Goal: Transaction & Acquisition: Purchase product/service

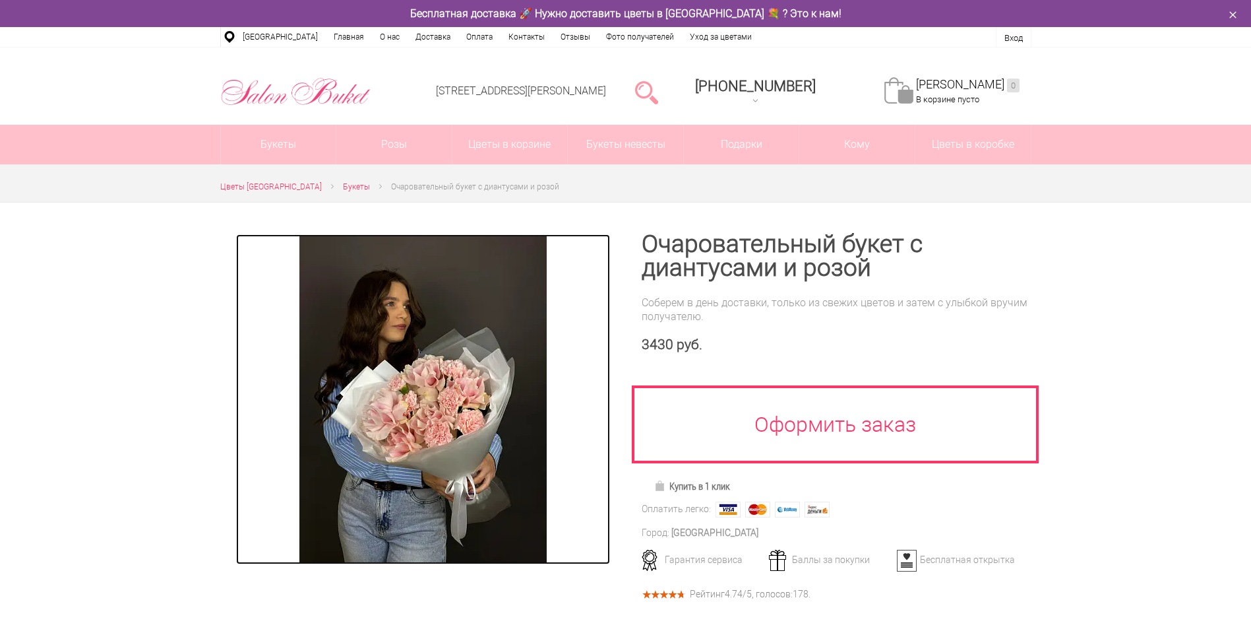
click at [398, 405] on img at bounding box center [422, 399] width 247 height 330
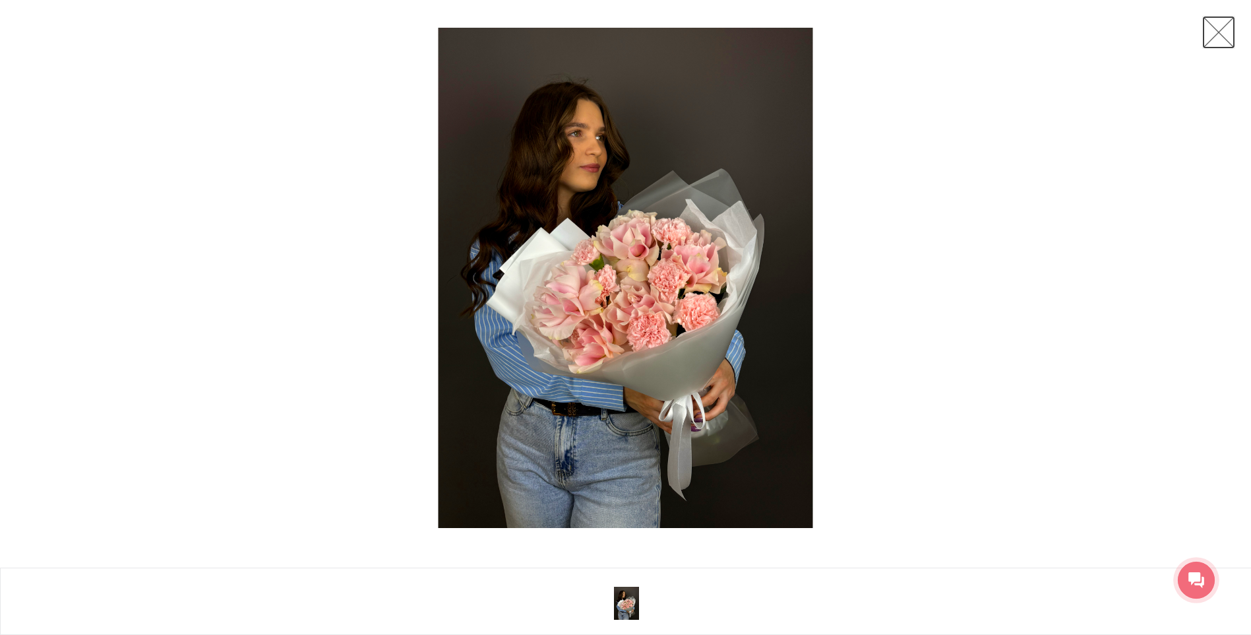
click at [1216, 37] on link at bounding box center [1219, 32] width 33 height 33
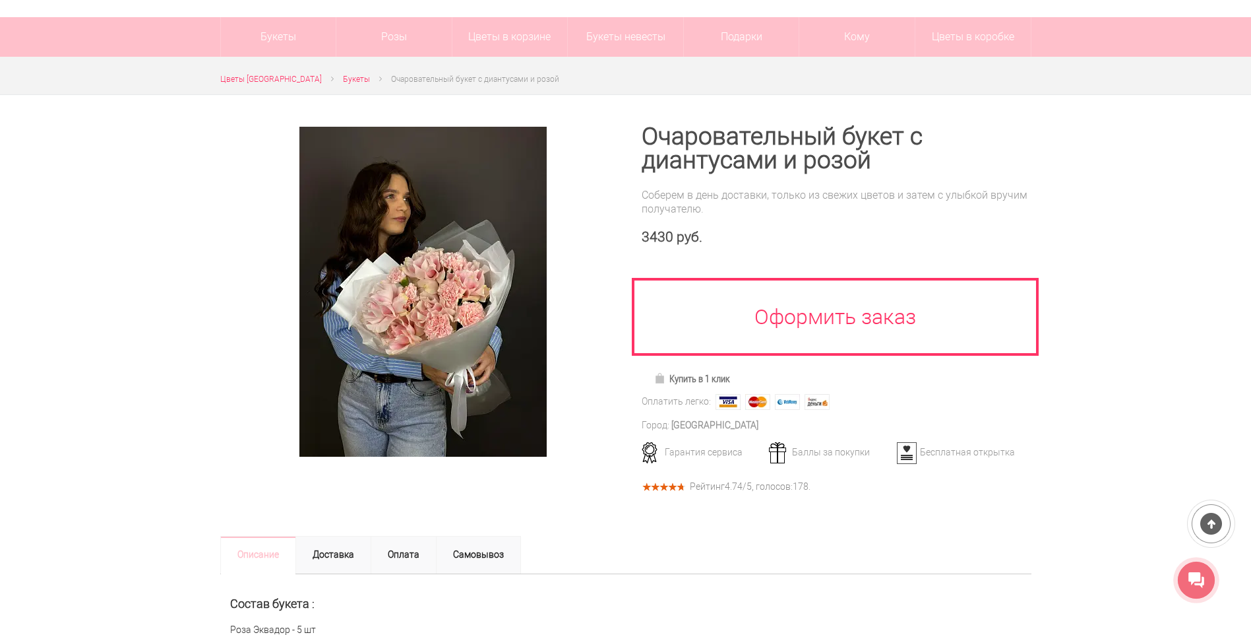
scroll to position [132, 0]
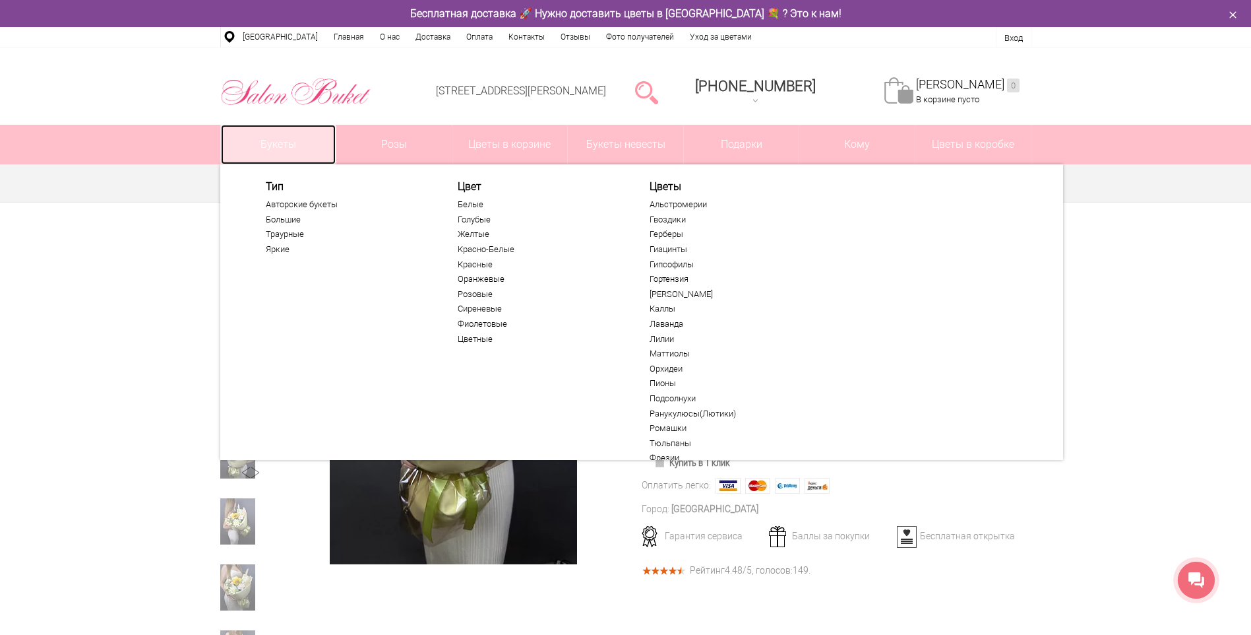
click at [283, 144] on link "Букеты" at bounding box center [278, 145] width 115 height 40
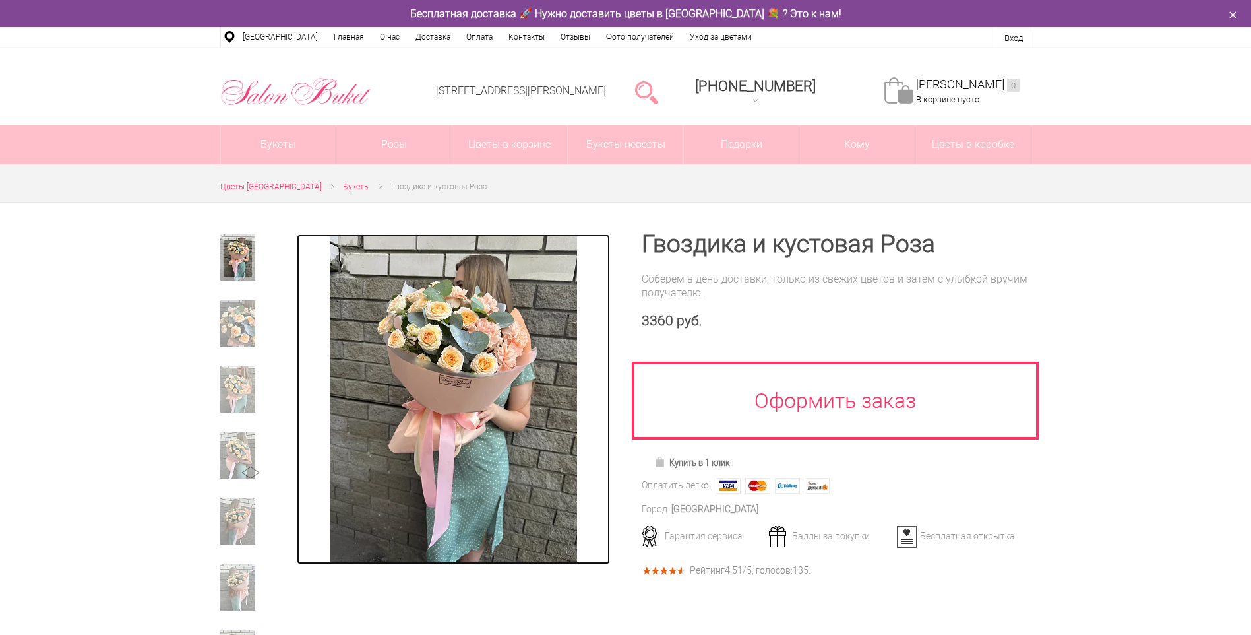
click at [444, 348] on img at bounding box center [453, 399] width 247 height 330
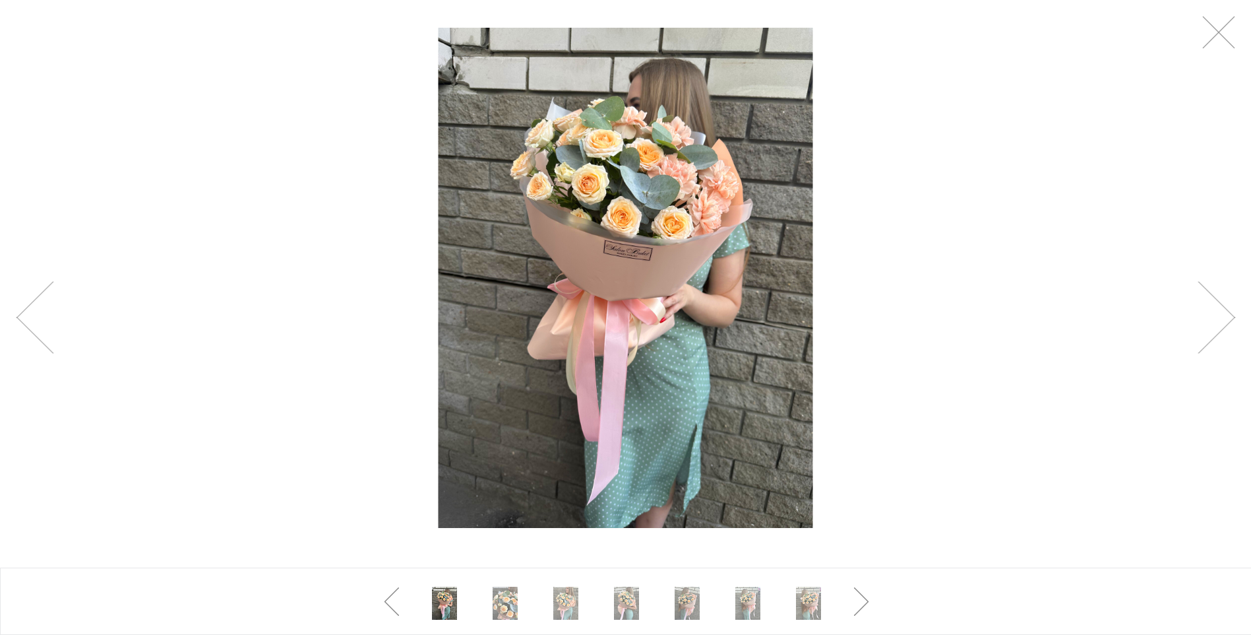
click at [623, 173] on img at bounding box center [625, 278] width 375 height 500
click at [658, 189] on img at bounding box center [625, 278] width 375 height 500
click at [1222, 34] on link at bounding box center [1219, 32] width 33 height 33
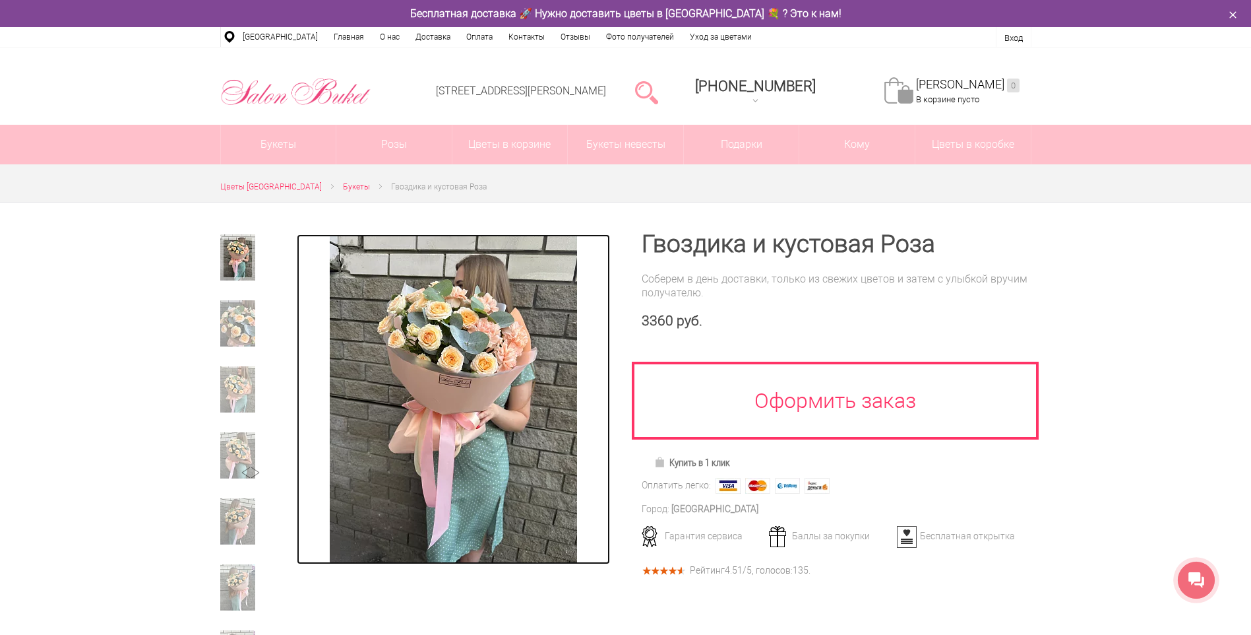
click at [482, 445] on img at bounding box center [453, 399] width 247 height 330
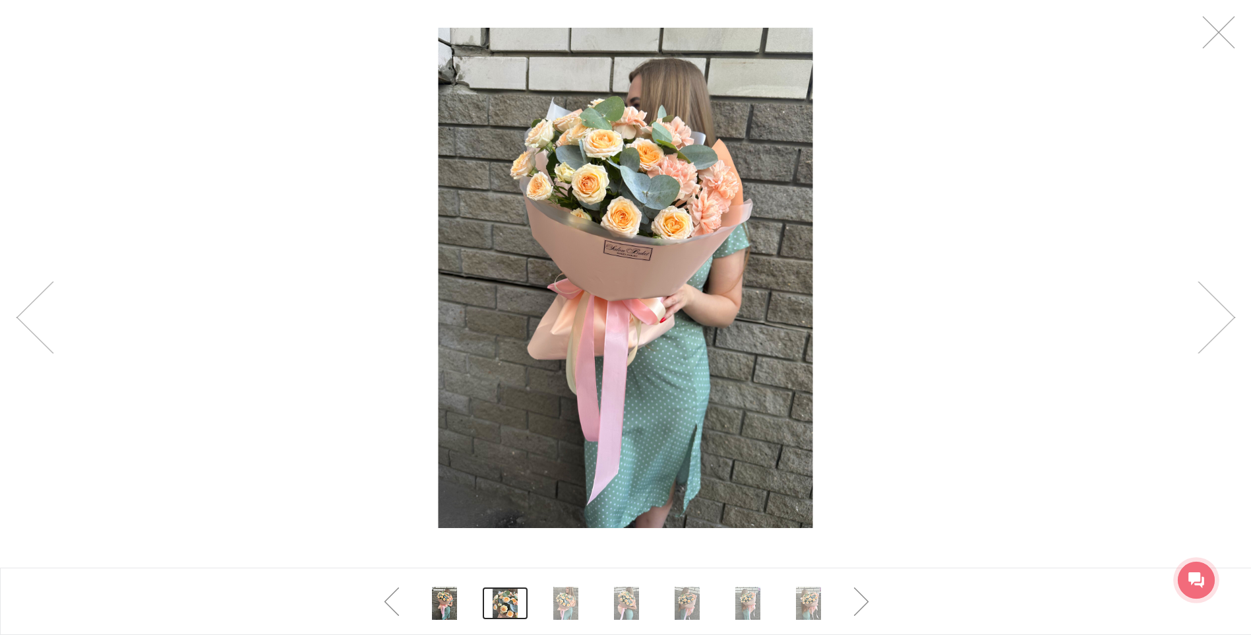
click at [512, 601] on link at bounding box center [505, 602] width 46 height 33
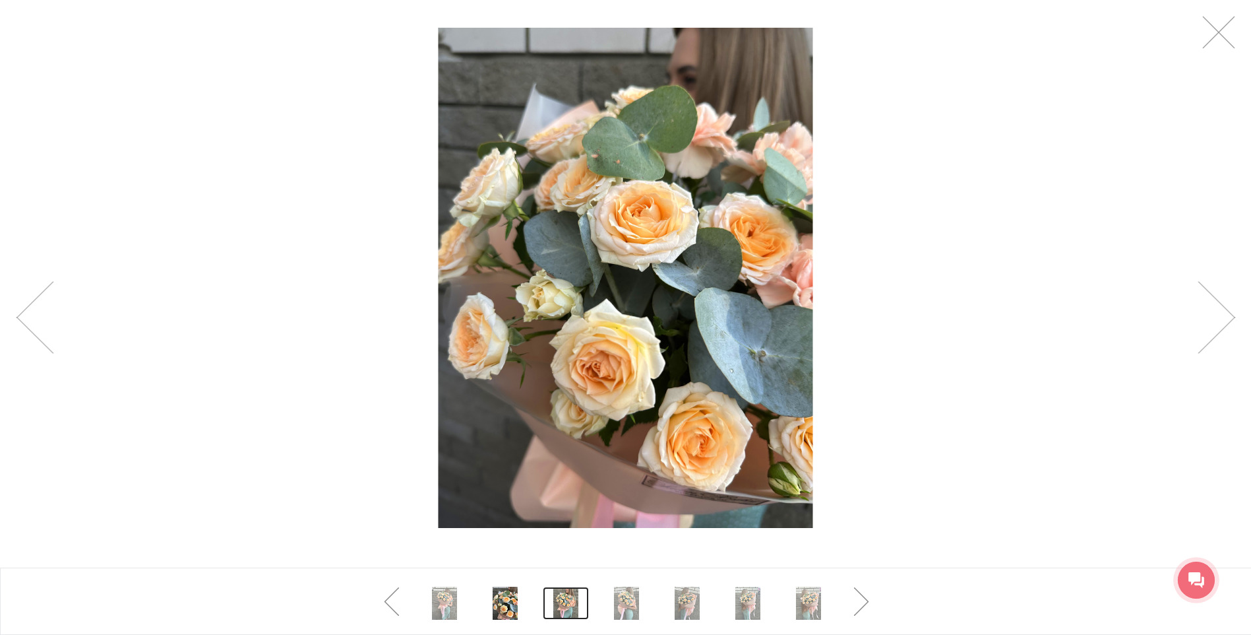
click at [562, 602] on link at bounding box center [566, 602] width 46 height 33
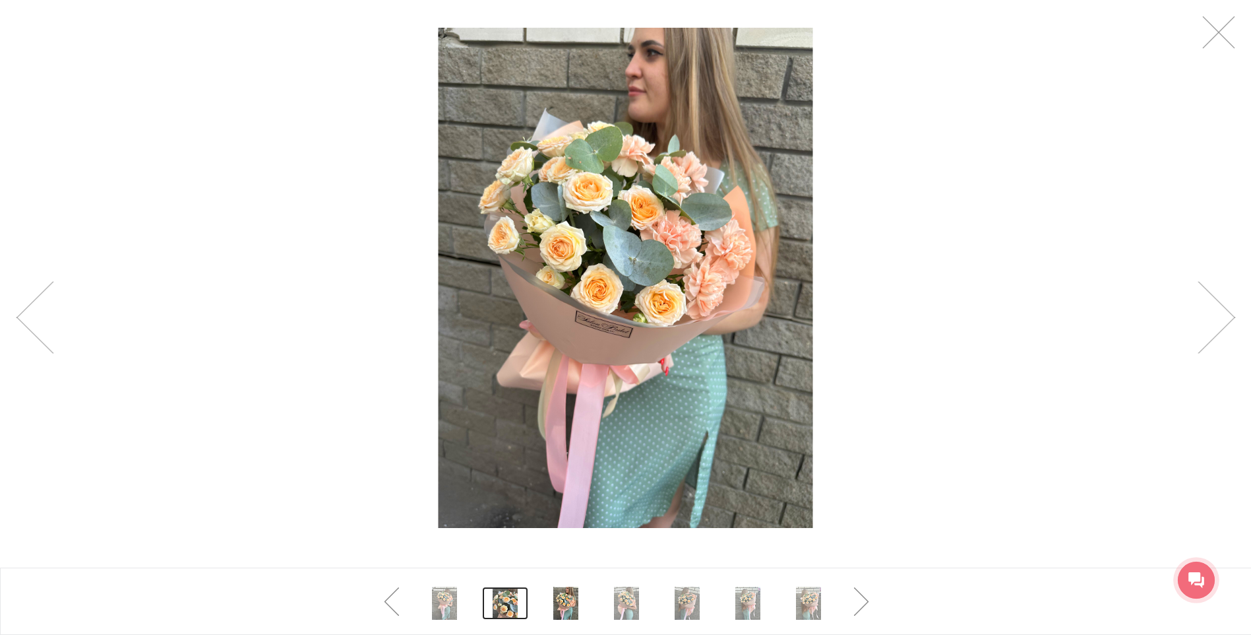
click at [513, 596] on link at bounding box center [505, 602] width 46 height 33
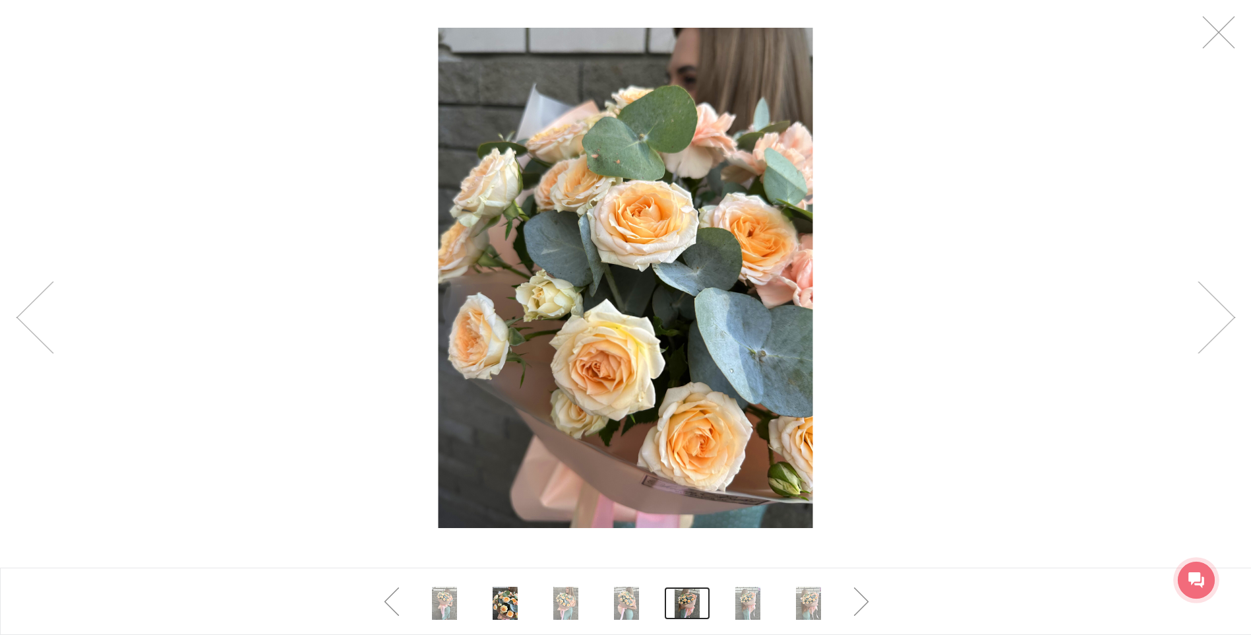
click at [693, 598] on link at bounding box center [687, 602] width 46 height 33
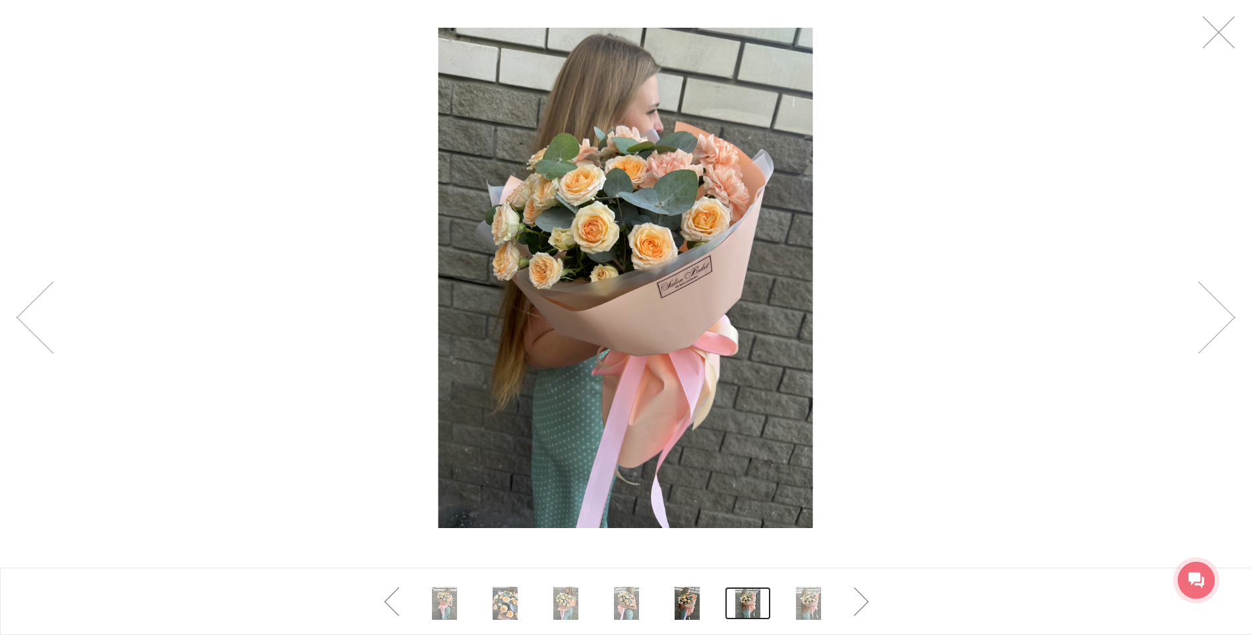
click at [751, 592] on link at bounding box center [748, 602] width 46 height 33
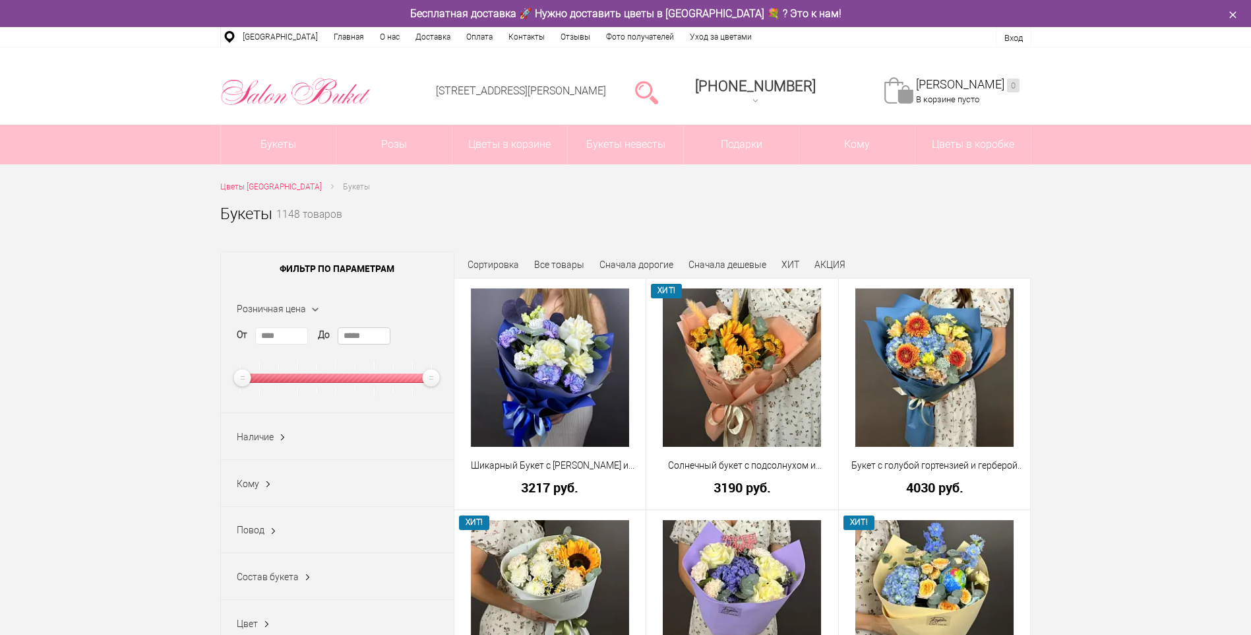
click at [362, 341] on input "*****" at bounding box center [364, 335] width 53 height 17
drag, startPoint x: 285, startPoint y: 339, endPoint x: 253, endPoint y: 346, distance: 32.3
click at [259, 345] on div "От **** До *****" at bounding box center [337, 361] width 201 height 69
type input "****"
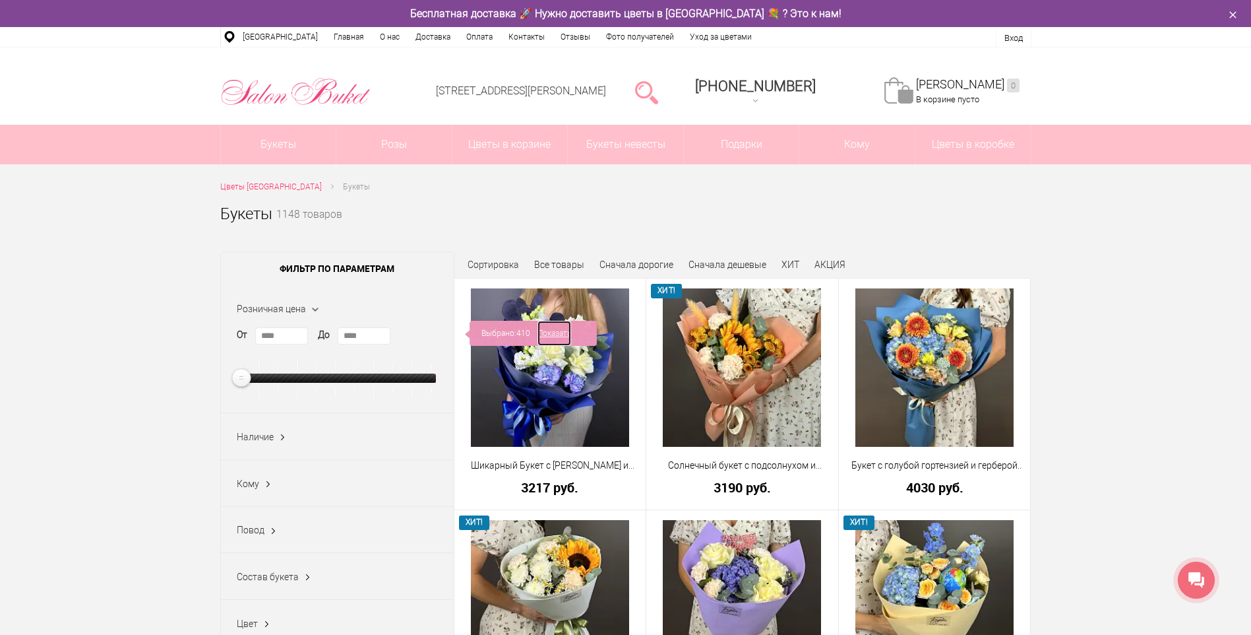
click at [559, 328] on link "Показать" at bounding box center [555, 333] width 34 height 25
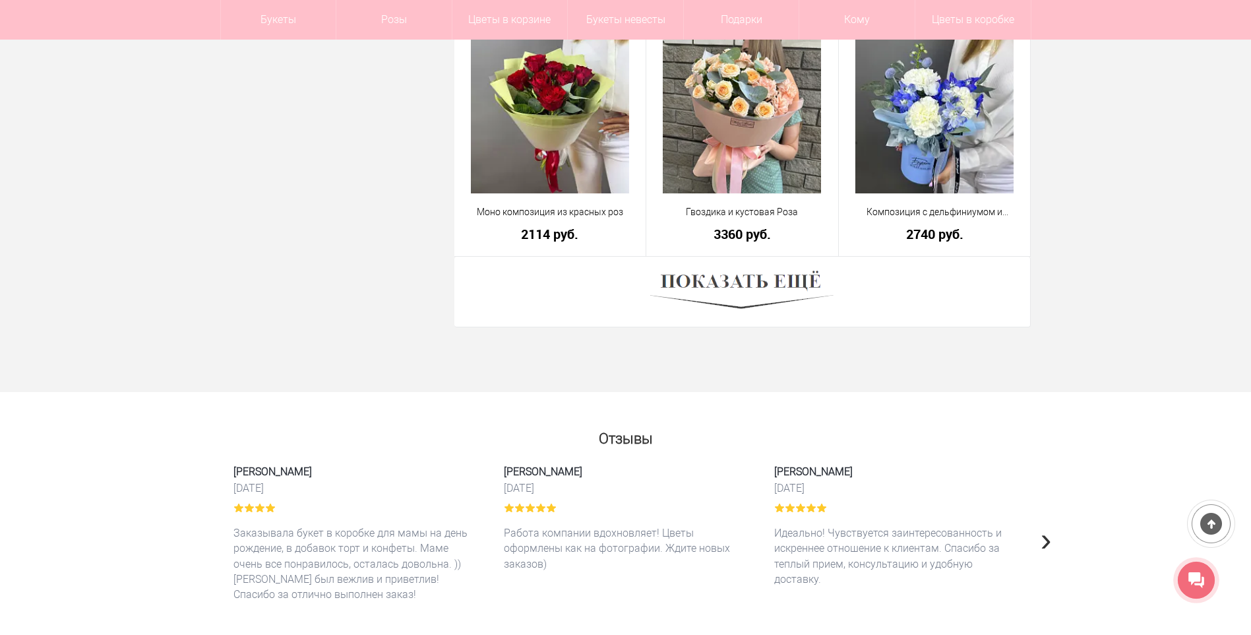
scroll to position [3694, 0]
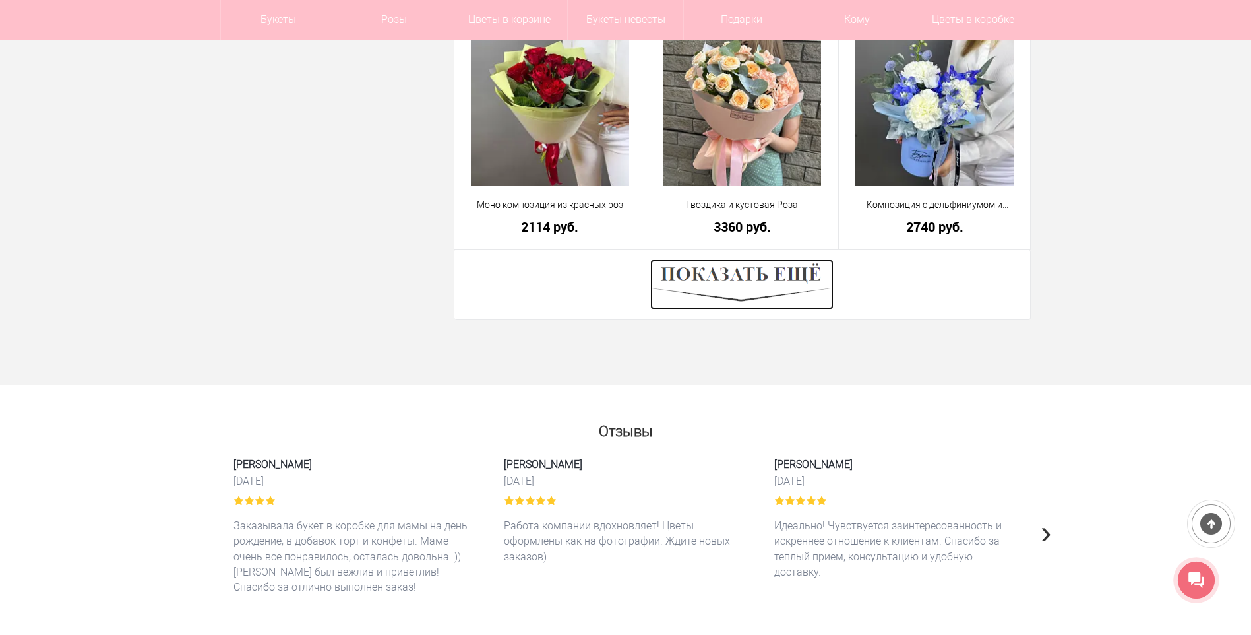
click at [732, 282] on img at bounding box center [741, 284] width 183 height 50
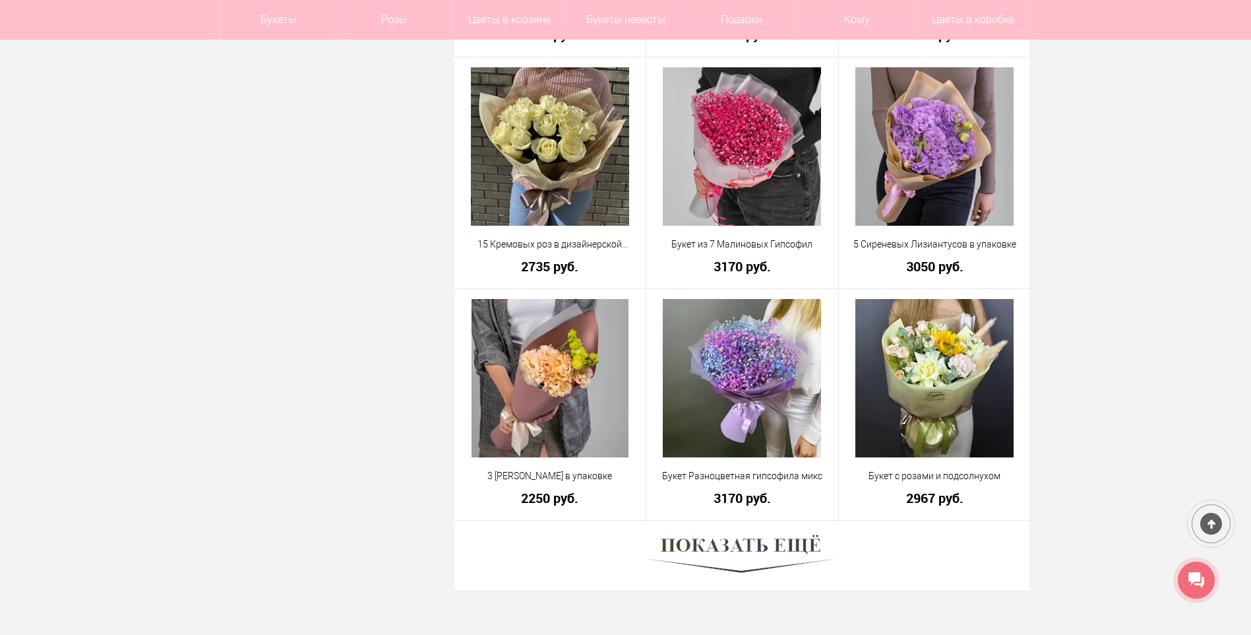
scroll to position [7256, 0]
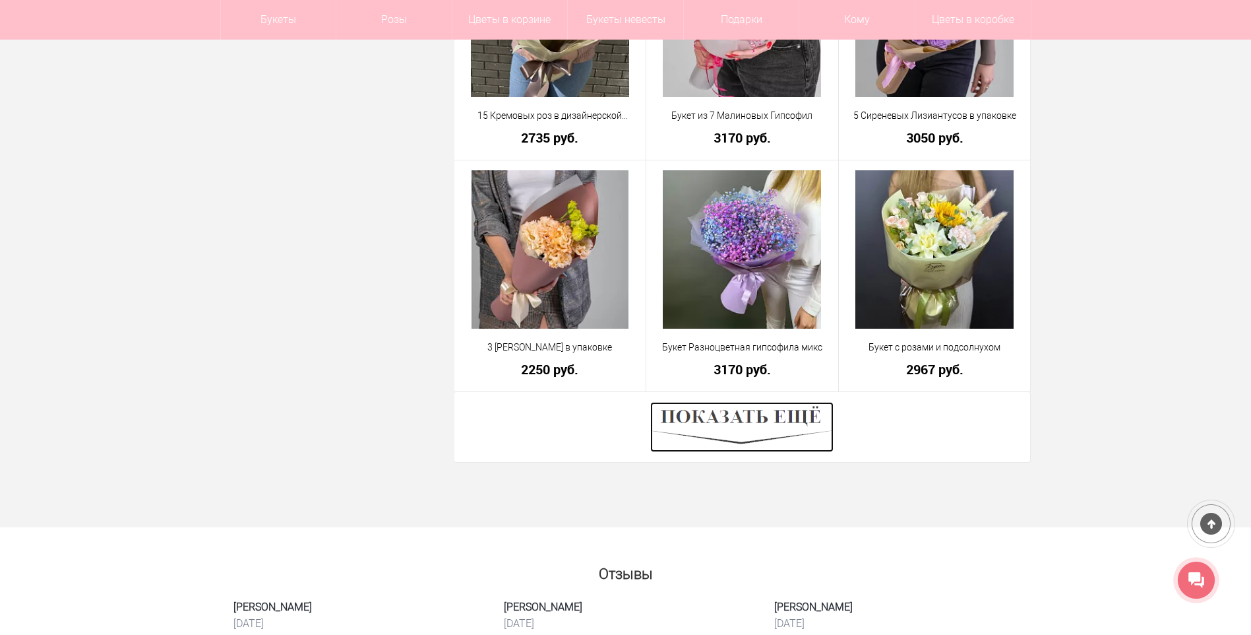
click at [770, 418] on img at bounding box center [741, 427] width 183 height 50
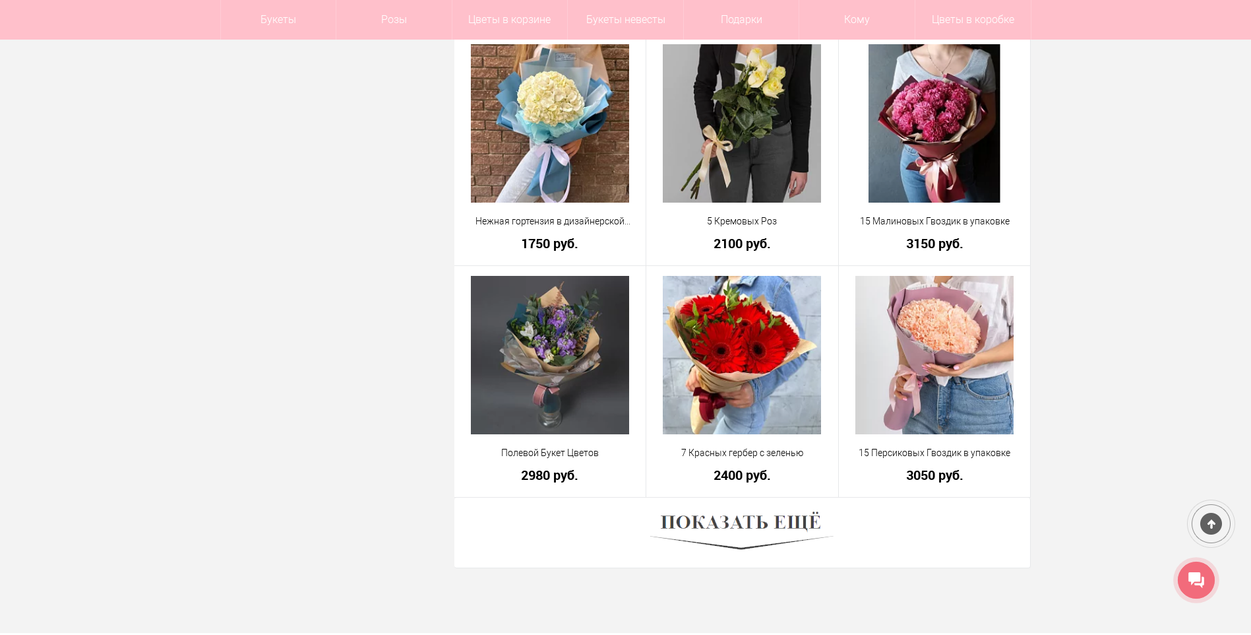
scroll to position [10884, 0]
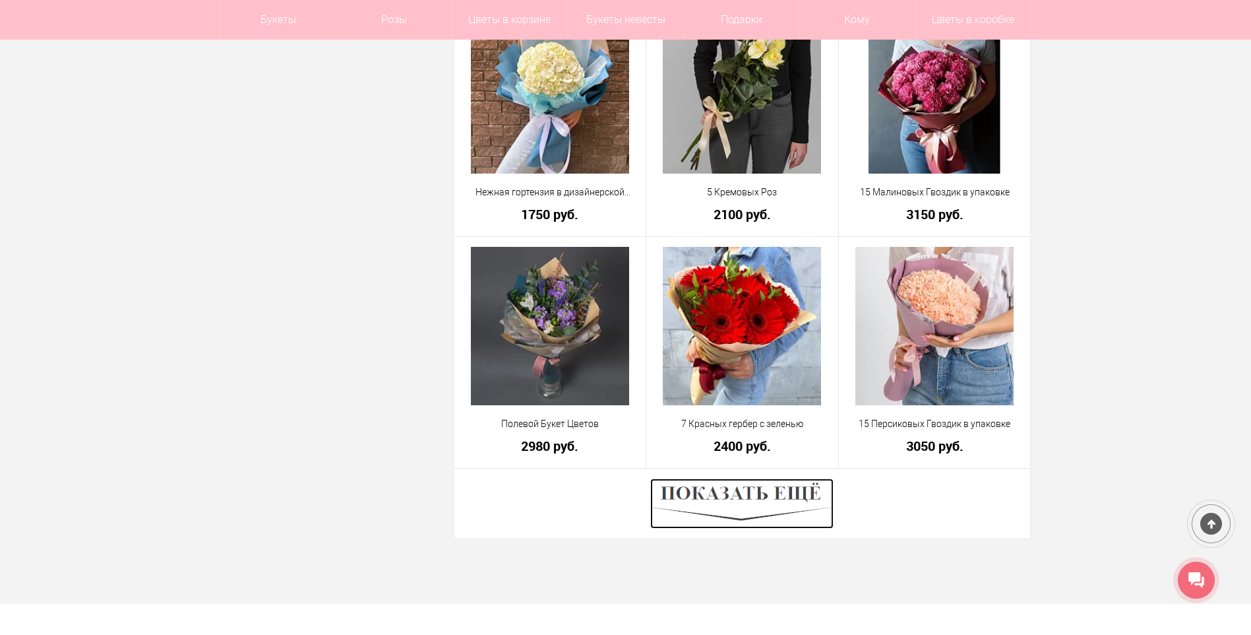
click at [784, 500] on img at bounding box center [741, 503] width 183 height 50
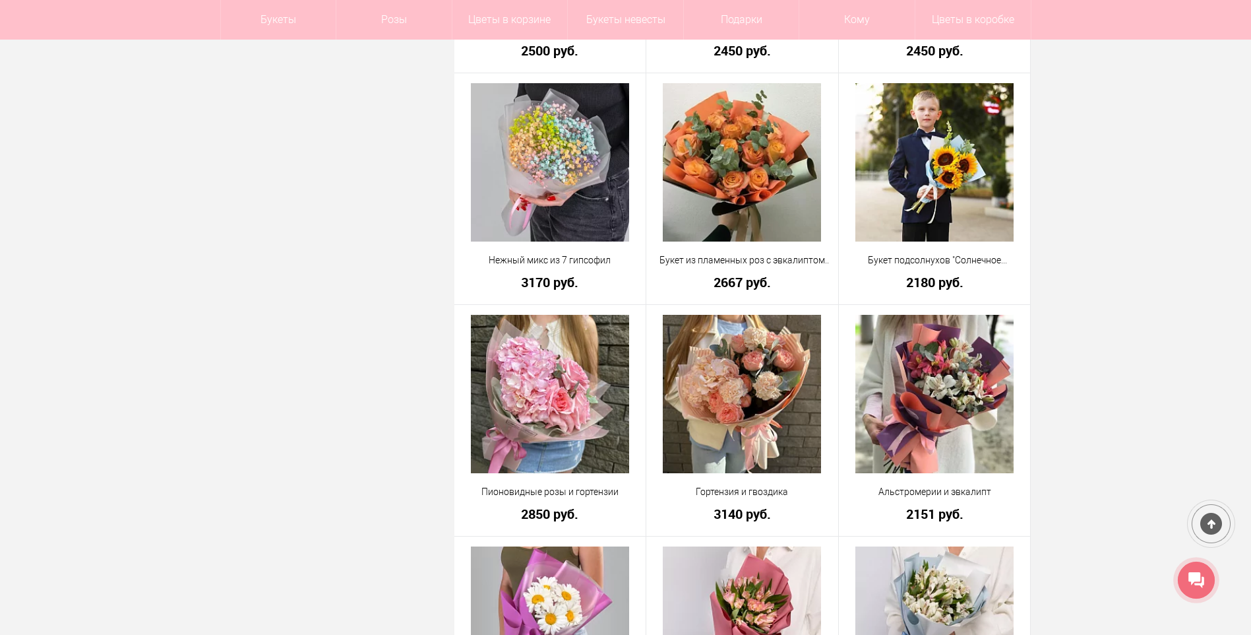
scroll to position [12929, 0]
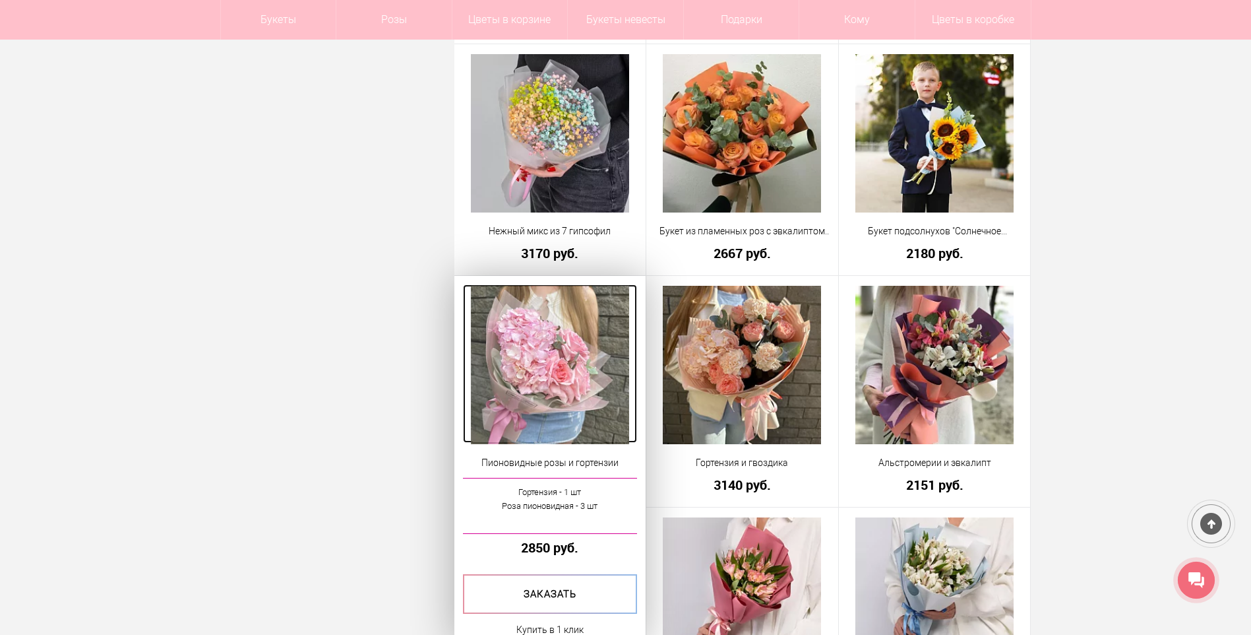
click at [553, 342] on img at bounding box center [550, 365] width 158 height 158
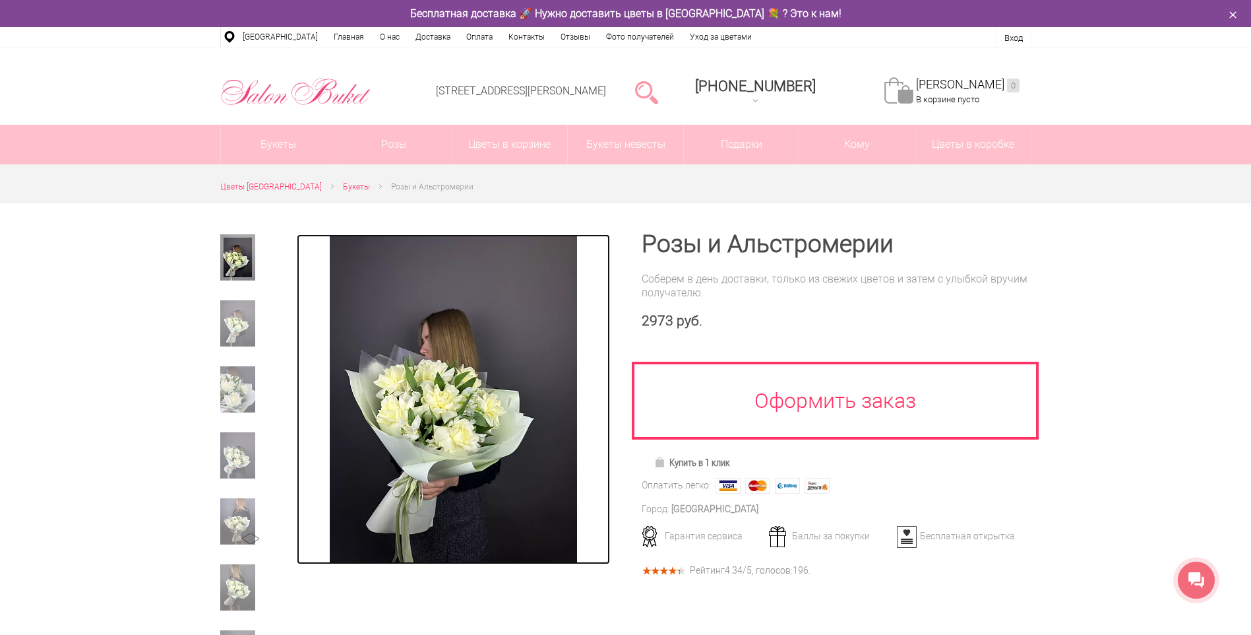
click at [576, 364] on img at bounding box center [453, 399] width 247 height 330
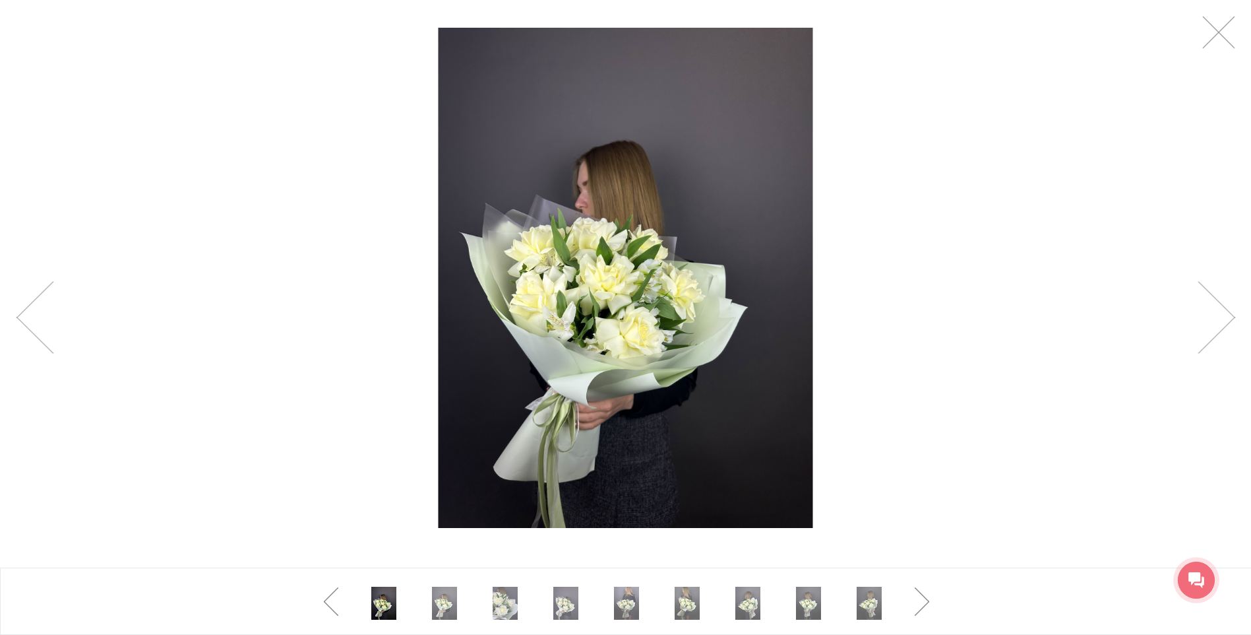
click at [449, 379] on img at bounding box center [625, 278] width 375 height 500
click at [439, 610] on link at bounding box center [445, 602] width 46 height 33
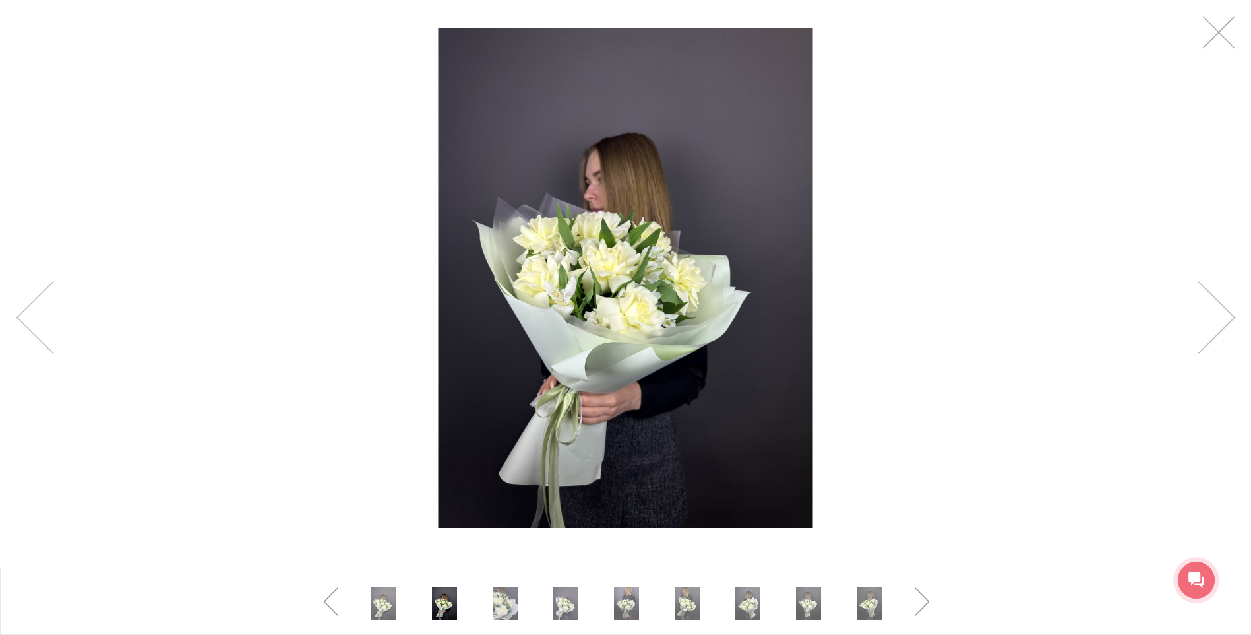
click at [416, 608] on div at bounding box center [627, 602] width 644 height 66
click at [573, 602] on link at bounding box center [566, 602] width 46 height 33
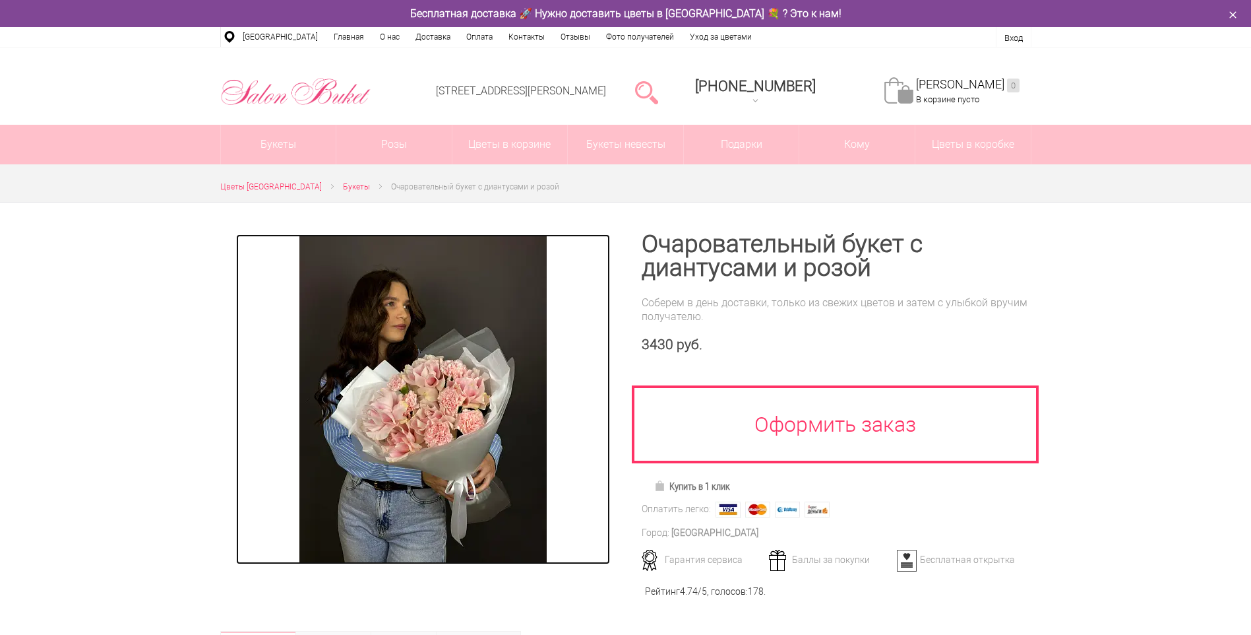
click at [476, 382] on img at bounding box center [422, 399] width 247 height 330
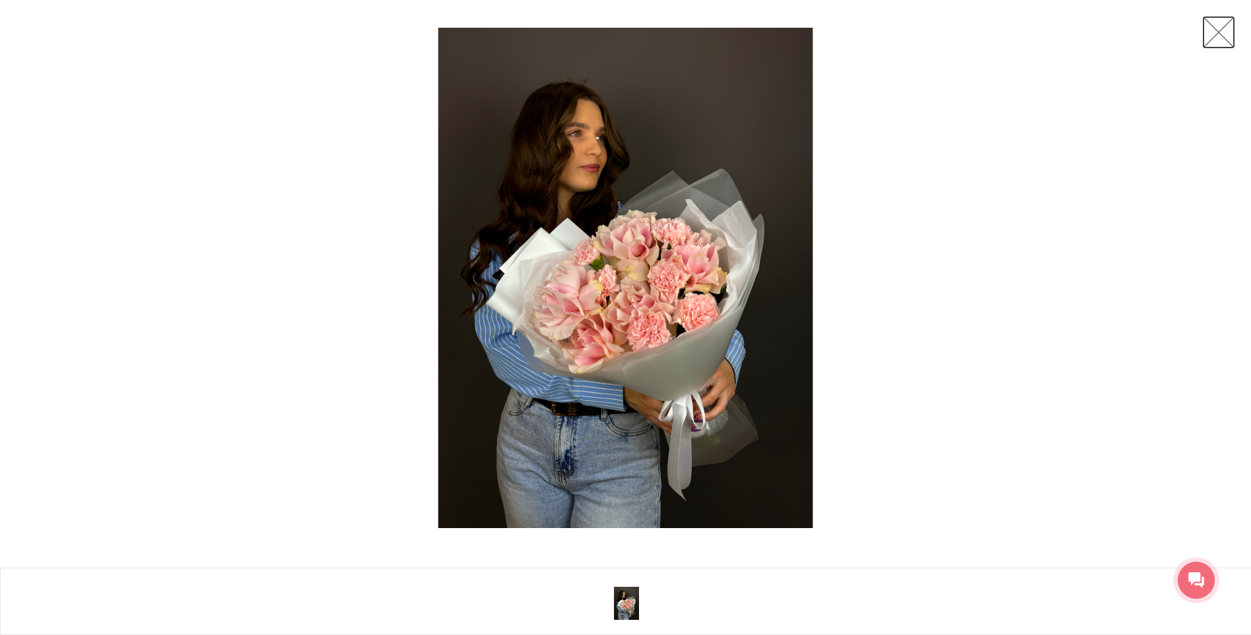
click at [1208, 38] on link at bounding box center [1219, 32] width 33 height 33
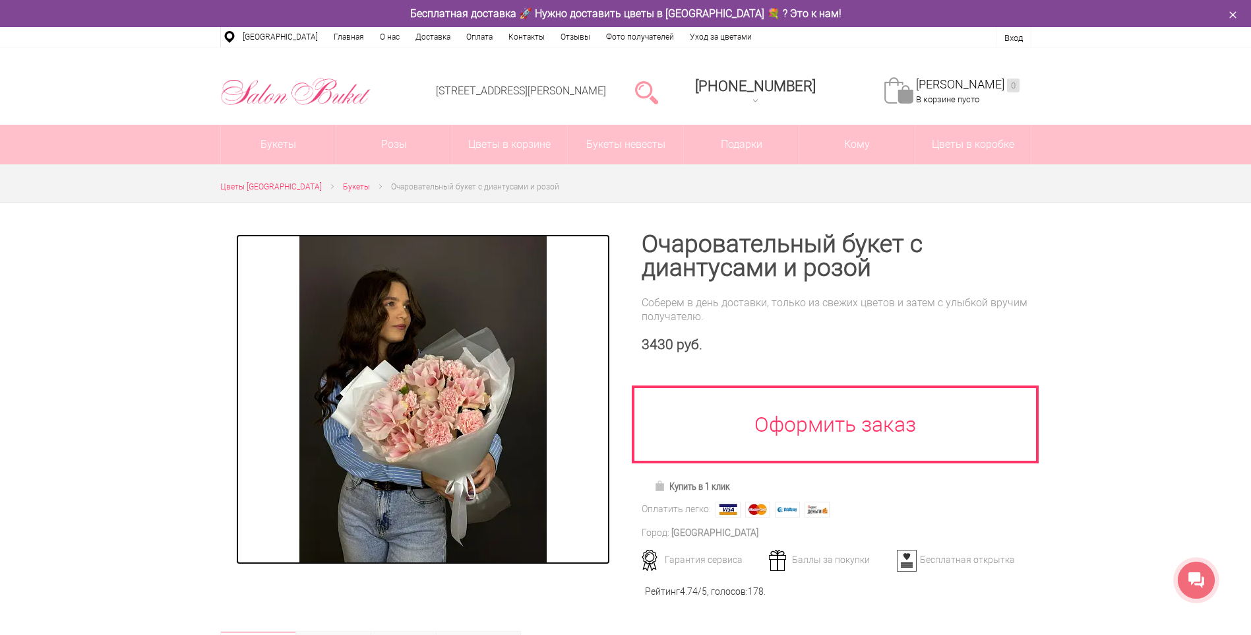
click at [458, 332] on img at bounding box center [422, 399] width 247 height 330
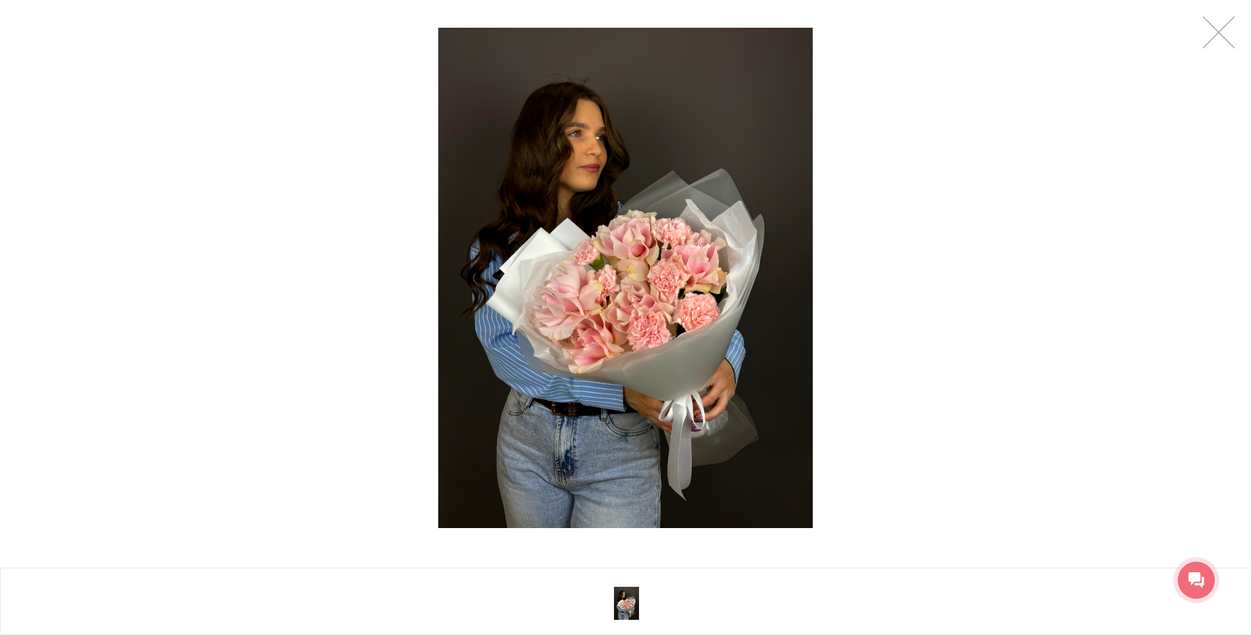
click at [652, 317] on img at bounding box center [625, 278] width 375 height 500
click at [1214, 27] on link at bounding box center [1219, 32] width 33 height 33
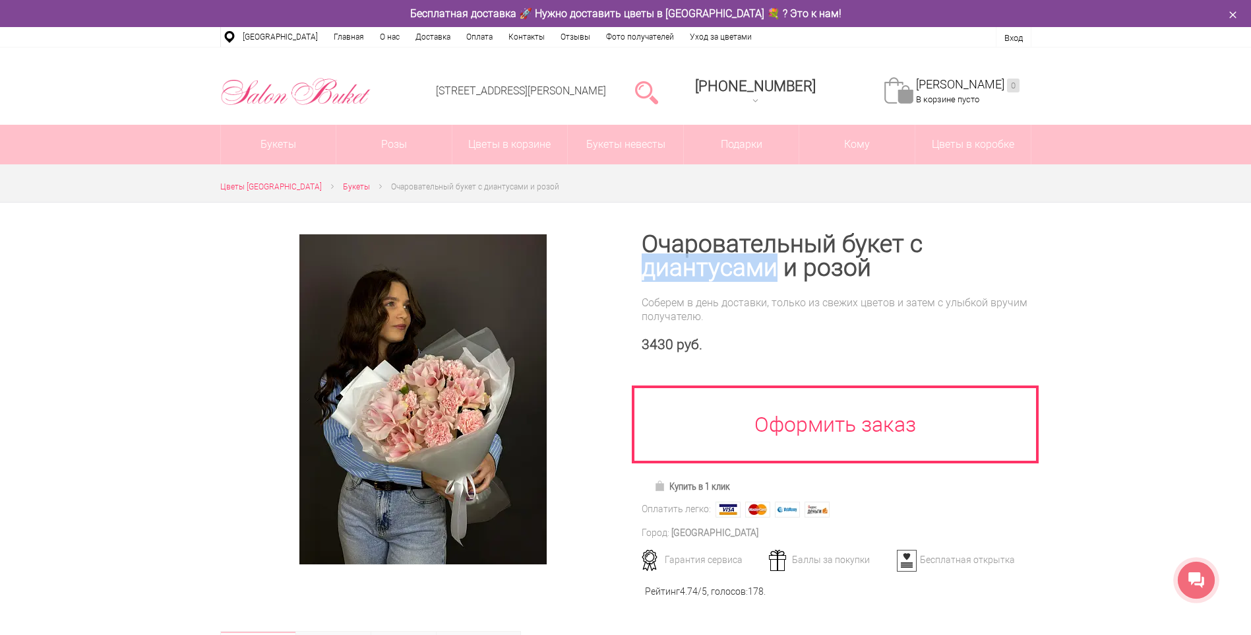
drag, startPoint x: 774, startPoint y: 270, endPoint x: 641, endPoint y: 272, distance: 133.9
click at [641, 272] on div "Очаровательный букет с диантусами и розой Соберем в день доставки, только из св…" at bounding box center [829, 408] width 406 height 411
copy h1 "диантусами"
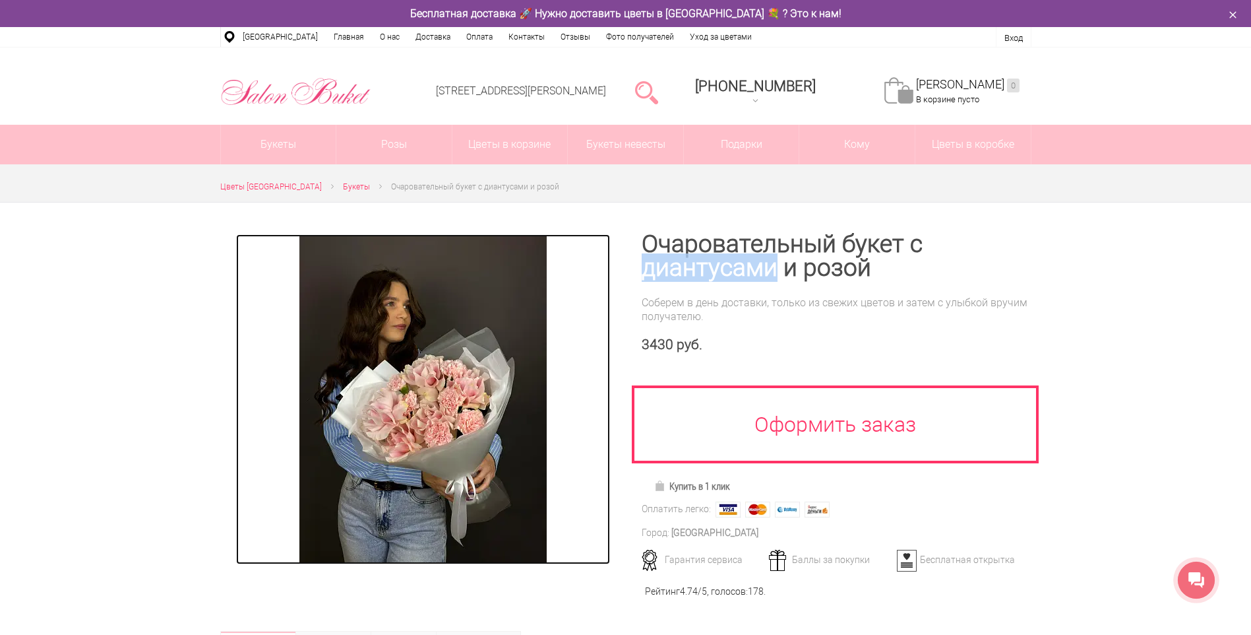
click at [461, 355] on img at bounding box center [422, 399] width 247 height 330
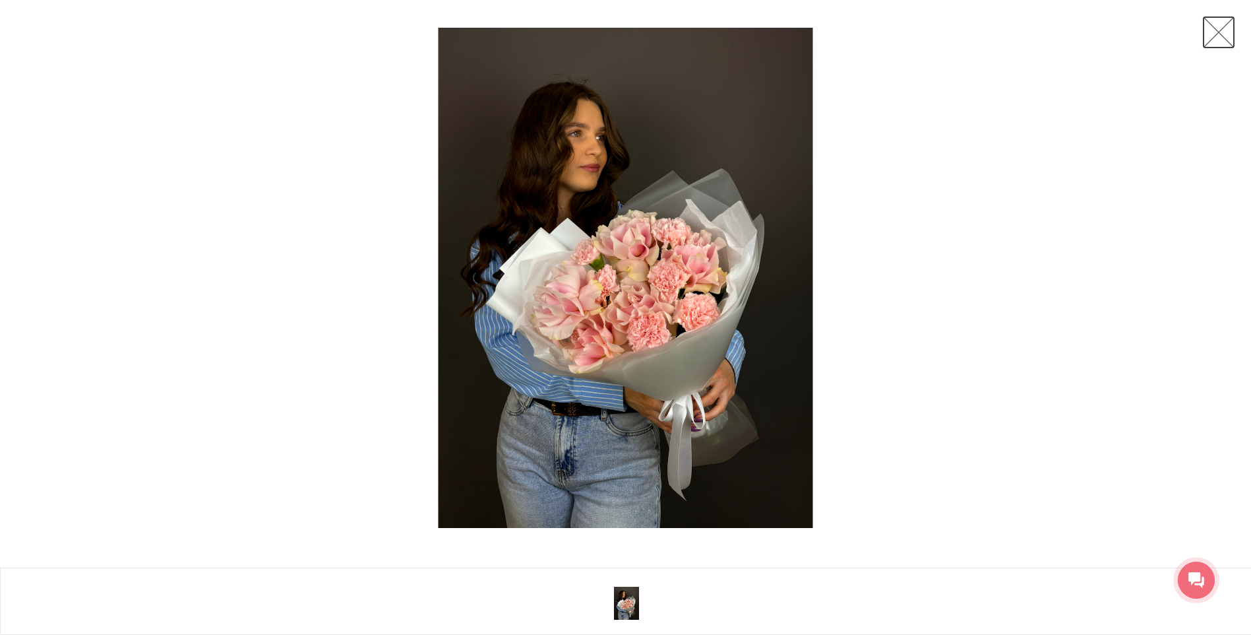
click at [1224, 33] on link at bounding box center [1219, 32] width 33 height 33
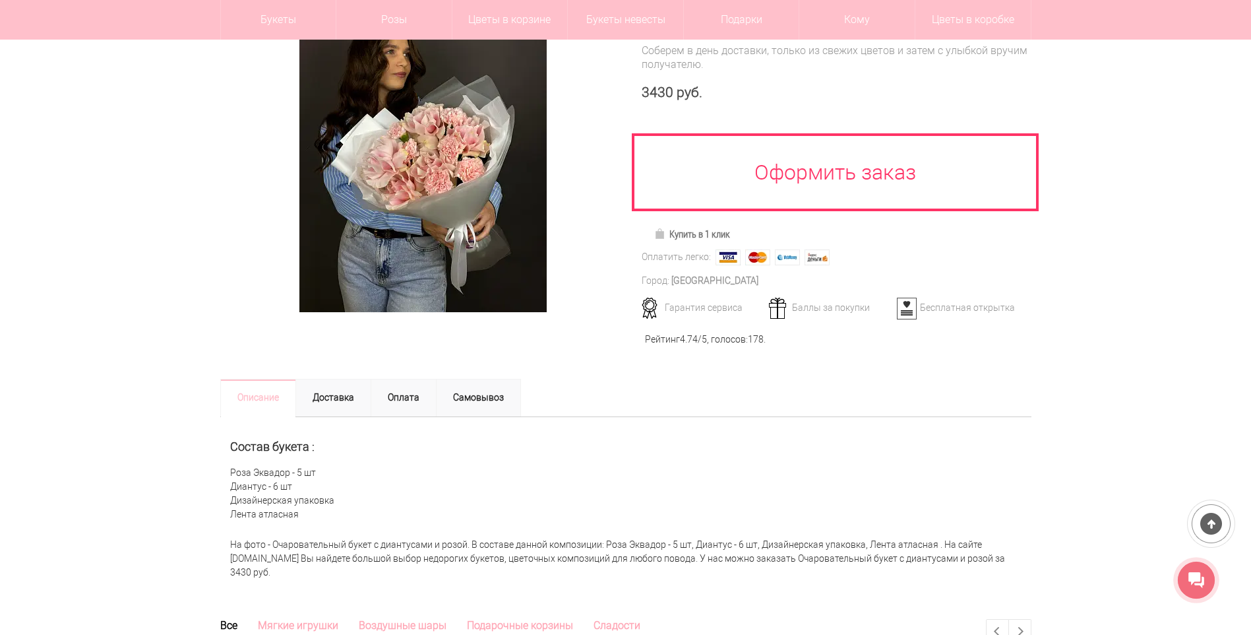
scroll to position [132, 0]
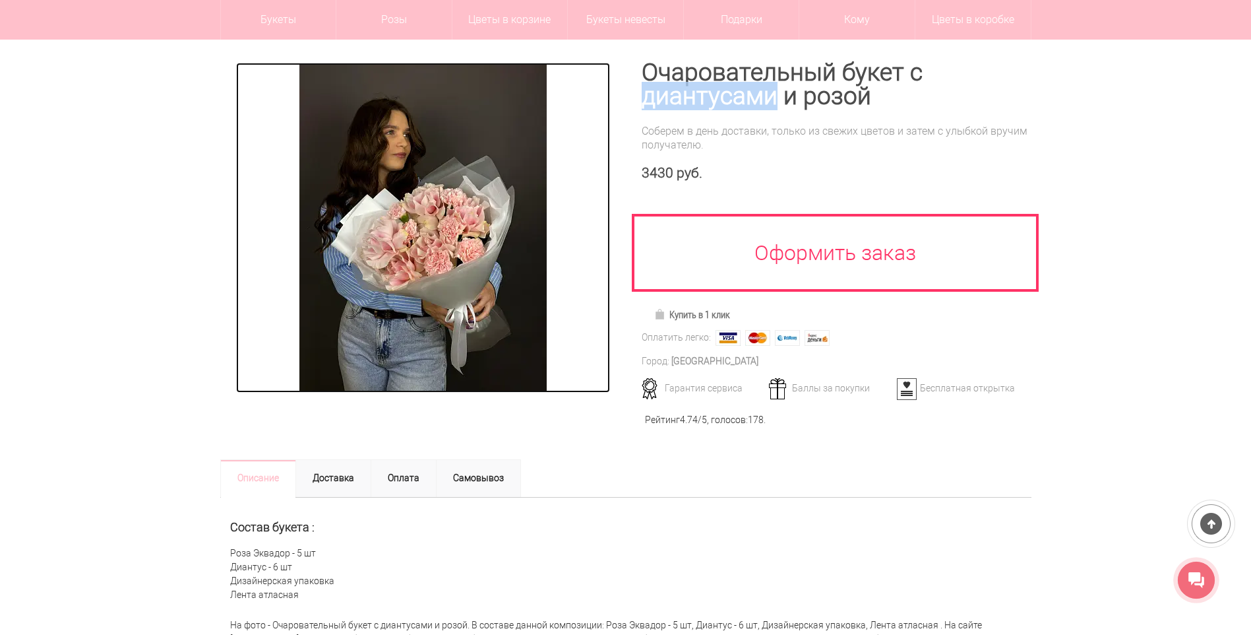
click at [449, 261] on img at bounding box center [422, 228] width 247 height 330
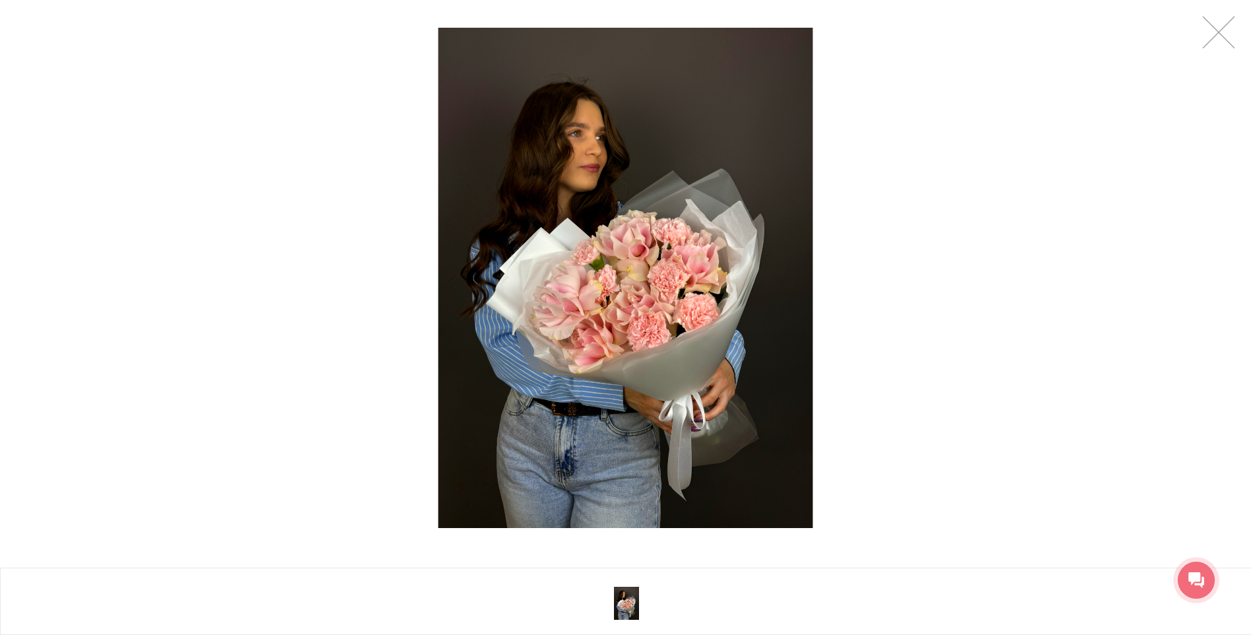
click at [650, 263] on img at bounding box center [625, 278] width 375 height 500
click at [1213, 20] on link at bounding box center [1219, 32] width 33 height 33
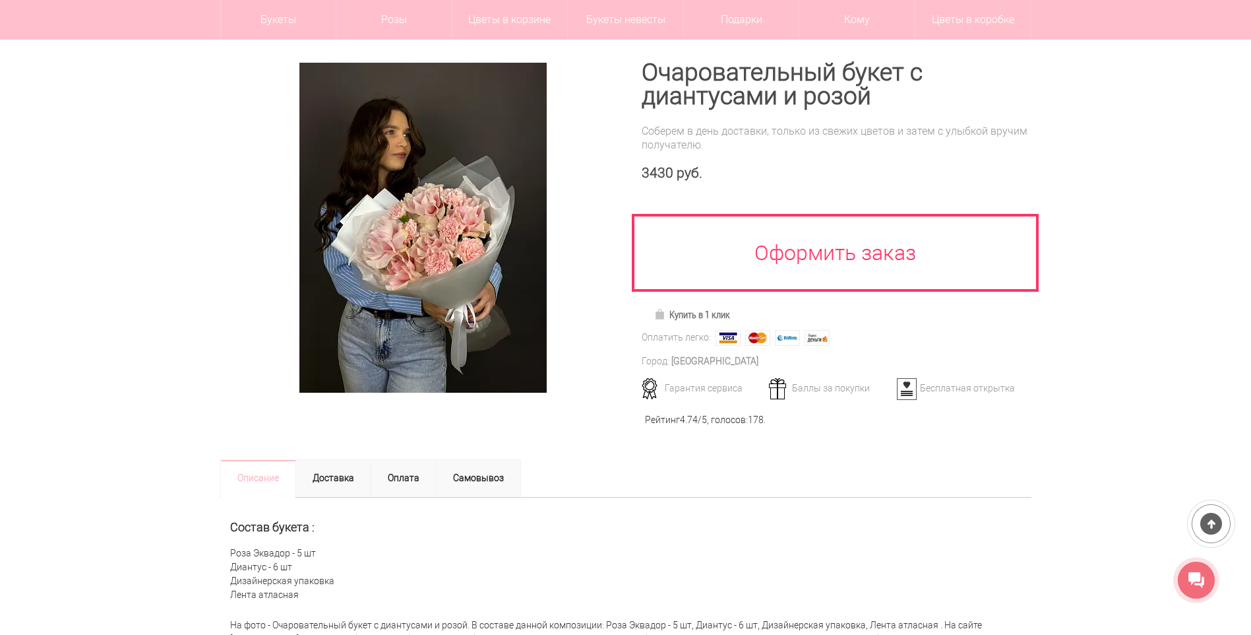
click at [1173, 336] on div at bounding box center [625, 364] width 1251 height 669
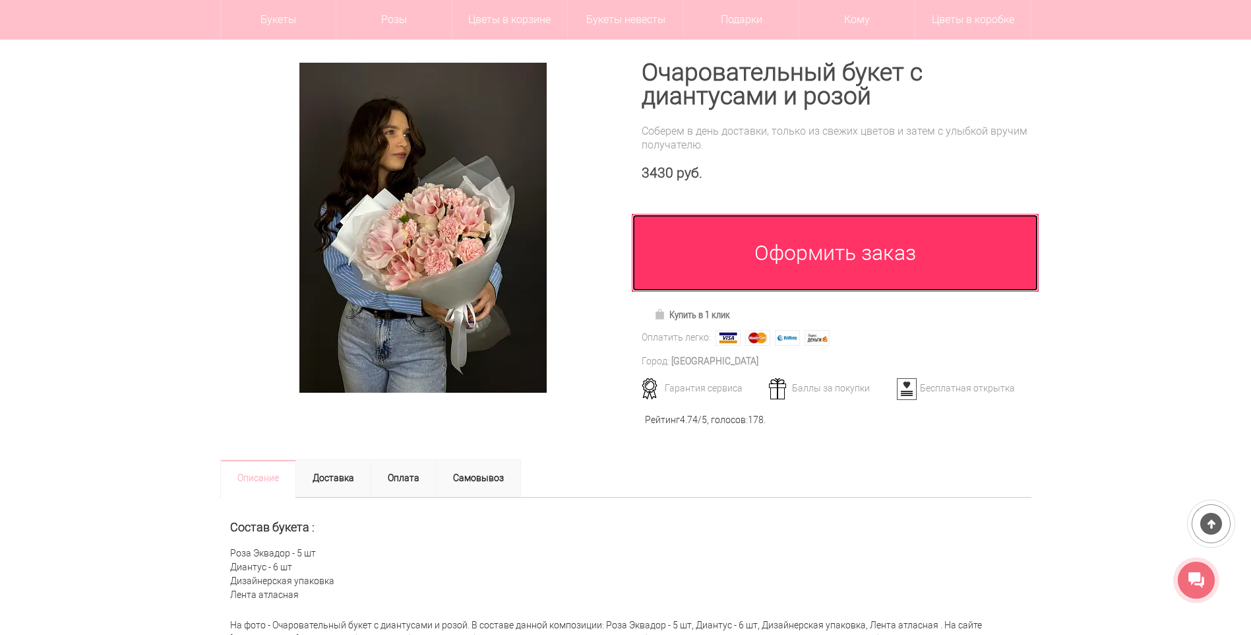
click at [827, 245] on link "Оформить заказ" at bounding box center [836, 253] width 408 height 78
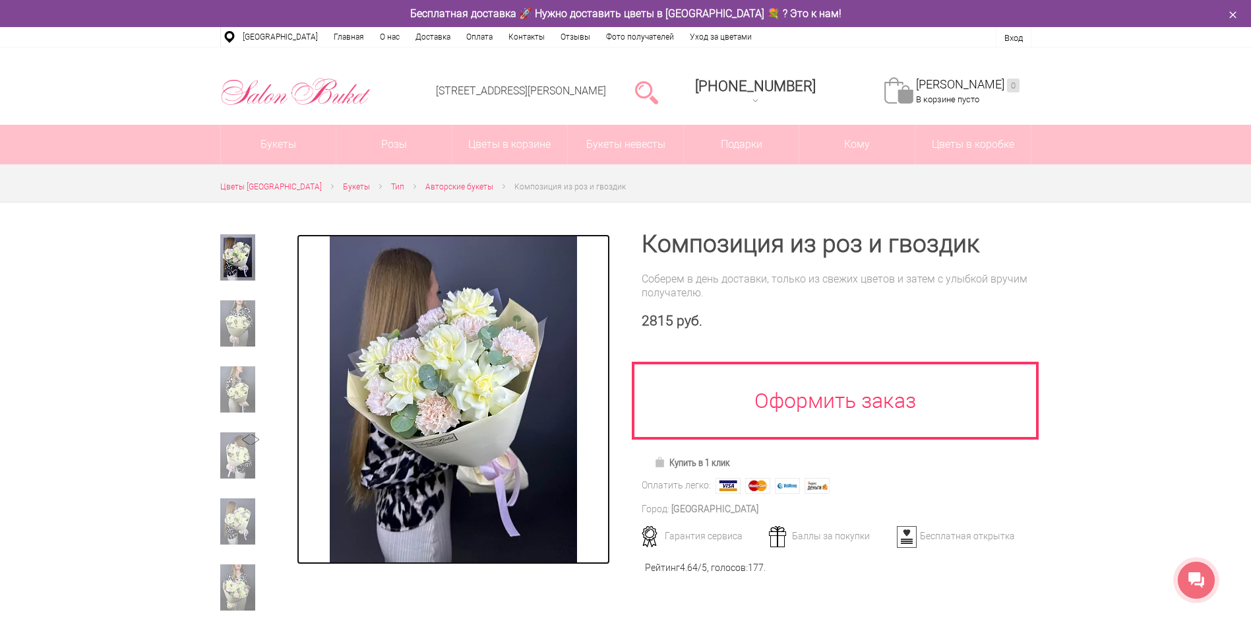
click at [485, 400] on img at bounding box center [453, 399] width 247 height 330
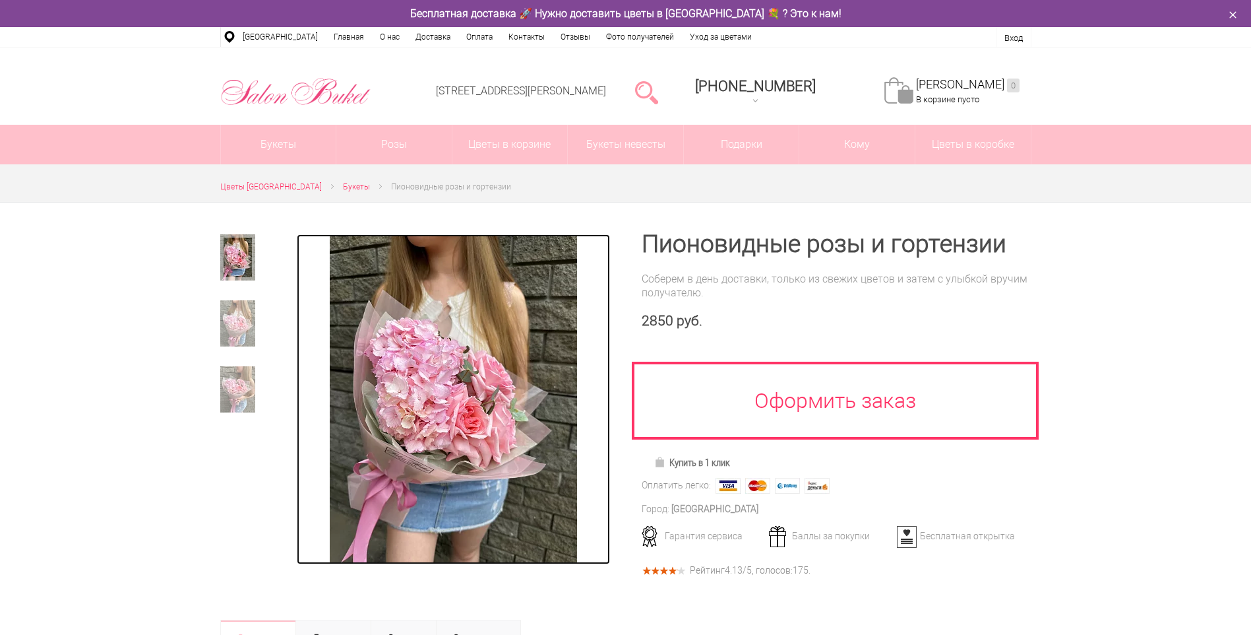
click at [455, 396] on img at bounding box center [453, 399] width 247 height 330
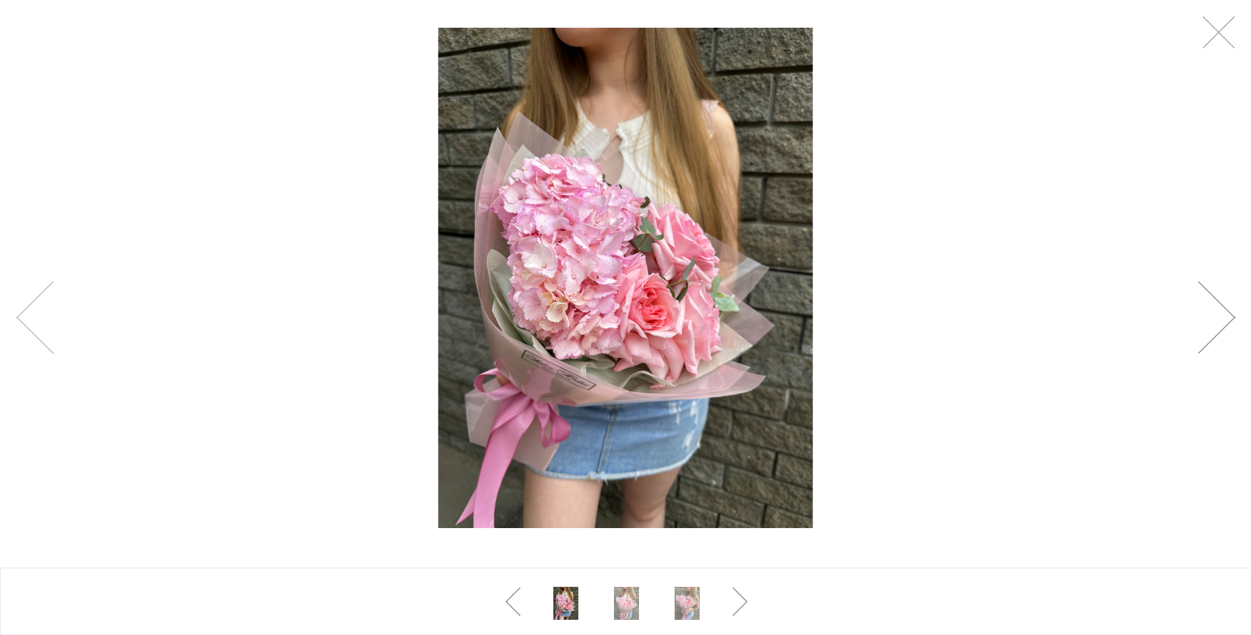
click at [1220, 315] on link at bounding box center [1217, 317] width 38 height 73
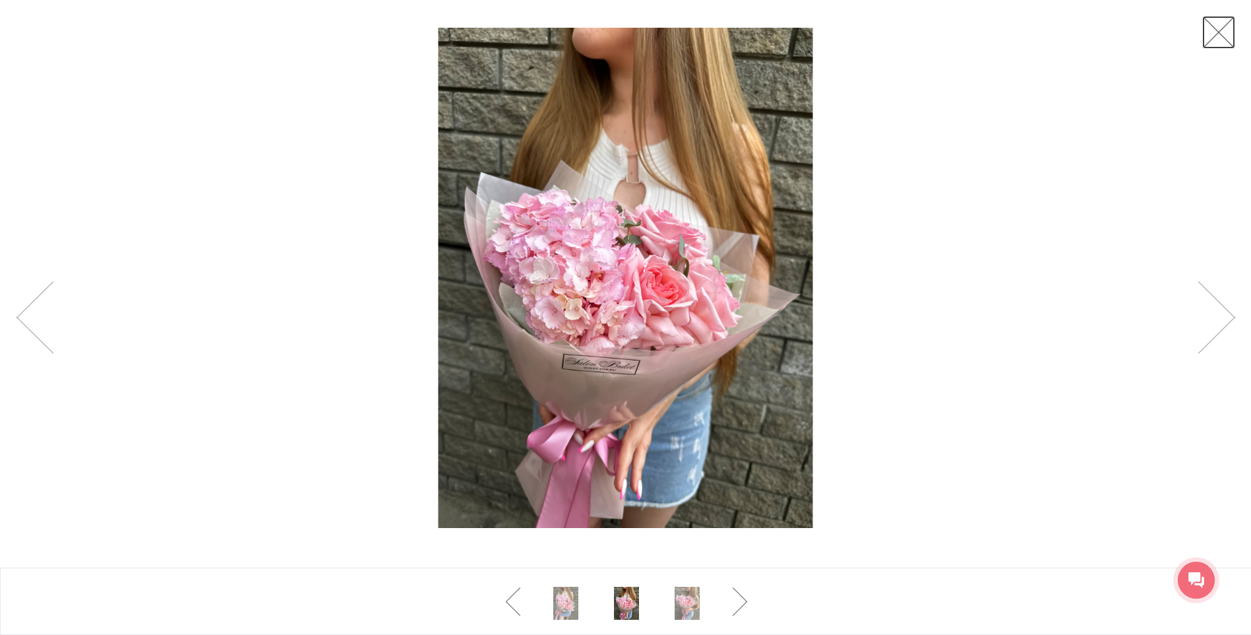
click at [1226, 24] on link at bounding box center [1219, 32] width 33 height 33
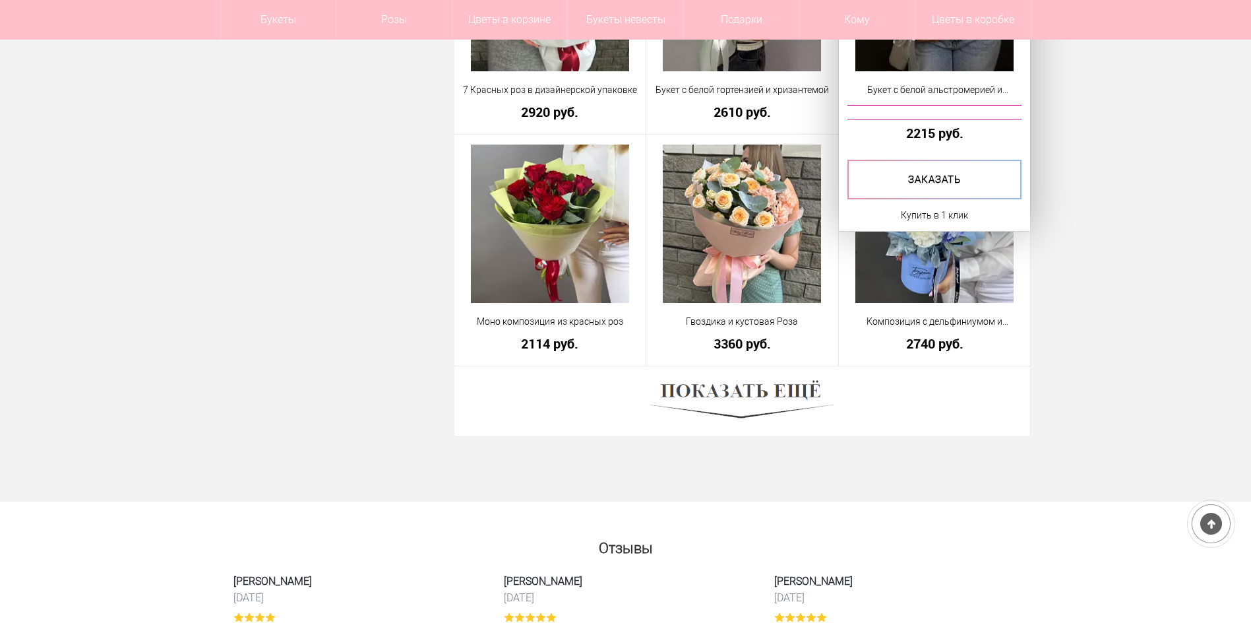
scroll to position [3519, 0]
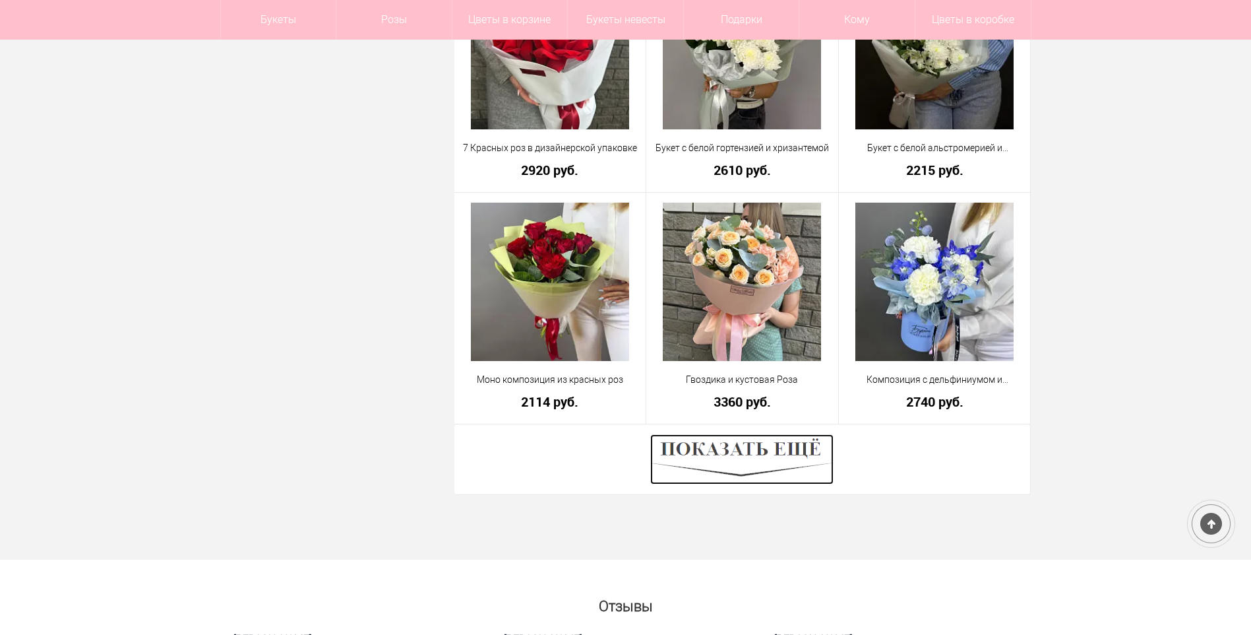
click at [781, 455] on img at bounding box center [741, 459] width 183 height 50
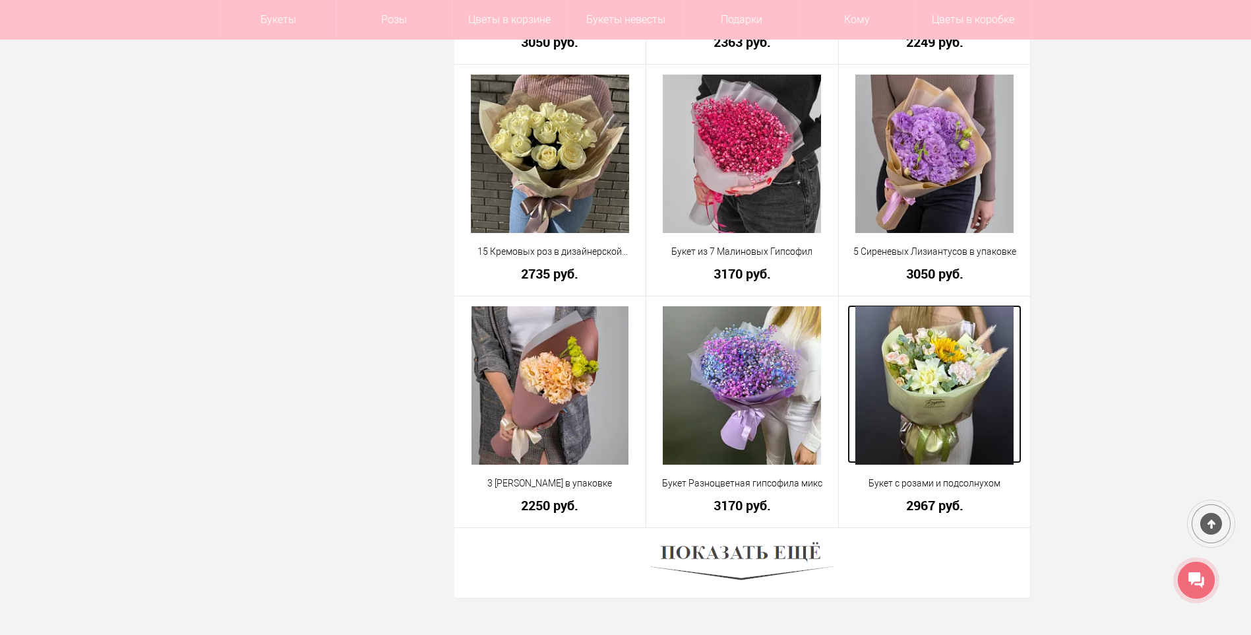
scroll to position [7147, 0]
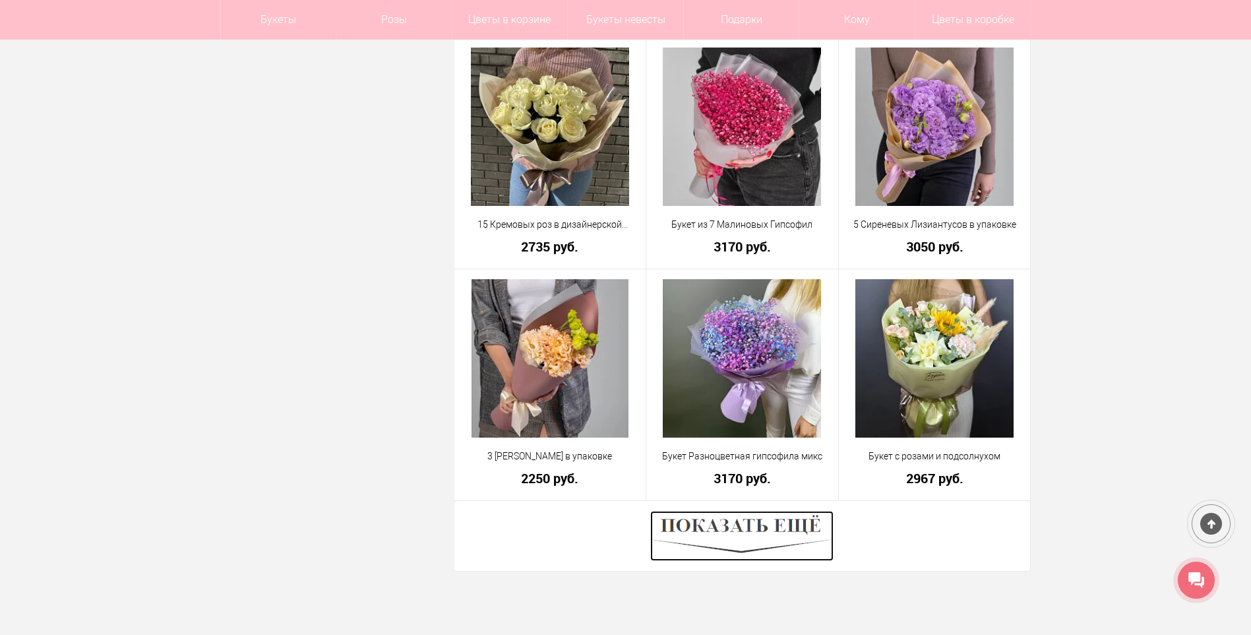
click at [784, 519] on img at bounding box center [741, 536] width 183 height 50
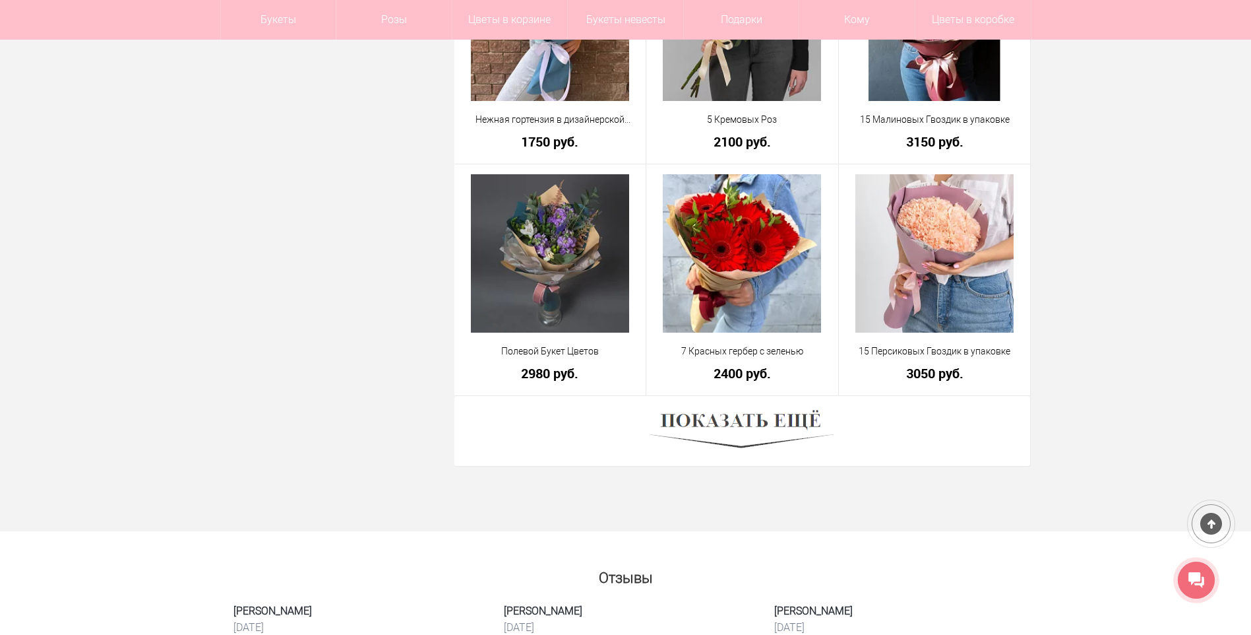
scroll to position [10973, 0]
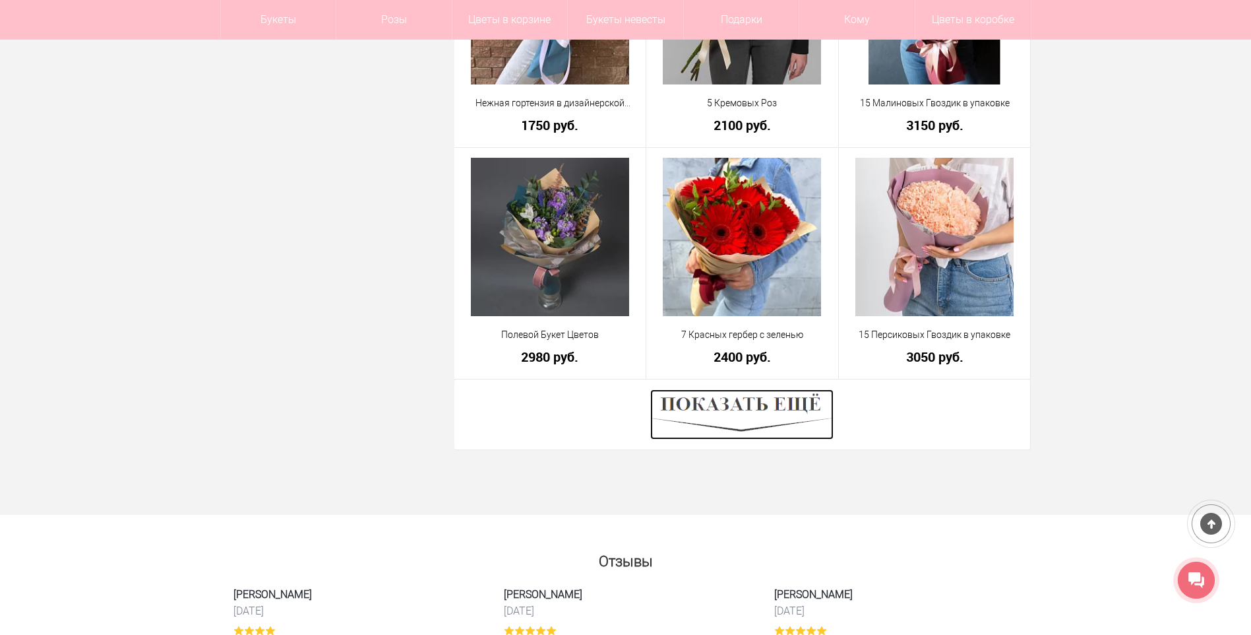
click at [730, 414] on img at bounding box center [741, 414] width 183 height 50
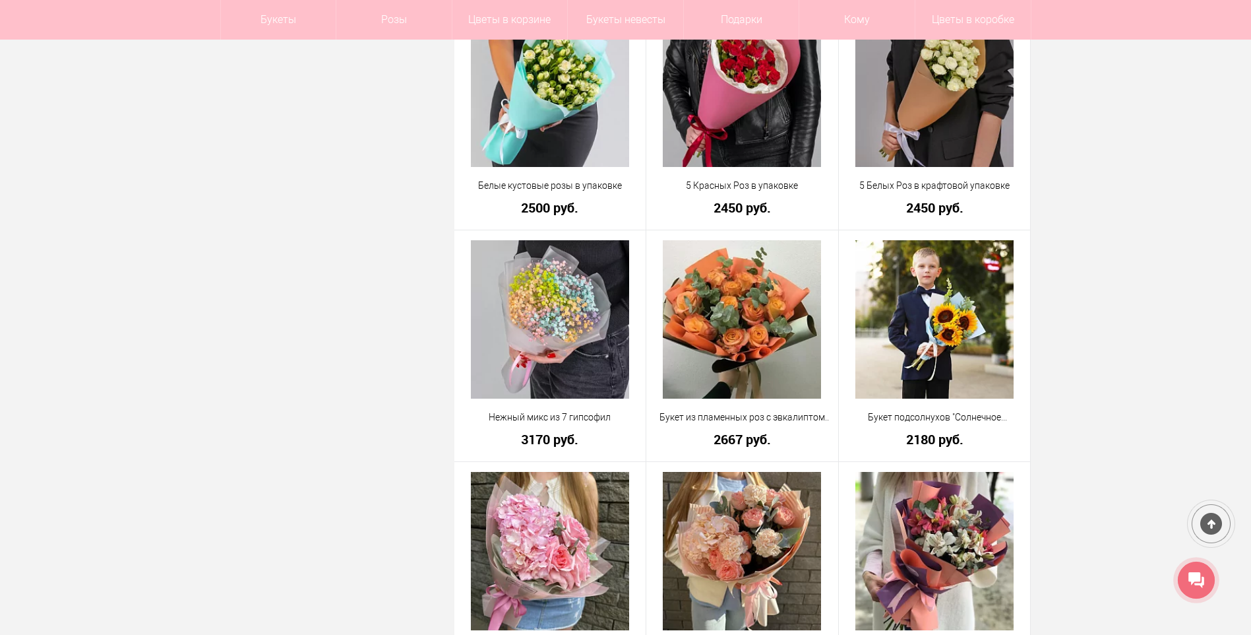
scroll to position [12754, 0]
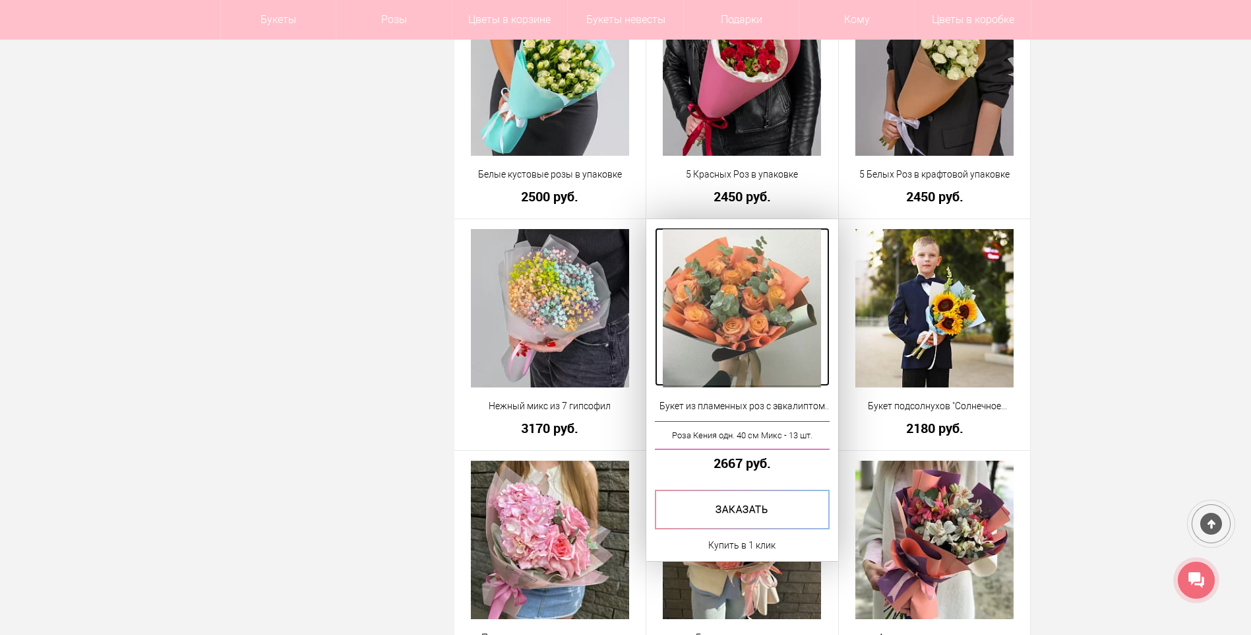
click at [749, 318] on img at bounding box center [742, 308] width 158 height 158
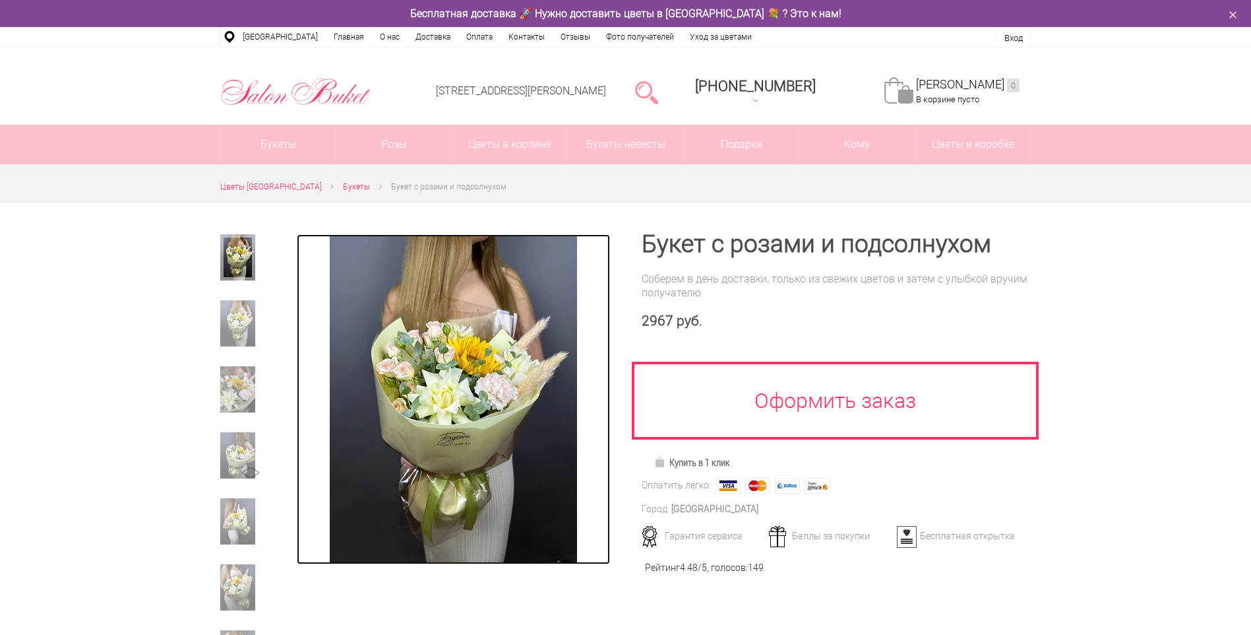
click at [449, 413] on img at bounding box center [453, 399] width 247 height 330
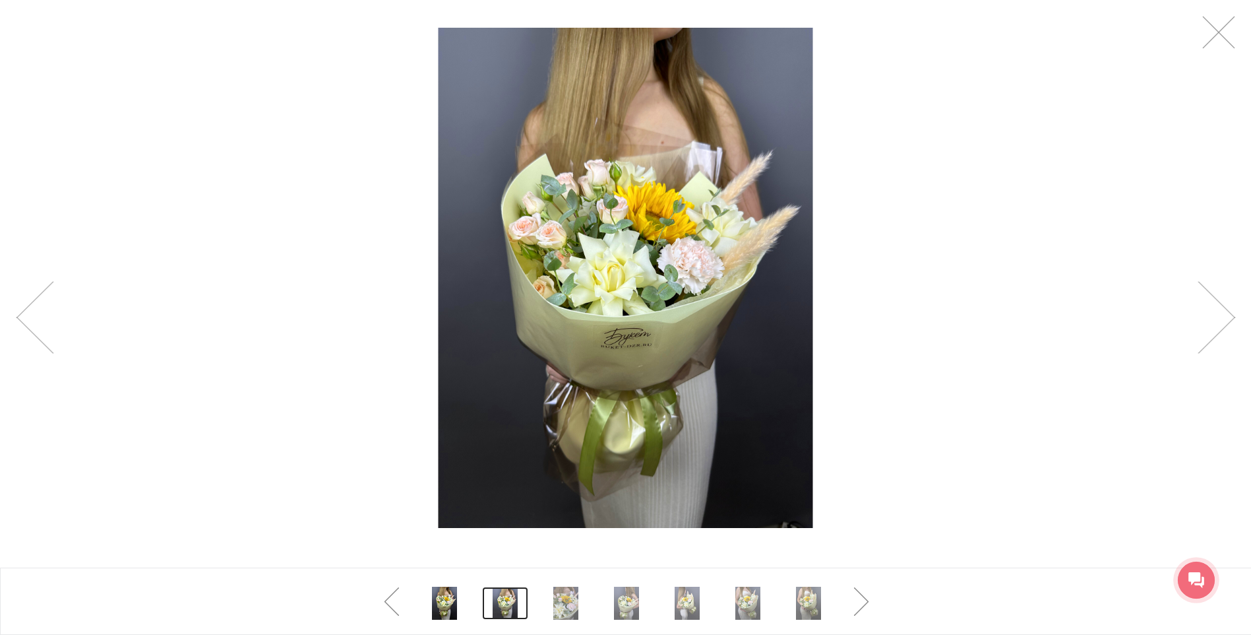
click at [511, 604] on link at bounding box center [505, 602] width 46 height 33
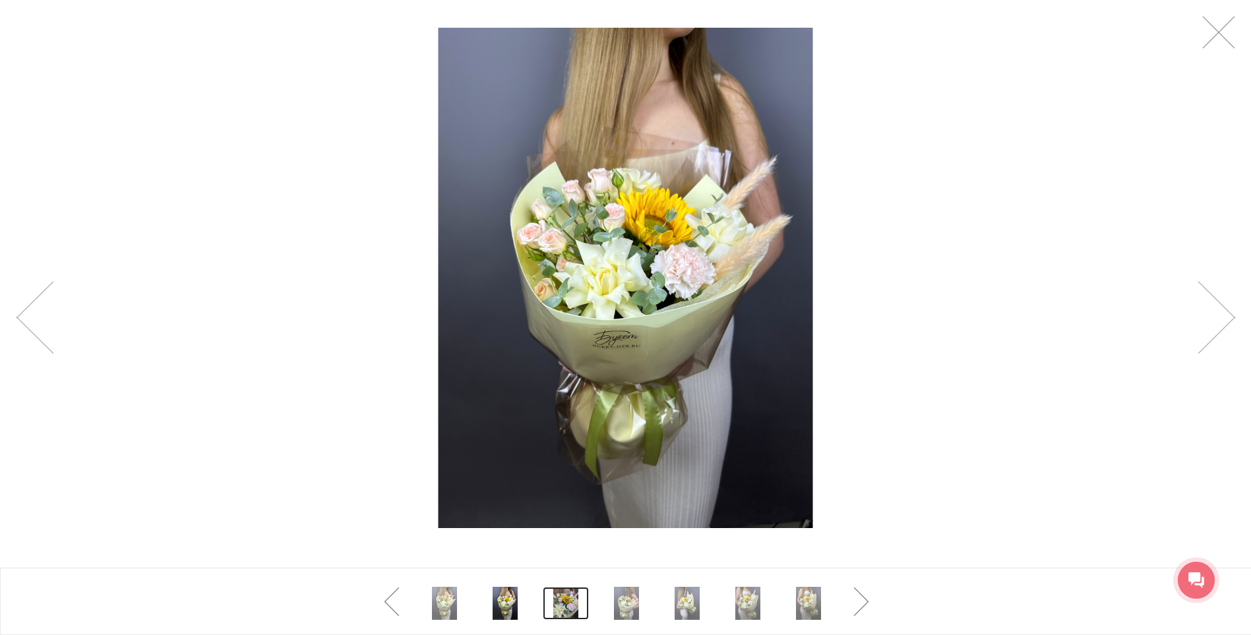
click at [569, 596] on link at bounding box center [566, 602] width 46 height 33
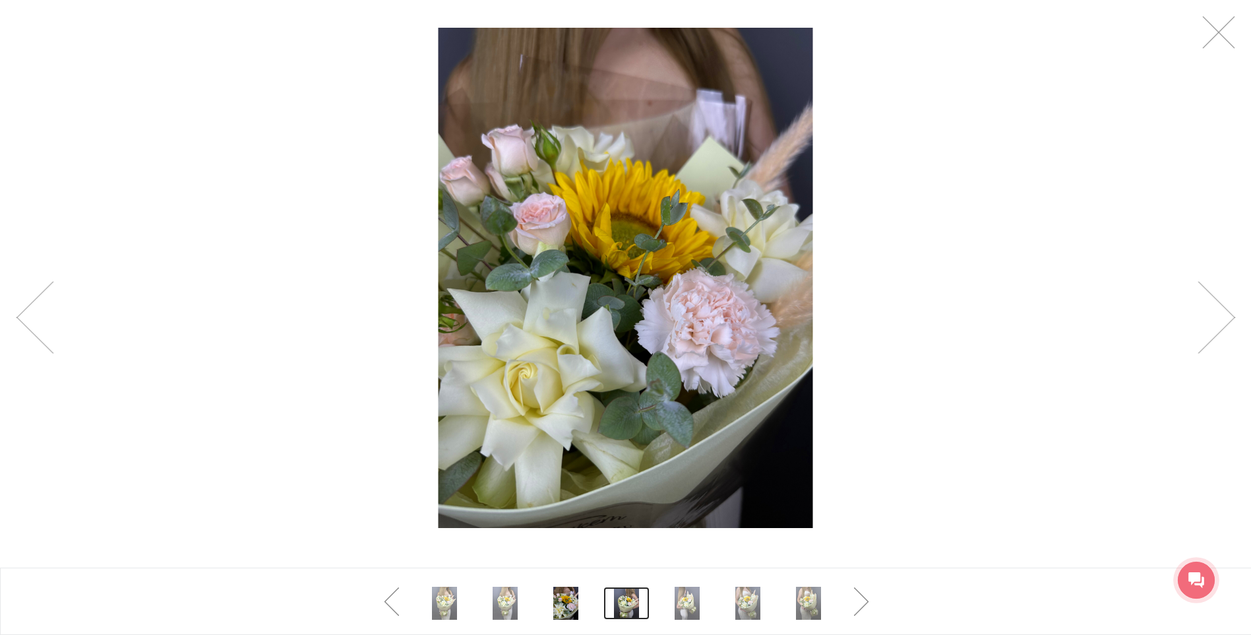
click at [631, 599] on link at bounding box center [627, 602] width 46 height 33
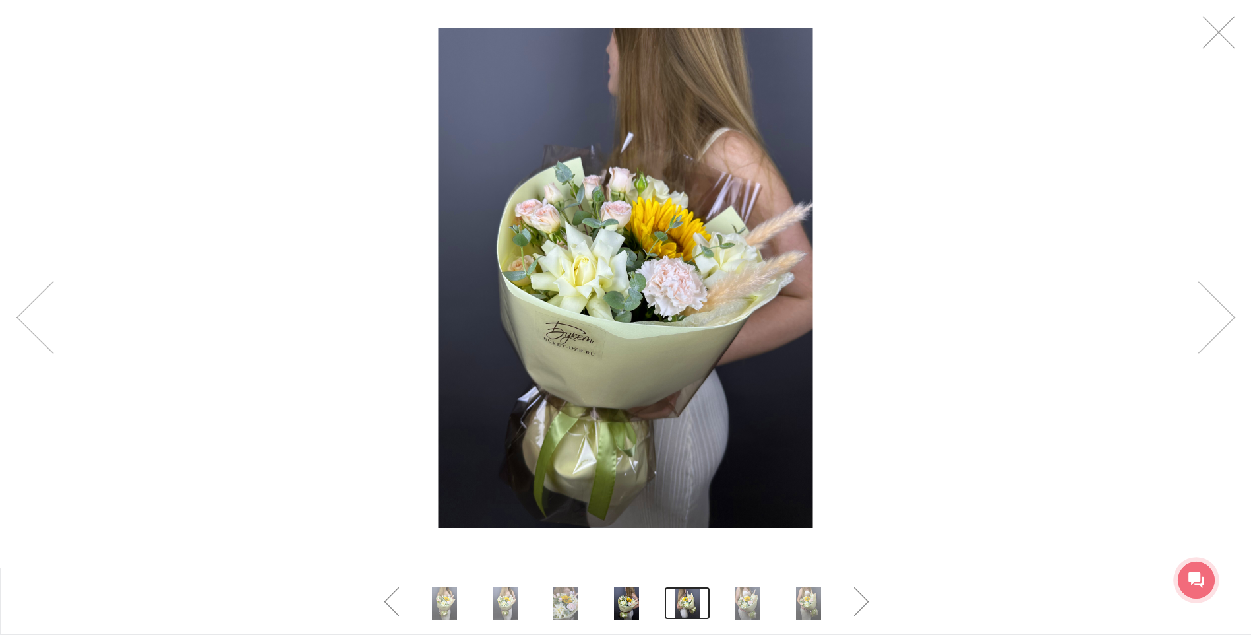
click at [682, 611] on link at bounding box center [687, 602] width 46 height 33
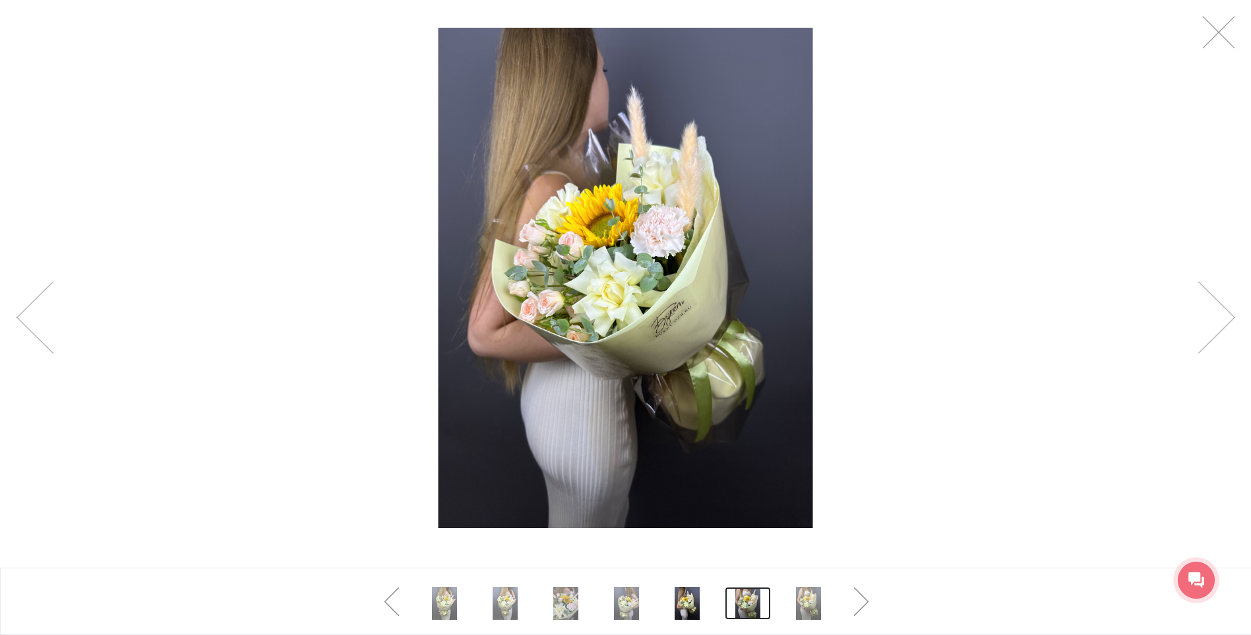
click at [757, 604] on link at bounding box center [748, 602] width 46 height 33
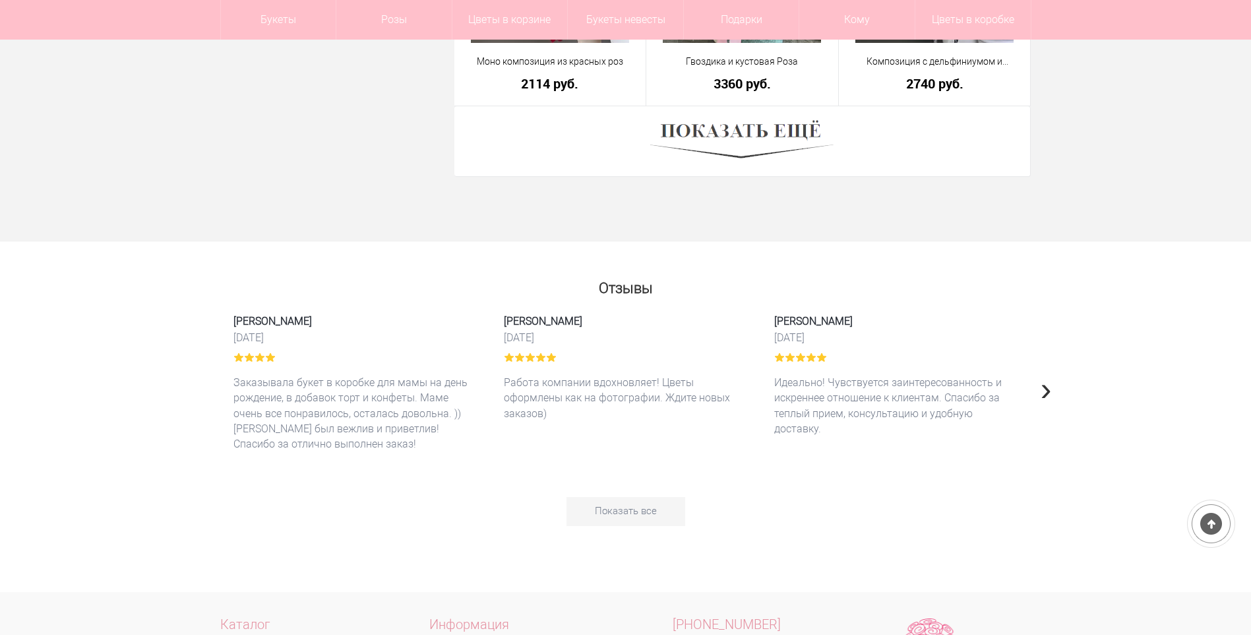
scroll to position [3651, 0]
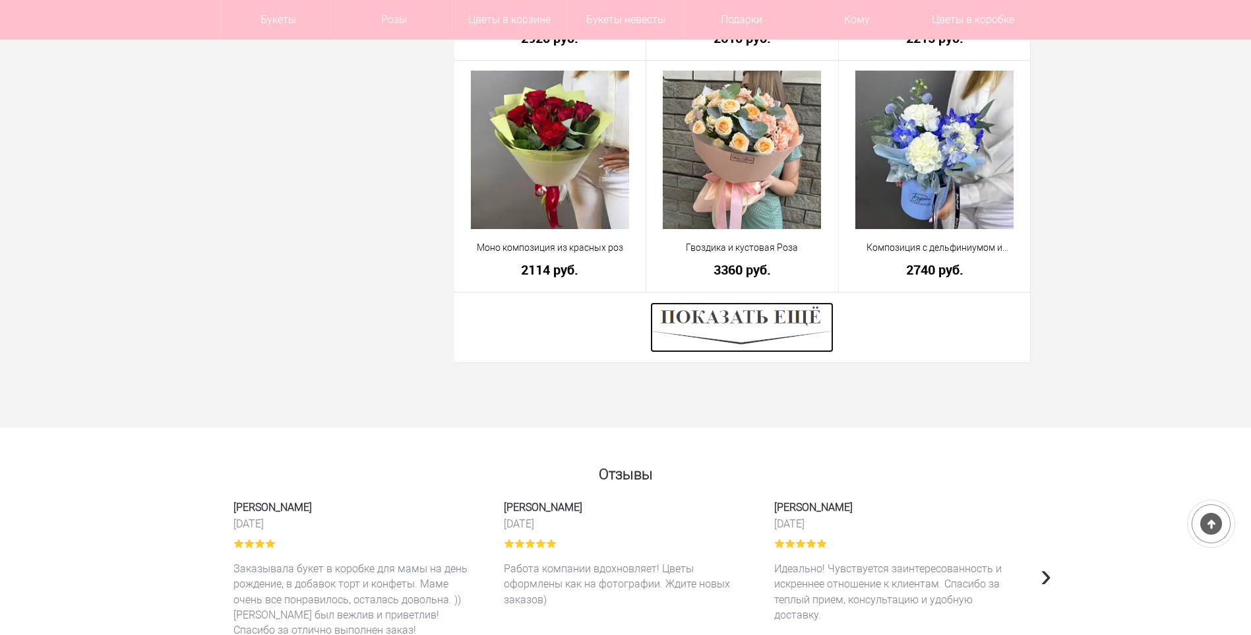
click at [808, 333] on img at bounding box center [741, 327] width 183 height 50
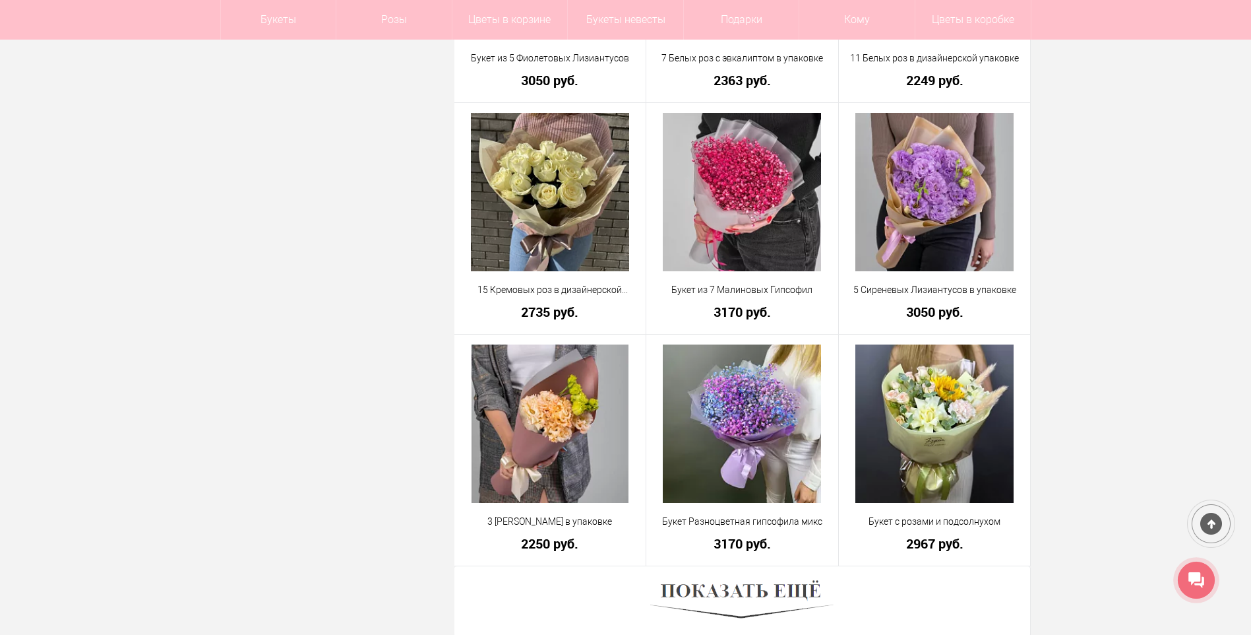
scroll to position [7147, 0]
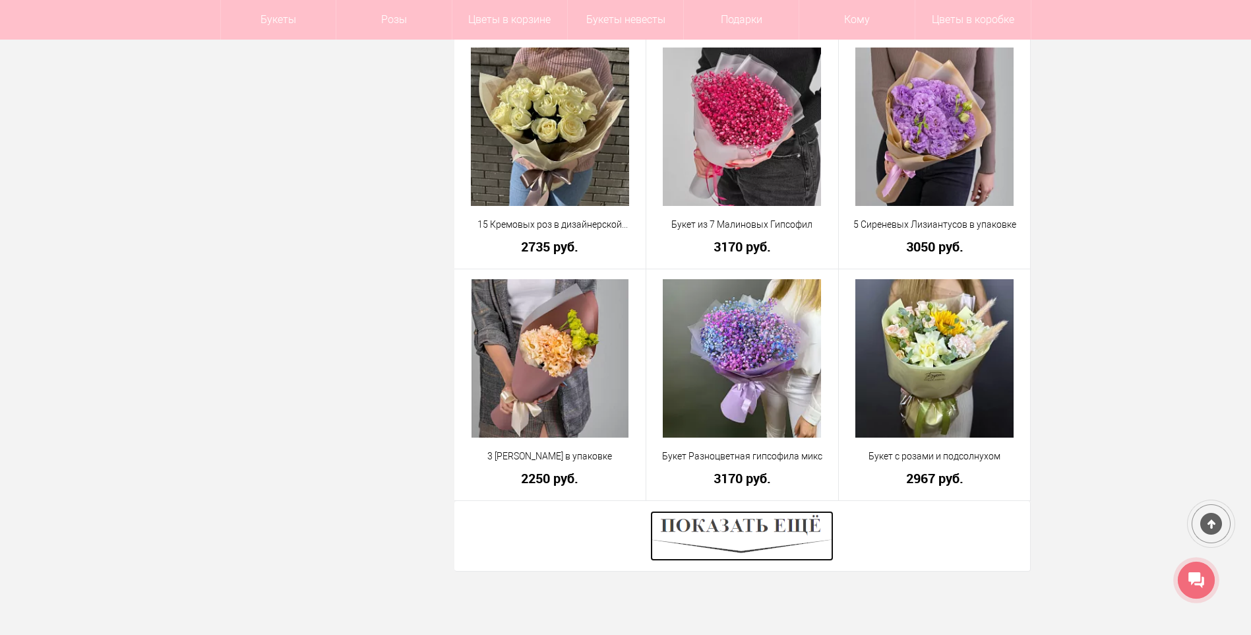
click at [747, 545] on img at bounding box center [741, 536] width 183 height 50
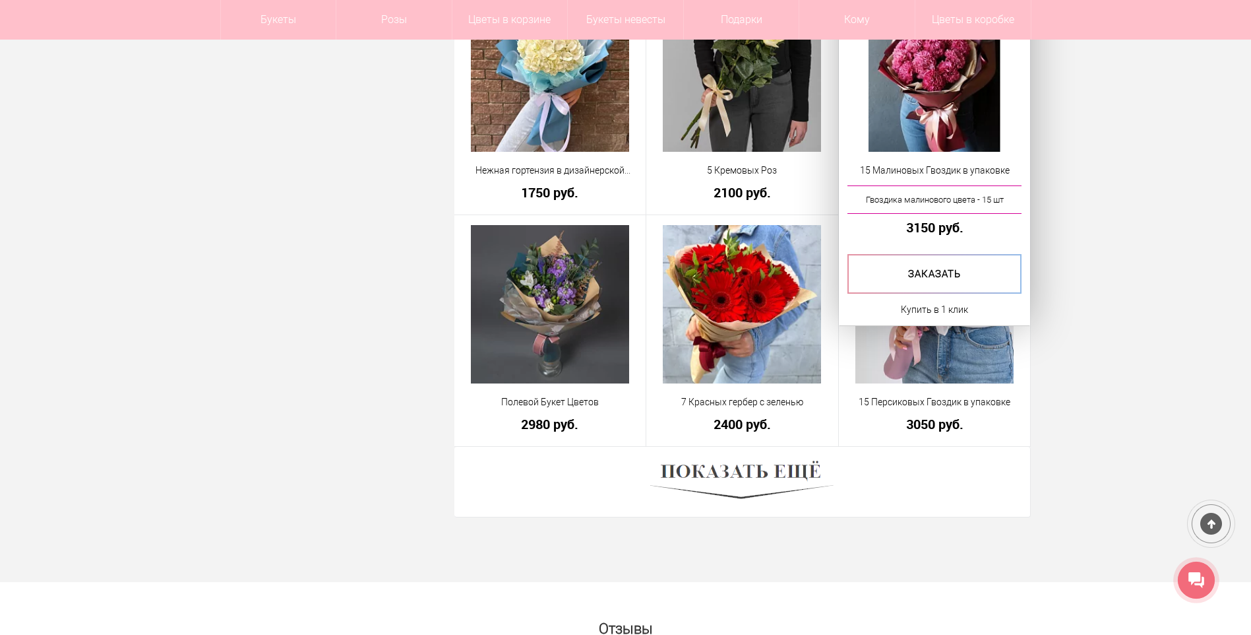
scroll to position [10907, 0]
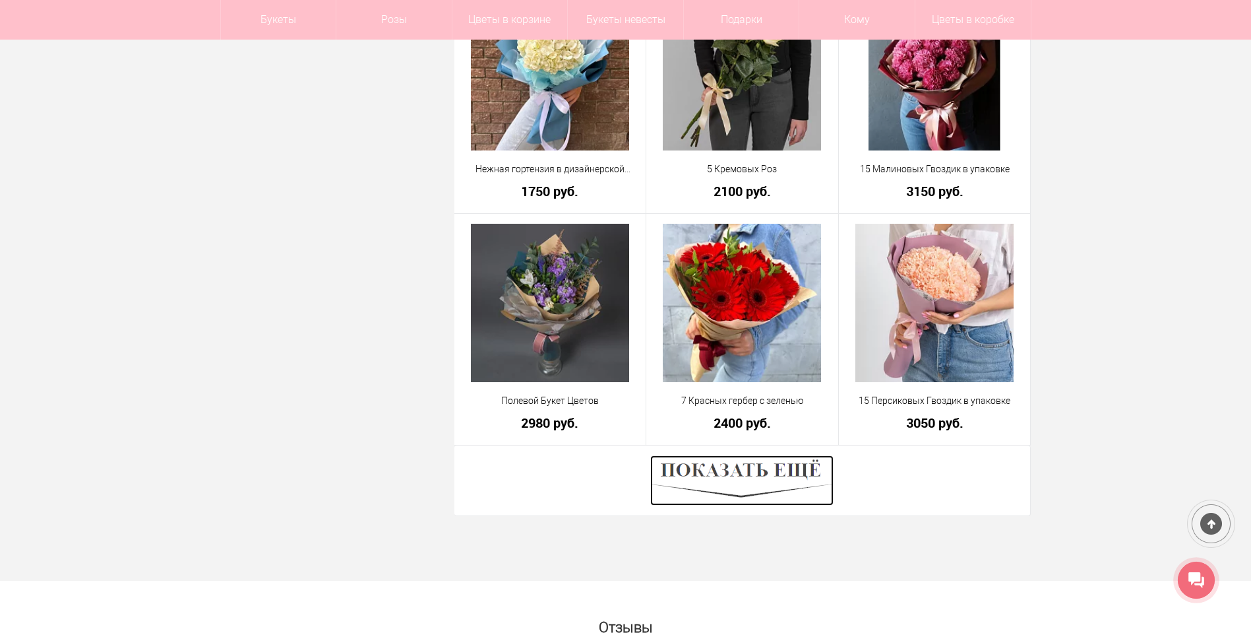
click at [749, 484] on img at bounding box center [741, 480] width 183 height 50
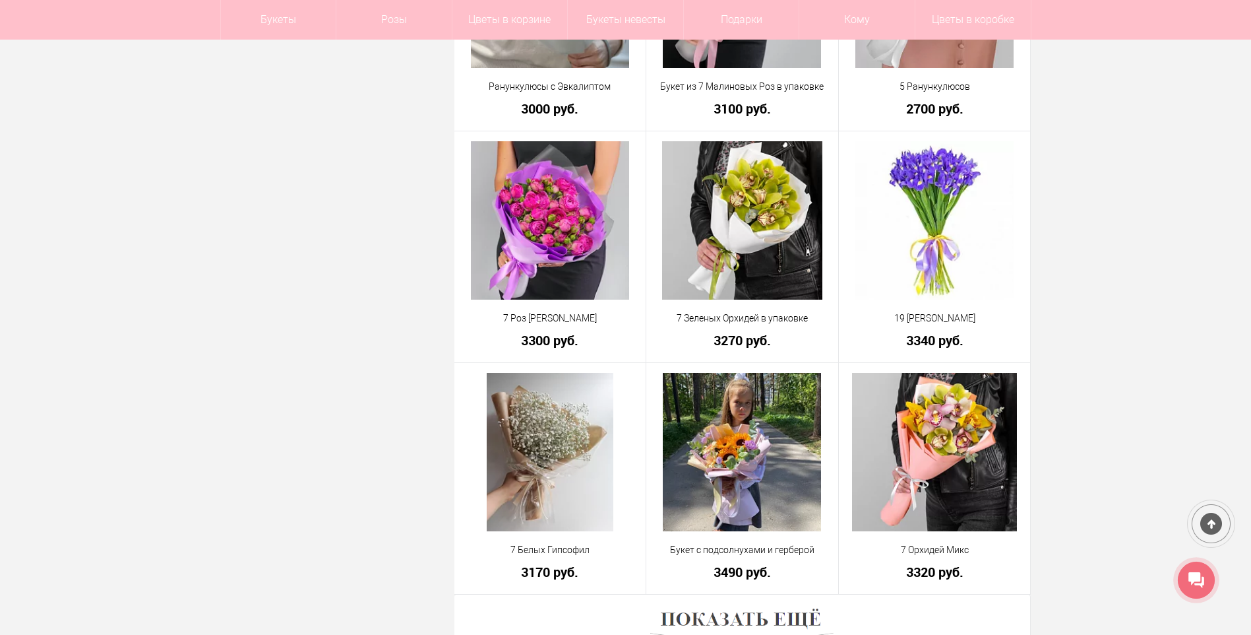
scroll to position [14469, 0]
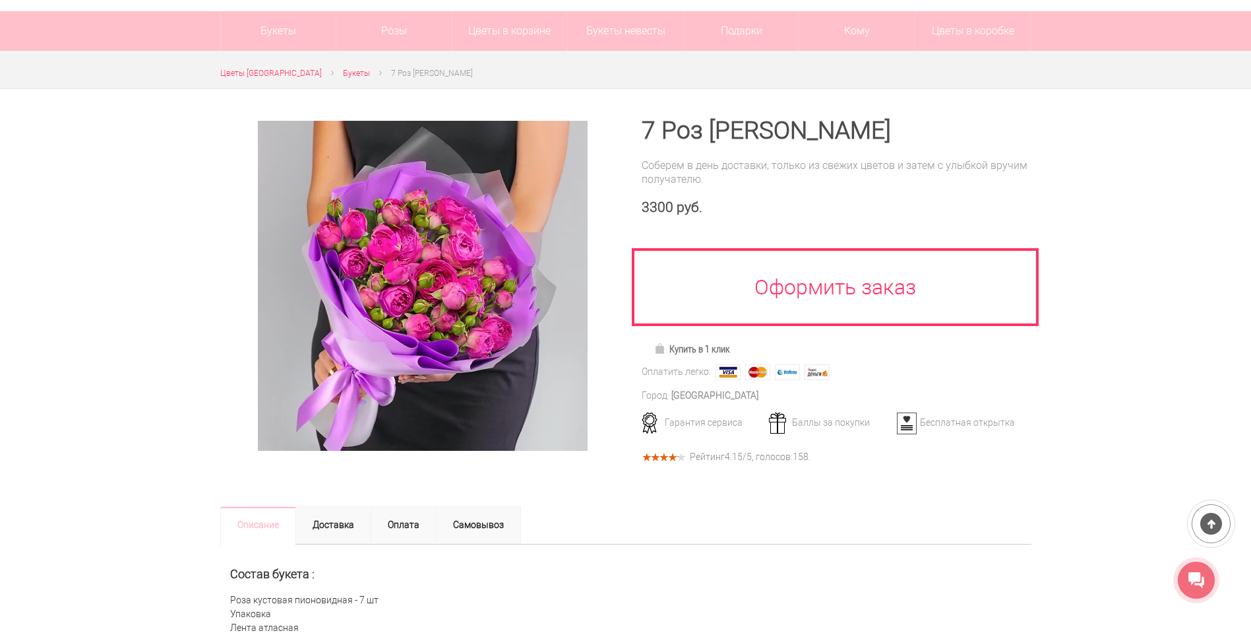
scroll to position [66, 0]
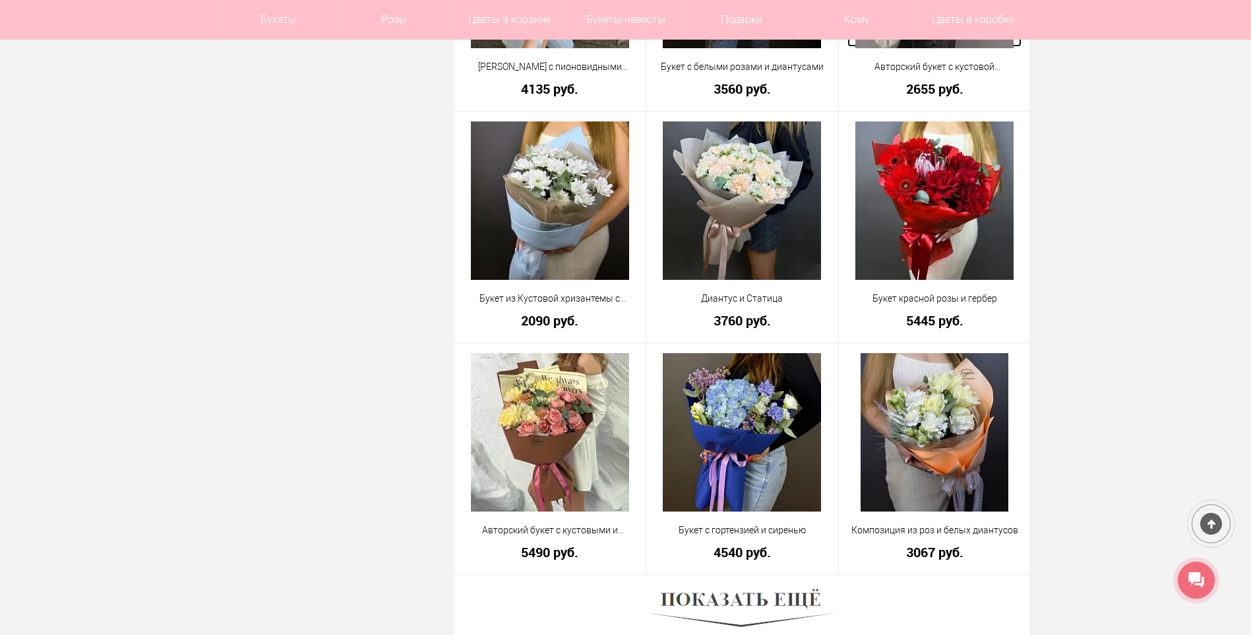
scroll to position [7124, 0]
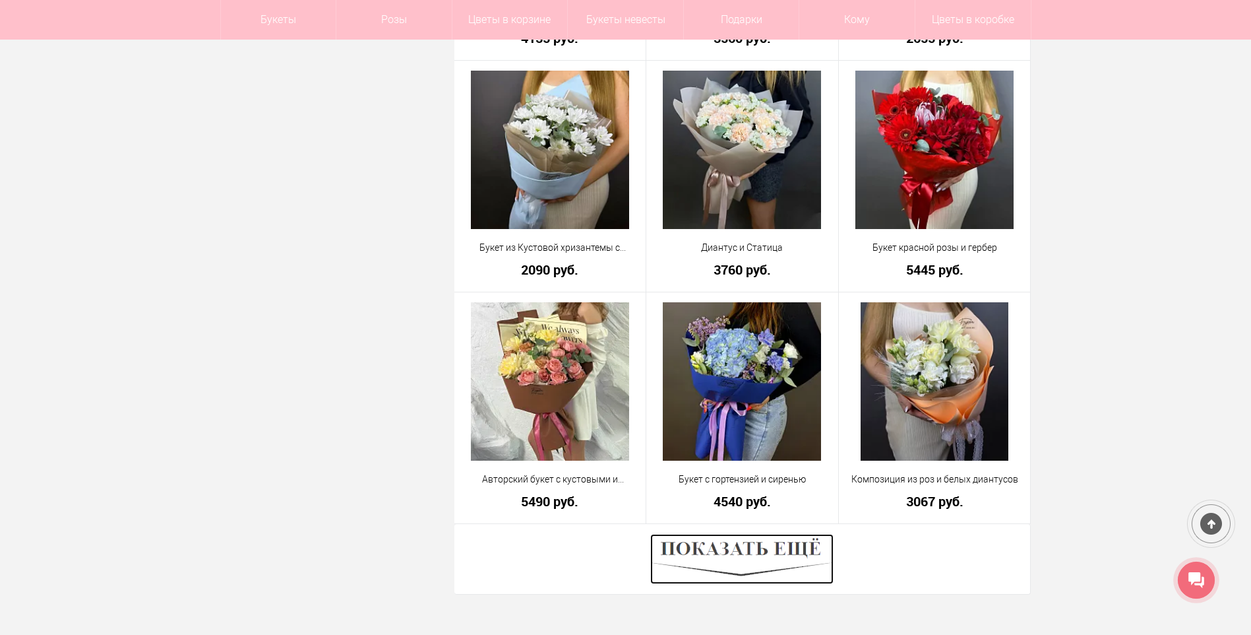
click at [780, 542] on img at bounding box center [741, 559] width 183 height 50
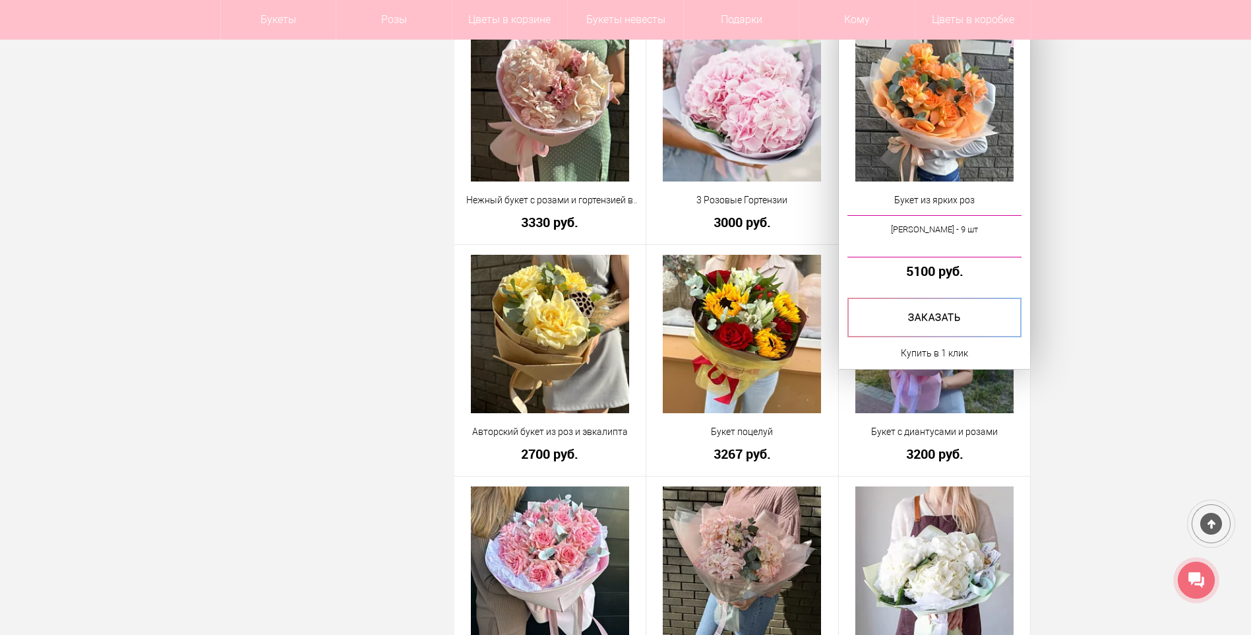
scroll to position [8114, 0]
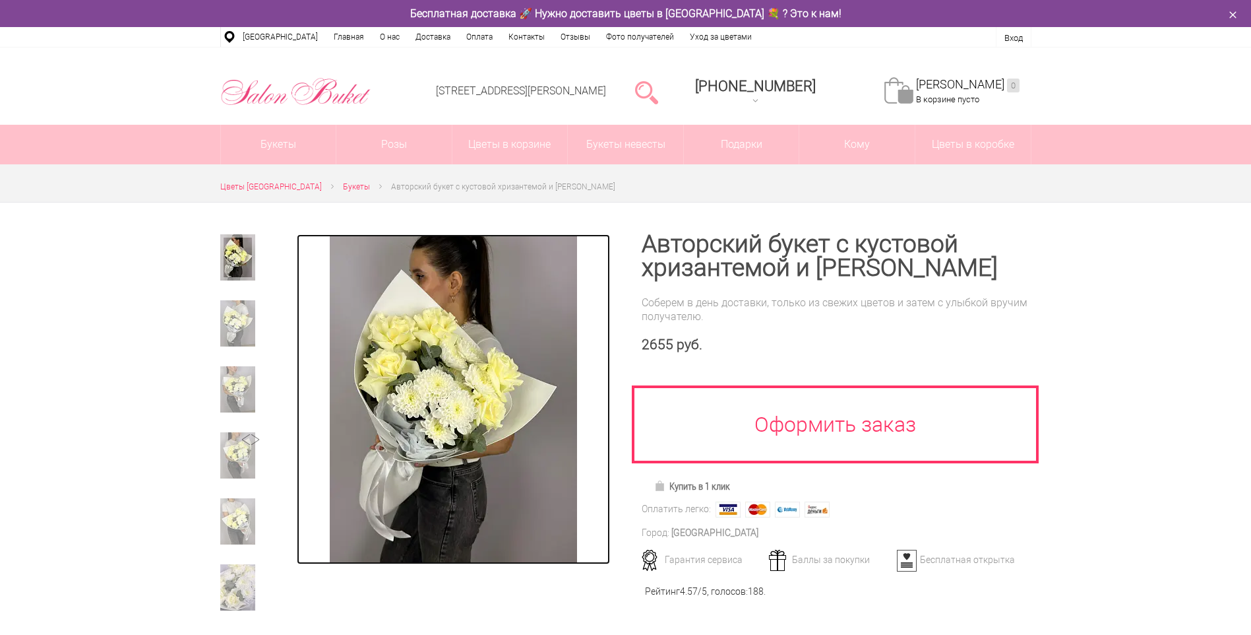
click at [445, 390] on img at bounding box center [453, 399] width 247 height 330
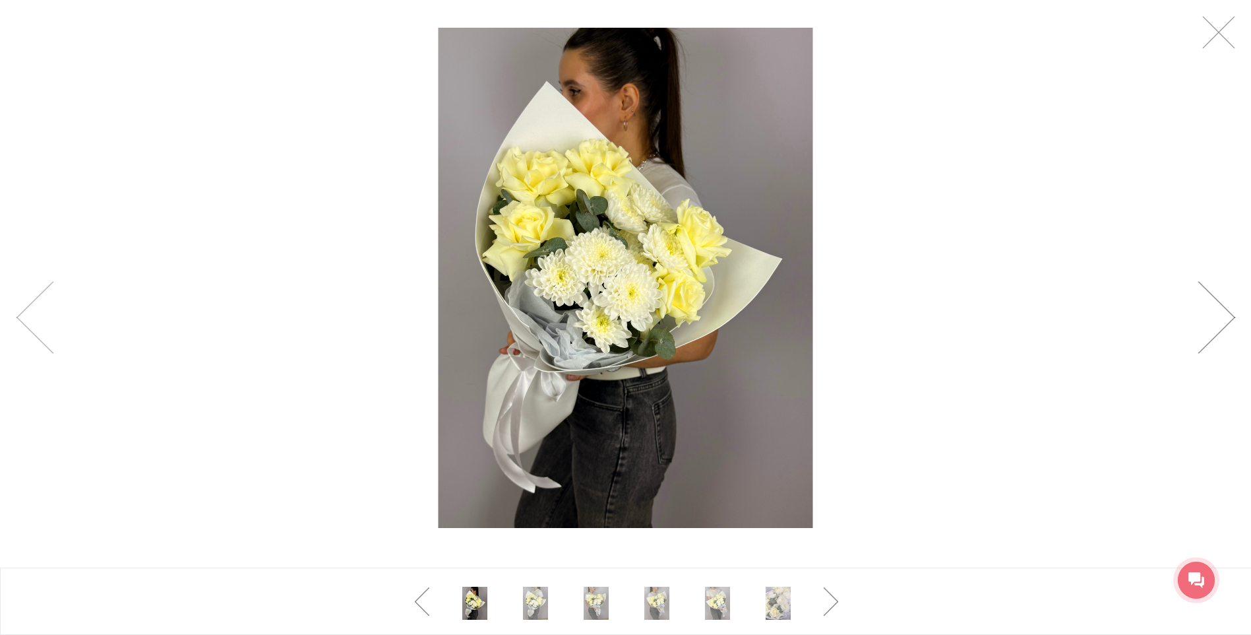
click at [1219, 314] on link at bounding box center [1217, 317] width 38 height 73
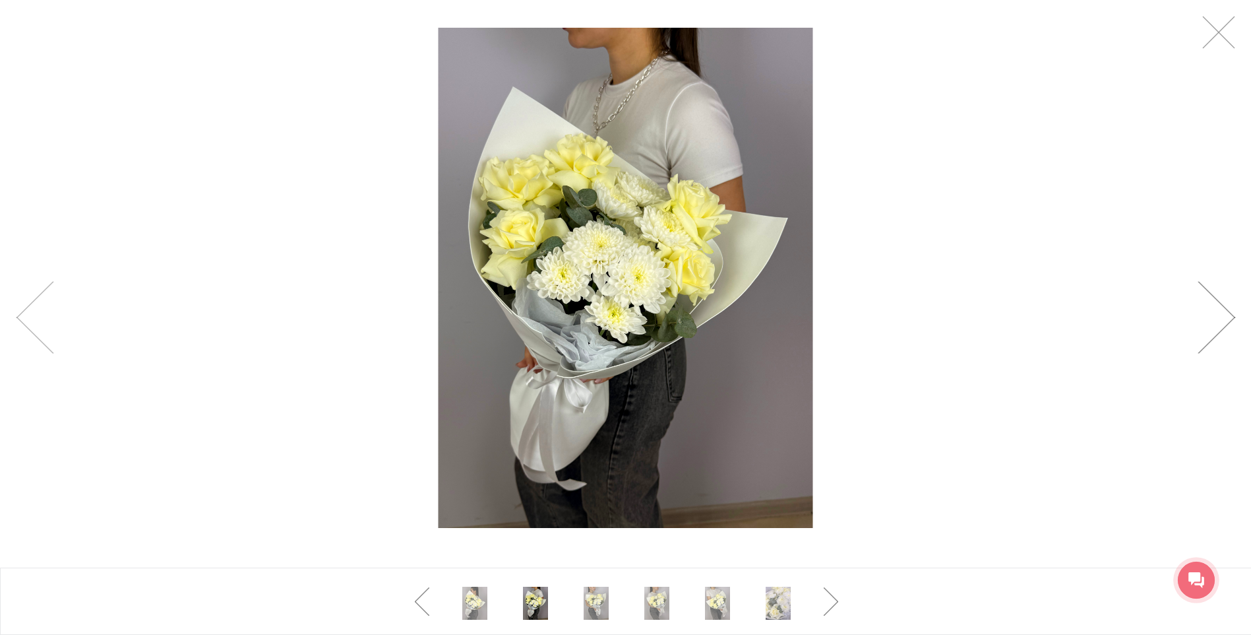
click at [1217, 300] on link at bounding box center [1217, 317] width 38 height 73
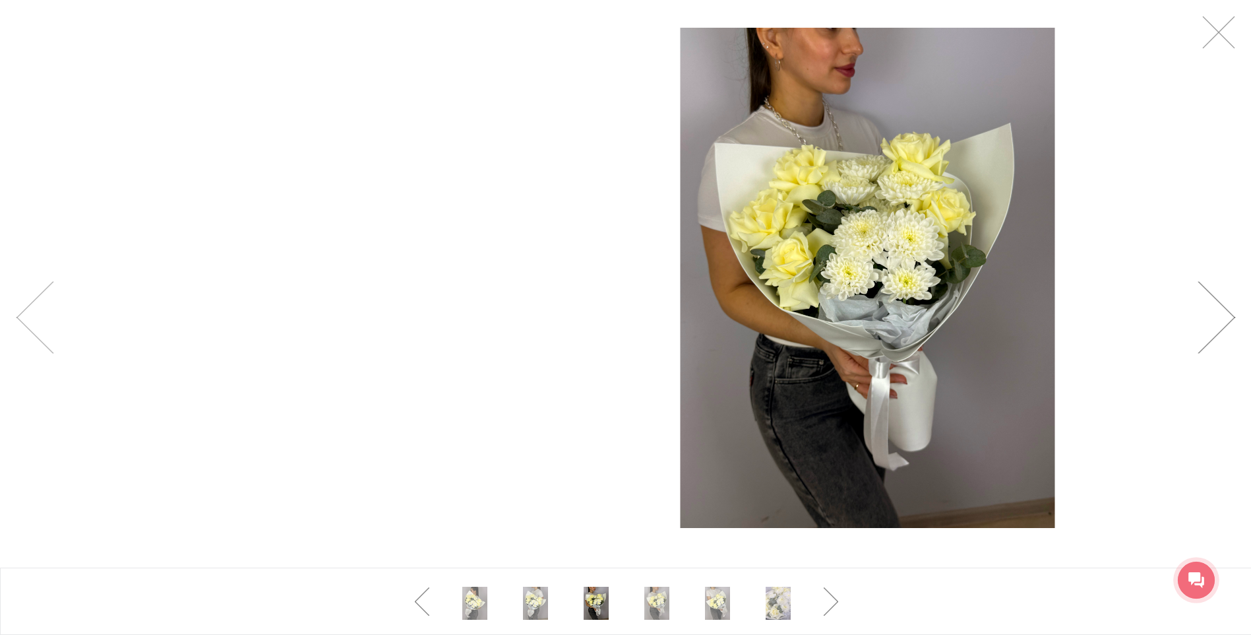
click at [1216, 297] on link at bounding box center [1217, 317] width 38 height 73
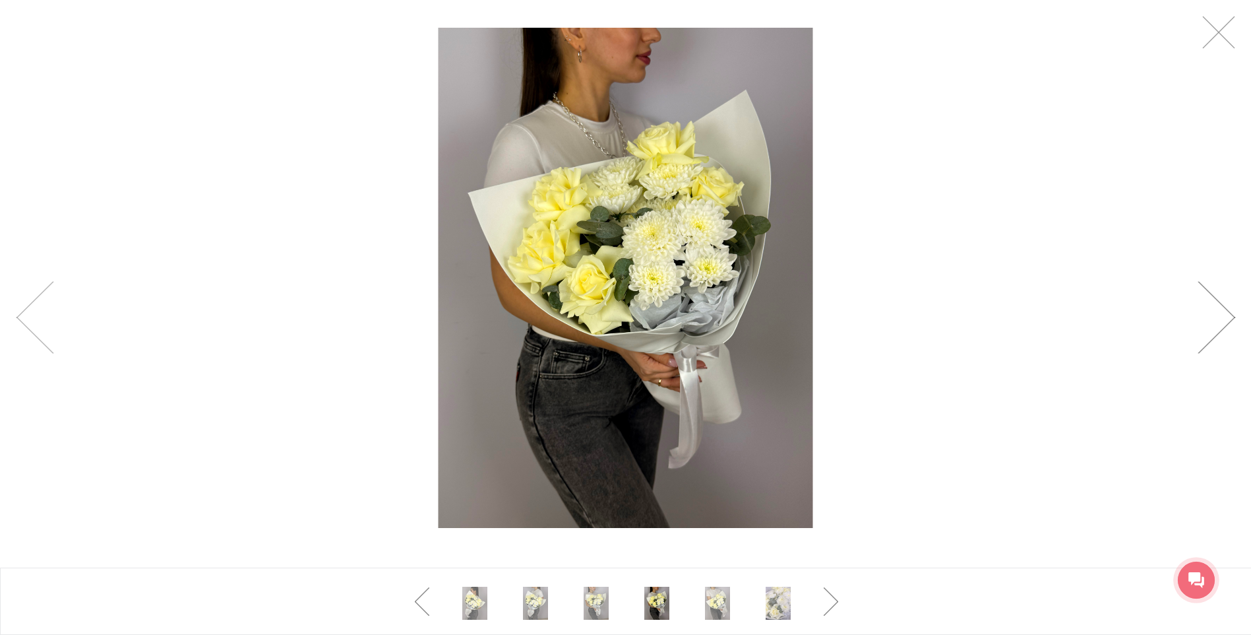
click at [1209, 287] on link at bounding box center [1217, 317] width 38 height 73
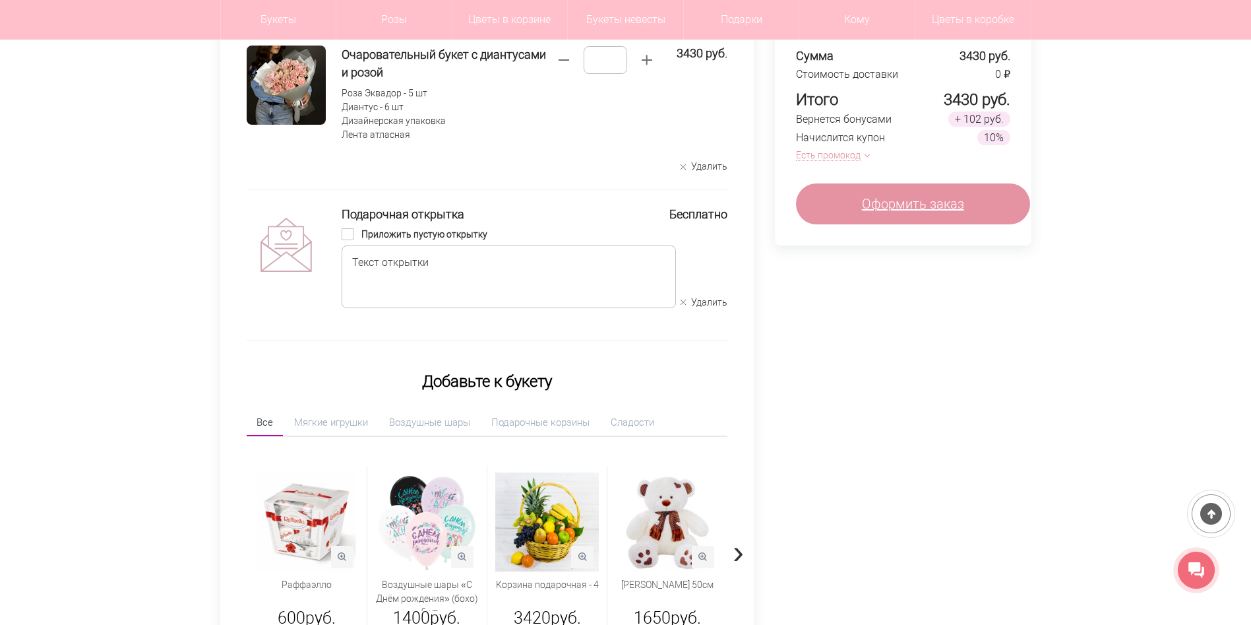
scroll to position [132, 0]
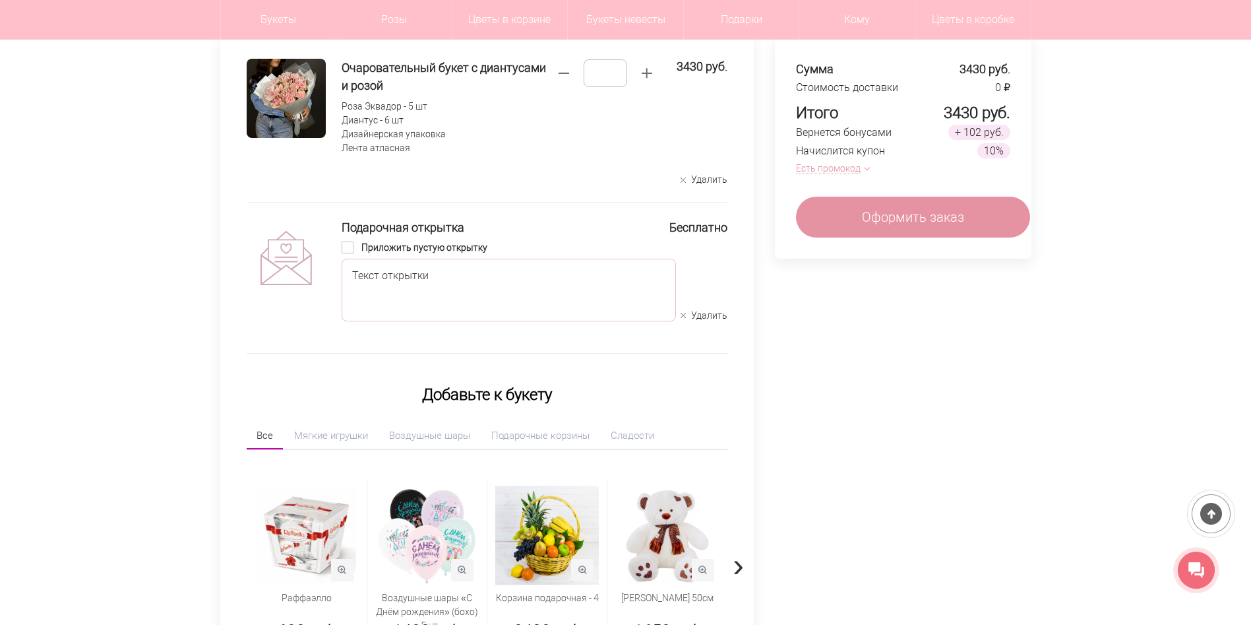
click at [407, 278] on textarea at bounding box center [509, 290] width 334 height 63
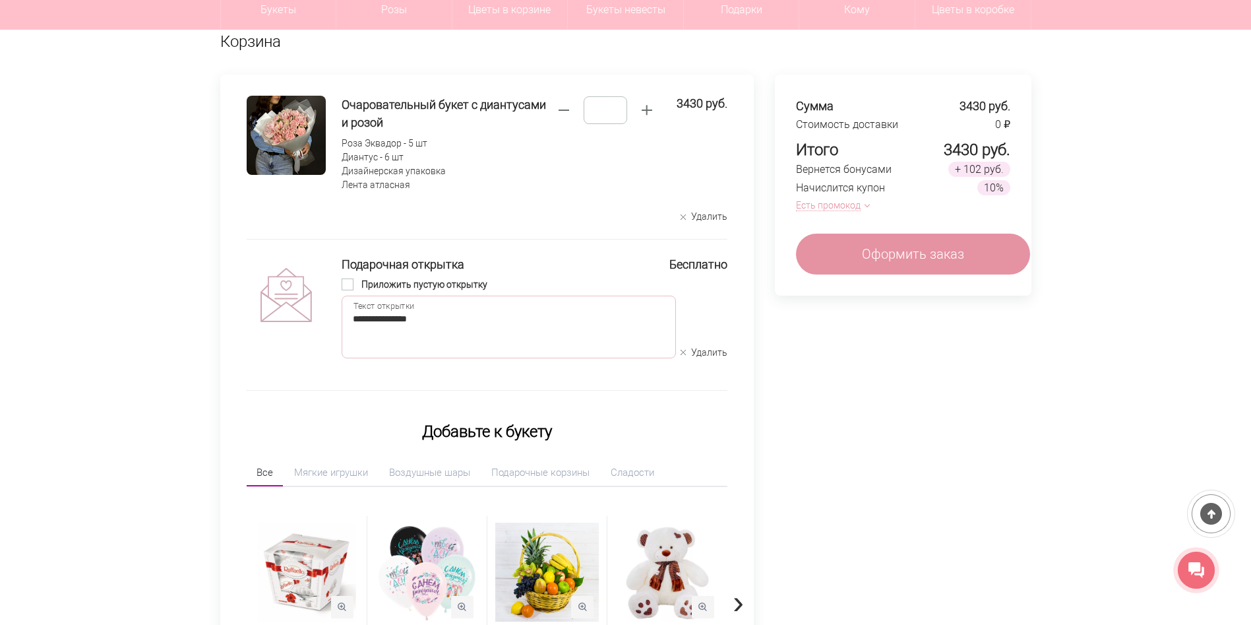
scroll to position [54, 0]
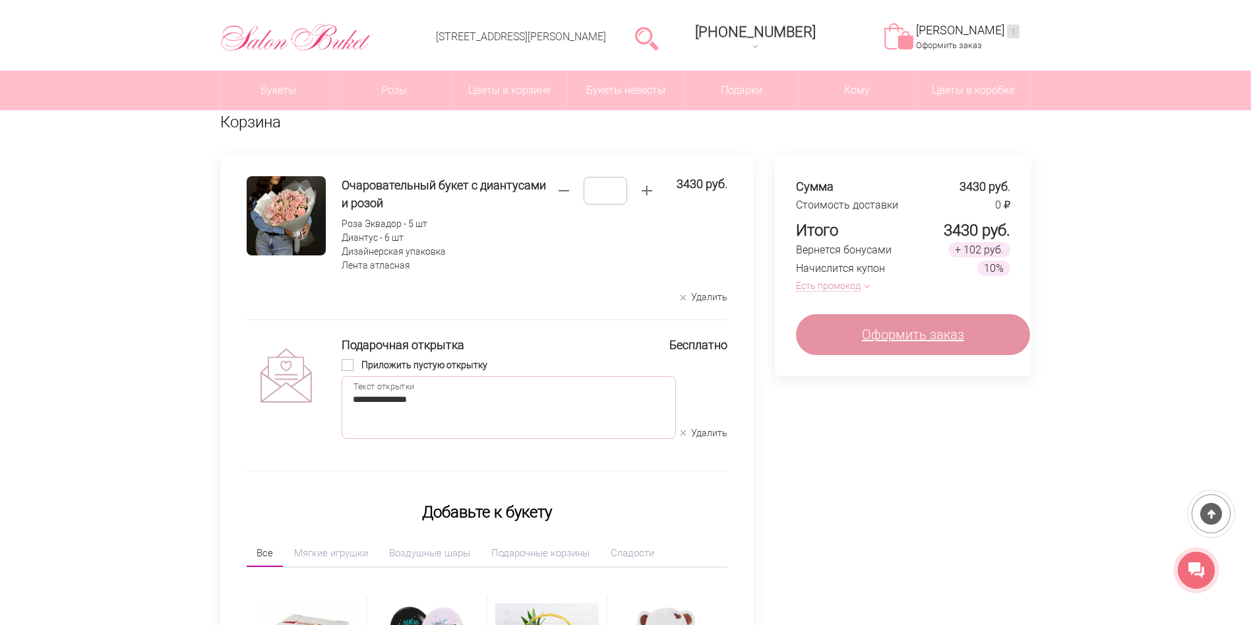
type textarea "**********"
click at [955, 323] on link "Оформить заказ" at bounding box center [913, 334] width 234 height 41
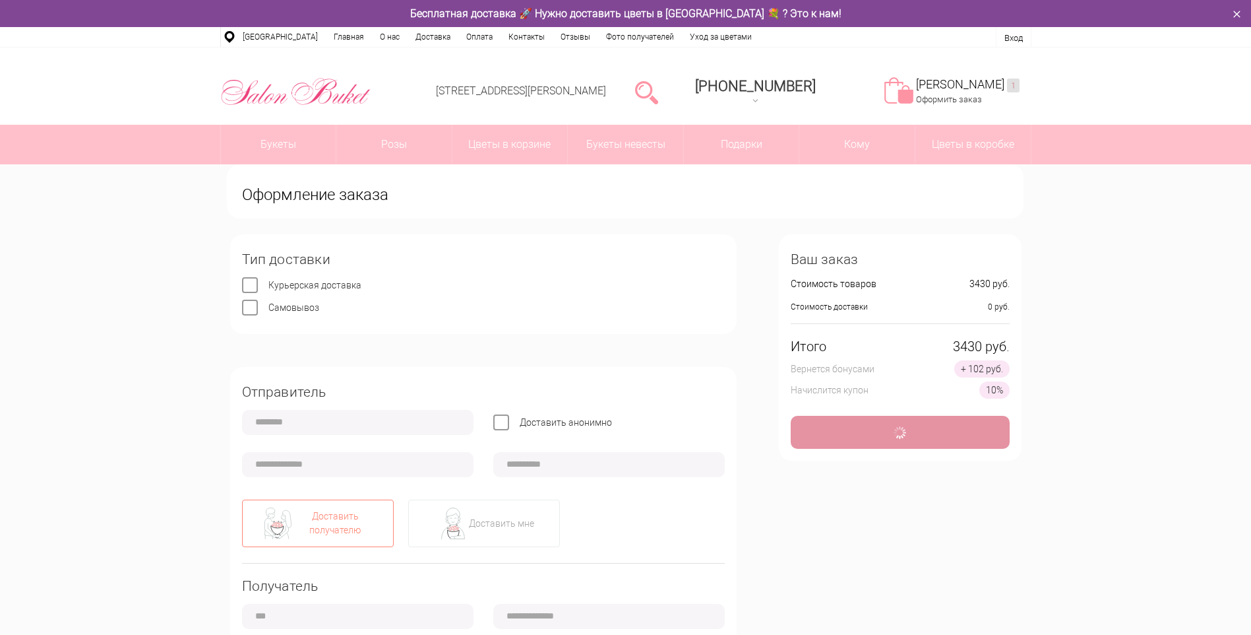
type input "**********"
click at [338, 425] on input "text" at bounding box center [358, 422] width 232 height 25
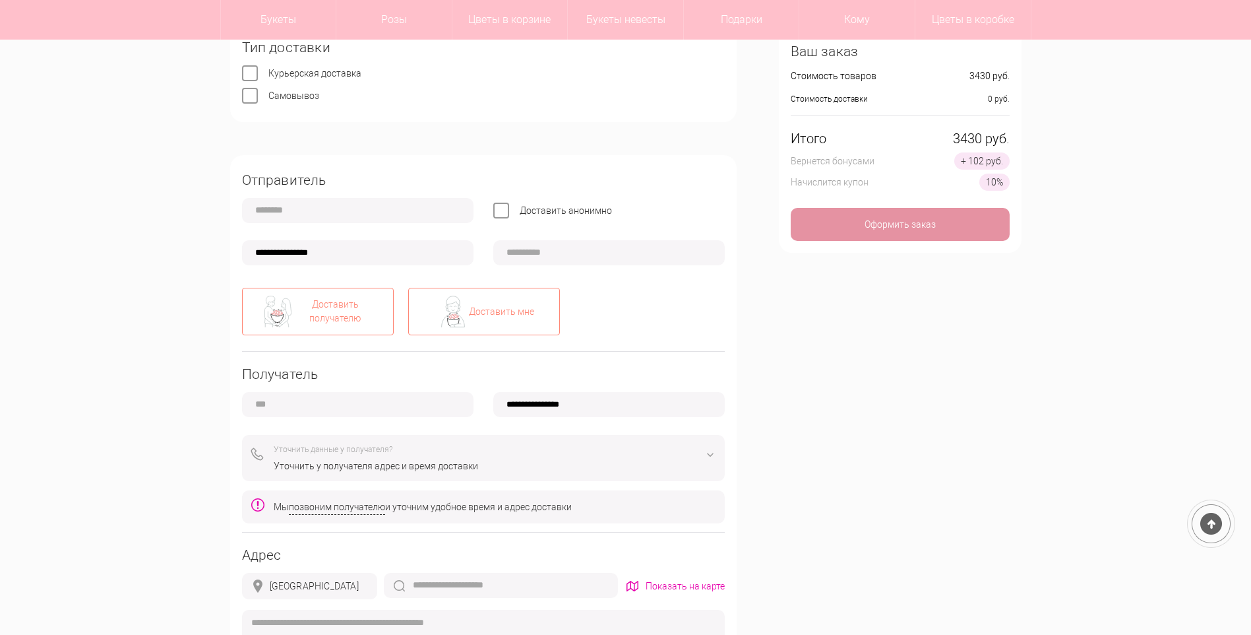
scroll to position [198, 0]
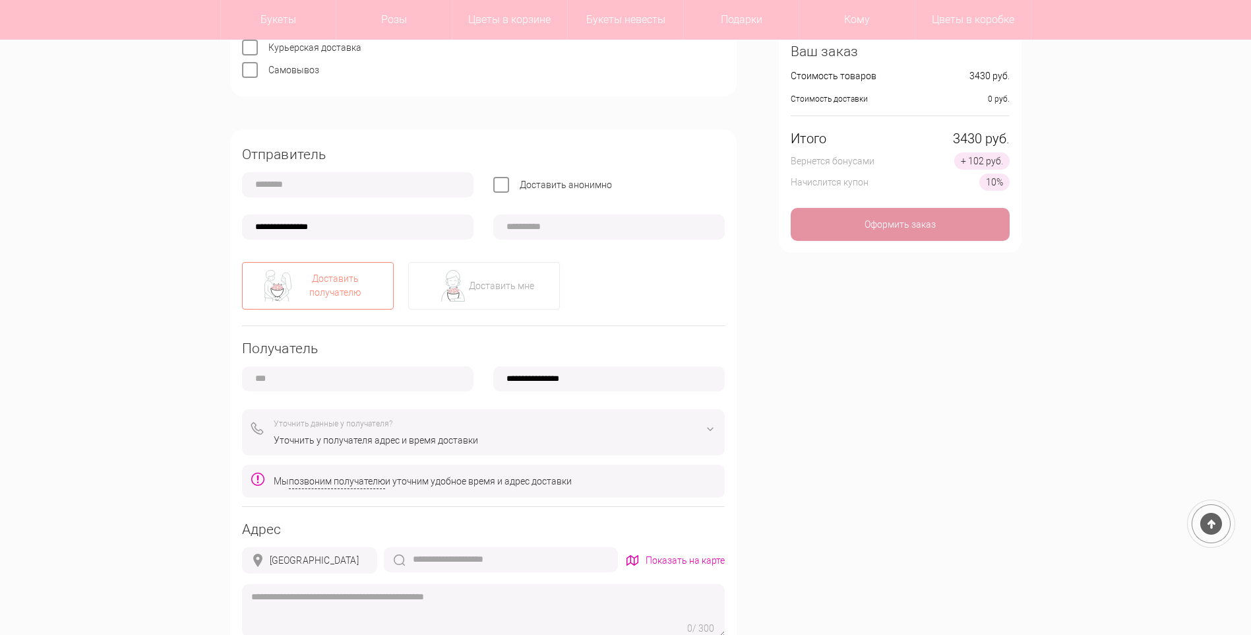
click at [520, 183] on label "Доставить анонимно" at bounding box center [566, 184] width 92 height 11
click at [321, 375] on input "text" at bounding box center [358, 378] width 232 height 25
click at [466, 288] on img at bounding box center [453, 286] width 32 height 32
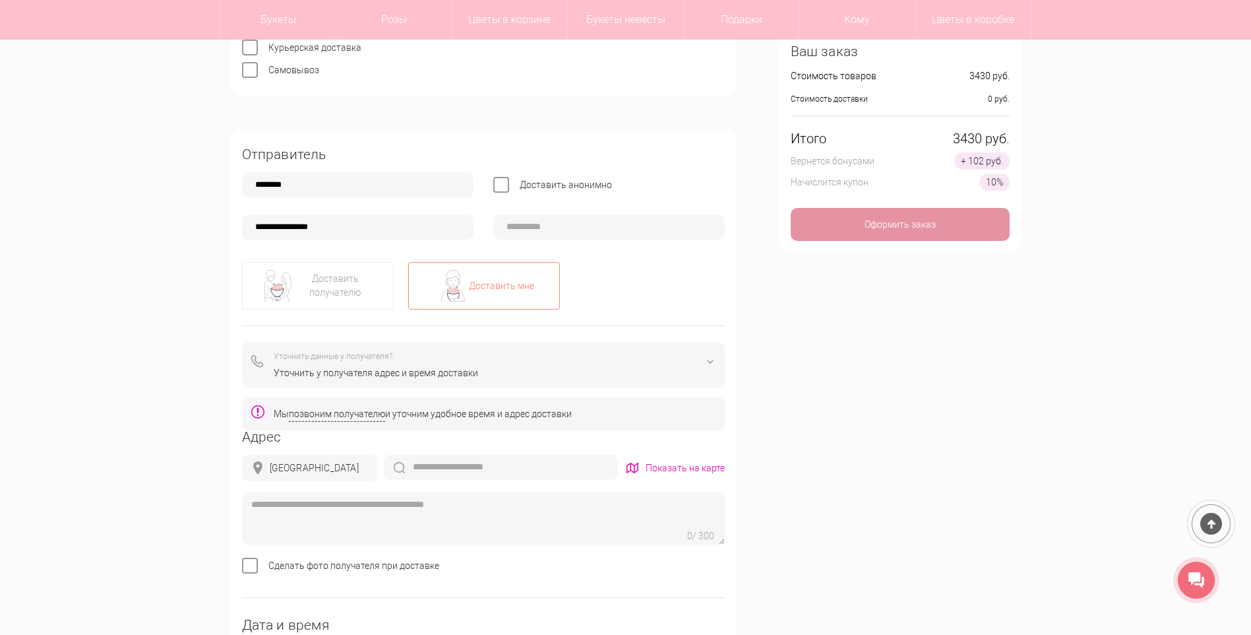
drag, startPoint x: 337, startPoint y: 192, endPoint x: 240, endPoint y: 180, distance: 97.7
click at [240, 180] on div "**********" at bounding box center [483, 464] width 507 height 670
click at [350, 198] on div "**********" at bounding box center [483, 204] width 483 height 65
click at [352, 181] on input "********" at bounding box center [358, 184] width 232 height 25
drag, startPoint x: 346, startPoint y: 182, endPoint x: 212, endPoint y: 183, distance: 134.6
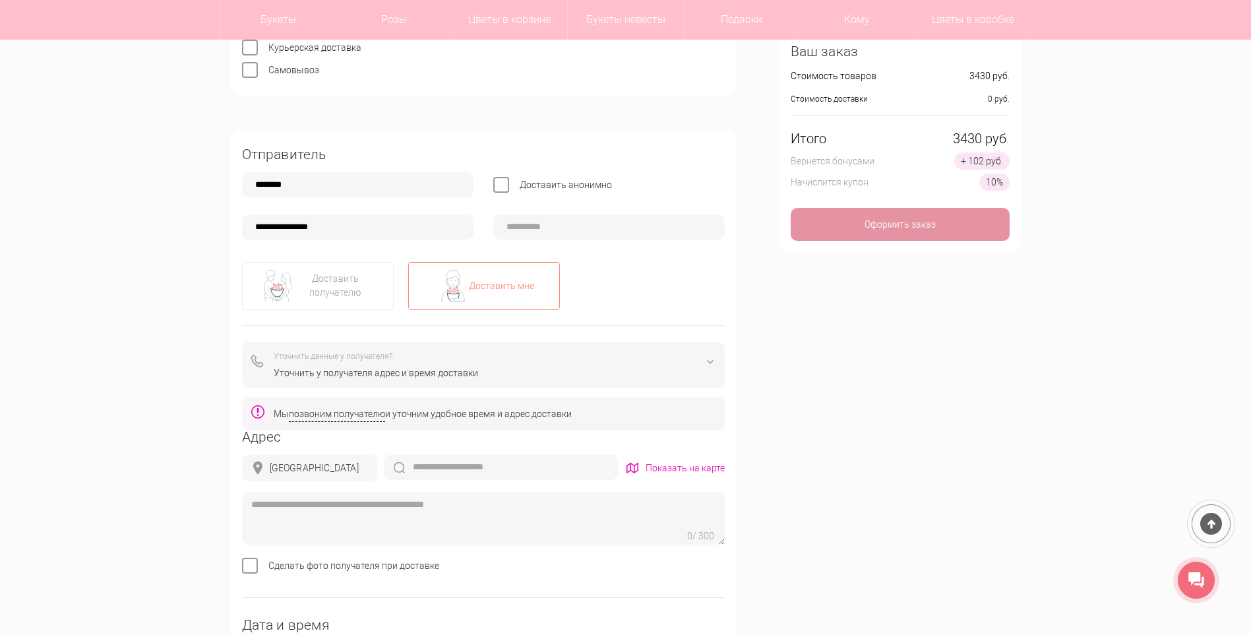
click at [212, 183] on div "**********" at bounding box center [625, 517] width 1251 height 1181
drag, startPoint x: 212, startPoint y: 183, endPoint x: 352, endPoint y: 176, distance: 140.0
click at [348, 176] on input "********" at bounding box center [358, 184] width 232 height 25
drag, startPoint x: 490, startPoint y: 180, endPoint x: 501, endPoint y: 181, distance: 11.3
click at [492, 180] on div "**********" at bounding box center [483, 204] width 483 height 65
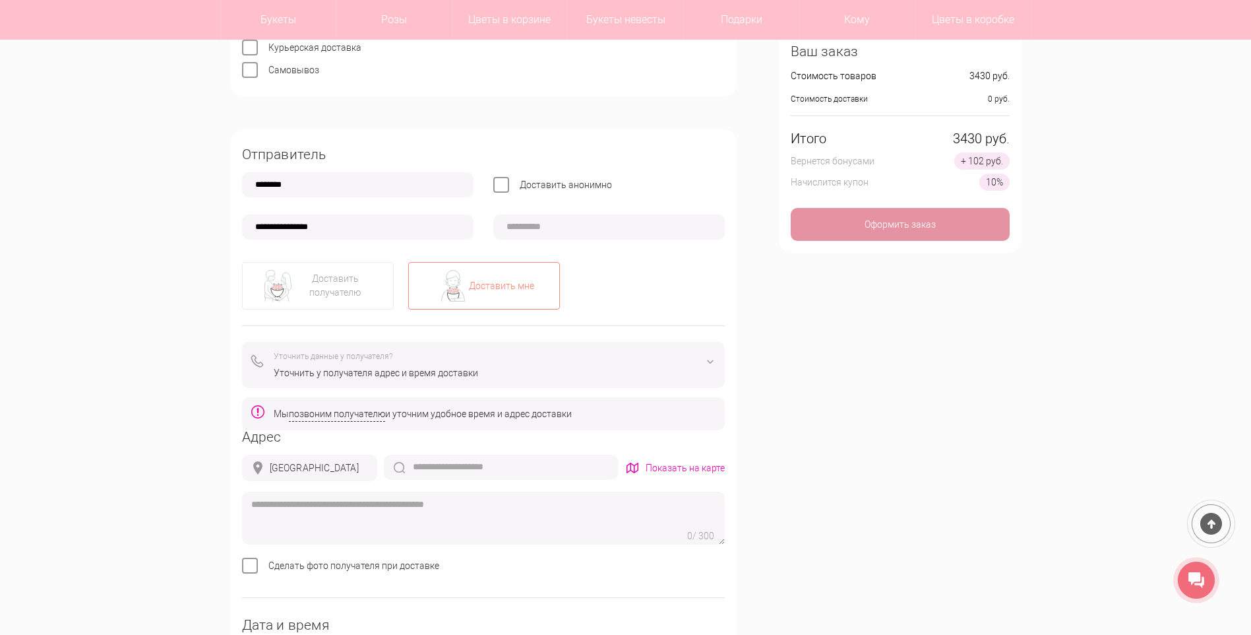
click at [520, 181] on label "Доставить анонимно" at bounding box center [566, 184] width 92 height 11
click at [391, 185] on input "text" at bounding box center [358, 184] width 232 height 25
drag, startPoint x: 564, startPoint y: 144, endPoint x: 557, endPoint y: 147, distance: 7.4
click at [565, 144] on div "**********" at bounding box center [483, 464] width 507 height 670
click at [531, 364] on div "Уточнить данные у получателя? Уточнить у получателя адрес и время доставки" at bounding box center [483, 365] width 483 height 46
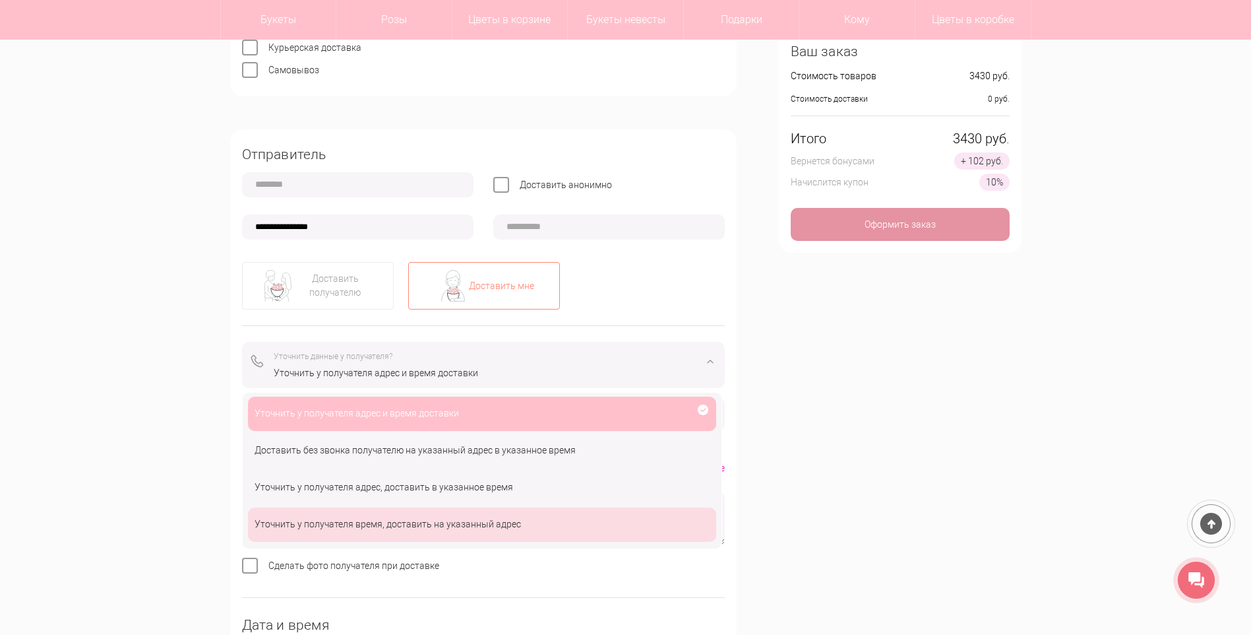
click at [553, 521] on div "Уточнить у получателя время, доставить на указанный адрес" at bounding box center [482, 524] width 468 height 34
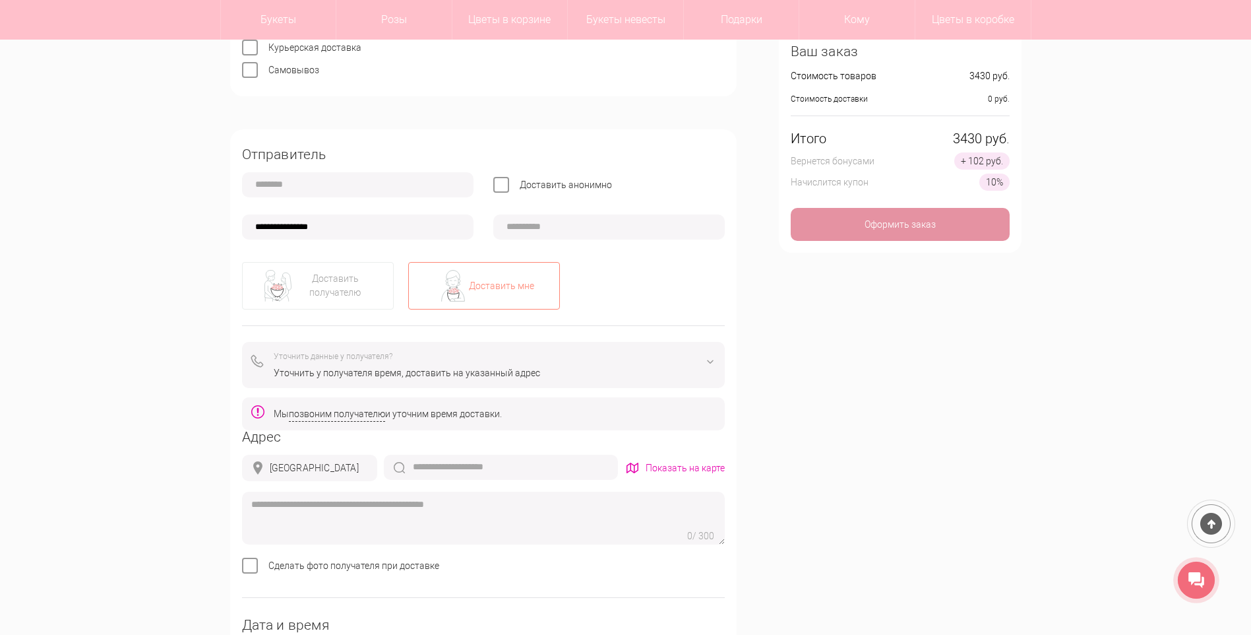
click at [326, 470] on div "[GEOGRAPHIC_DATA]" at bounding box center [314, 468] width 89 height 14
drag, startPoint x: 460, startPoint y: 472, endPoint x: 468, endPoint y: 472, distance: 8.6
click at [460, 472] on input "text" at bounding box center [501, 466] width 234 height 25
type input "**********"
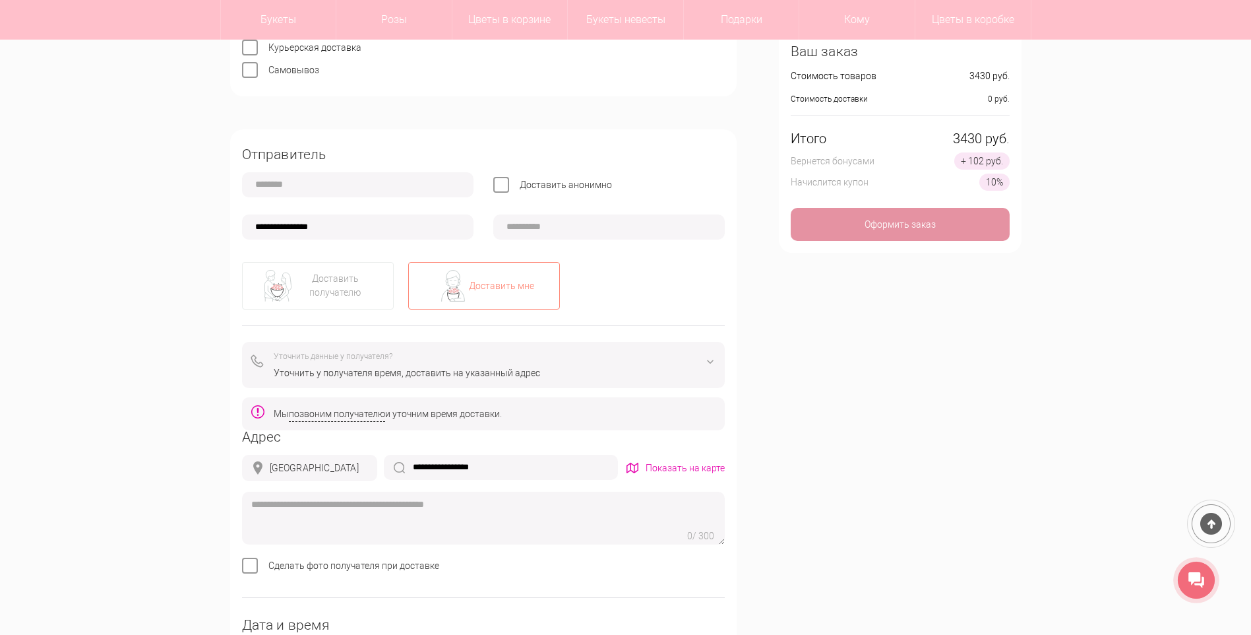
click at [292, 523] on textarea at bounding box center [483, 517] width 483 height 53
click at [629, 371] on div "Уточнить у получателя время, доставить на указанный адрес" at bounding box center [495, 373] width 442 height 14
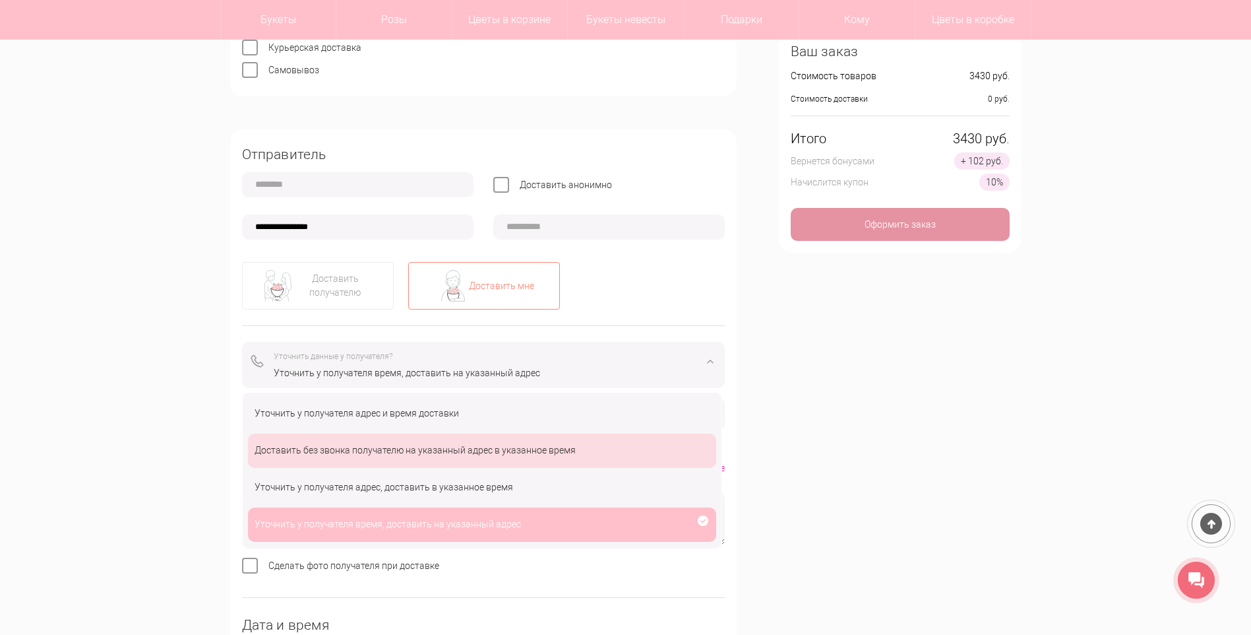
click at [454, 454] on div "Доставить без звонка получателю на указанный адрес в указанное время" at bounding box center [482, 450] width 468 height 34
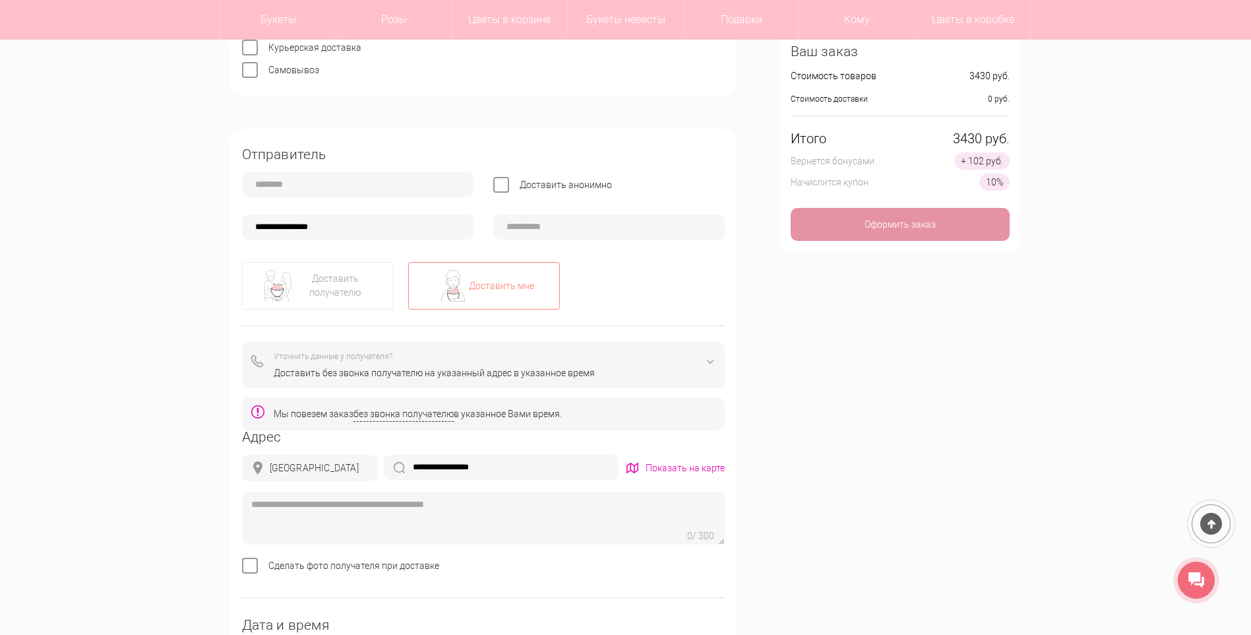
click at [590, 378] on div "Доставить без звонка получателю на указанный адрес в указанное время" at bounding box center [495, 373] width 442 height 14
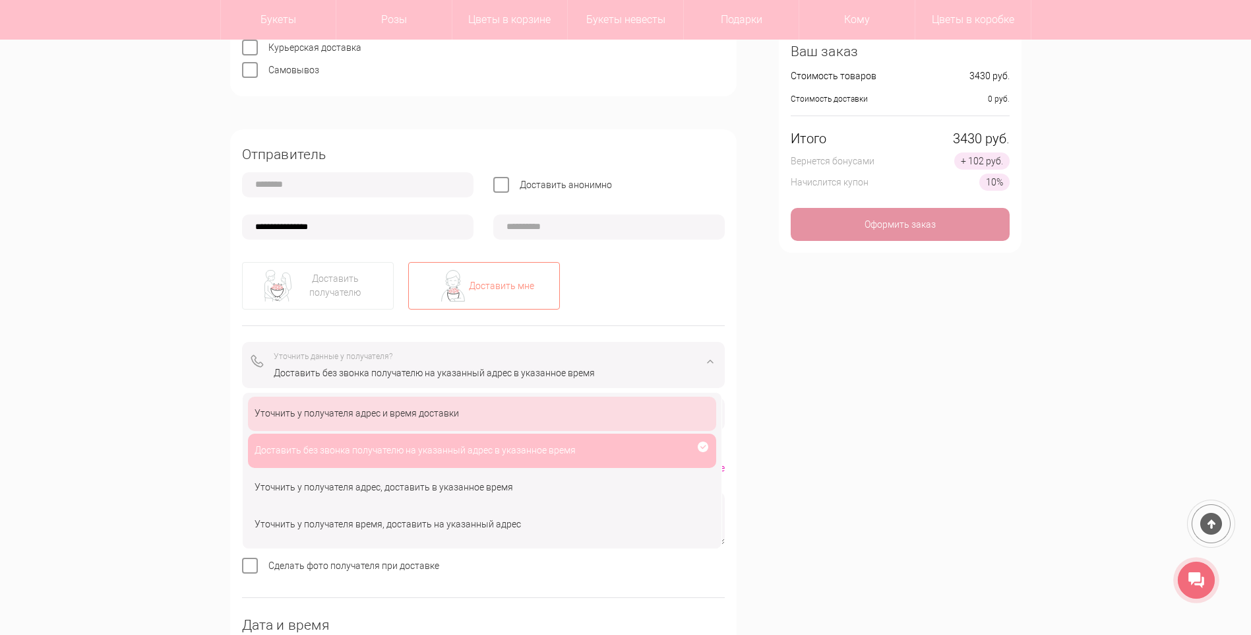
click at [422, 420] on div "Уточнить у получателя адрес и время доставки" at bounding box center [482, 413] width 468 height 34
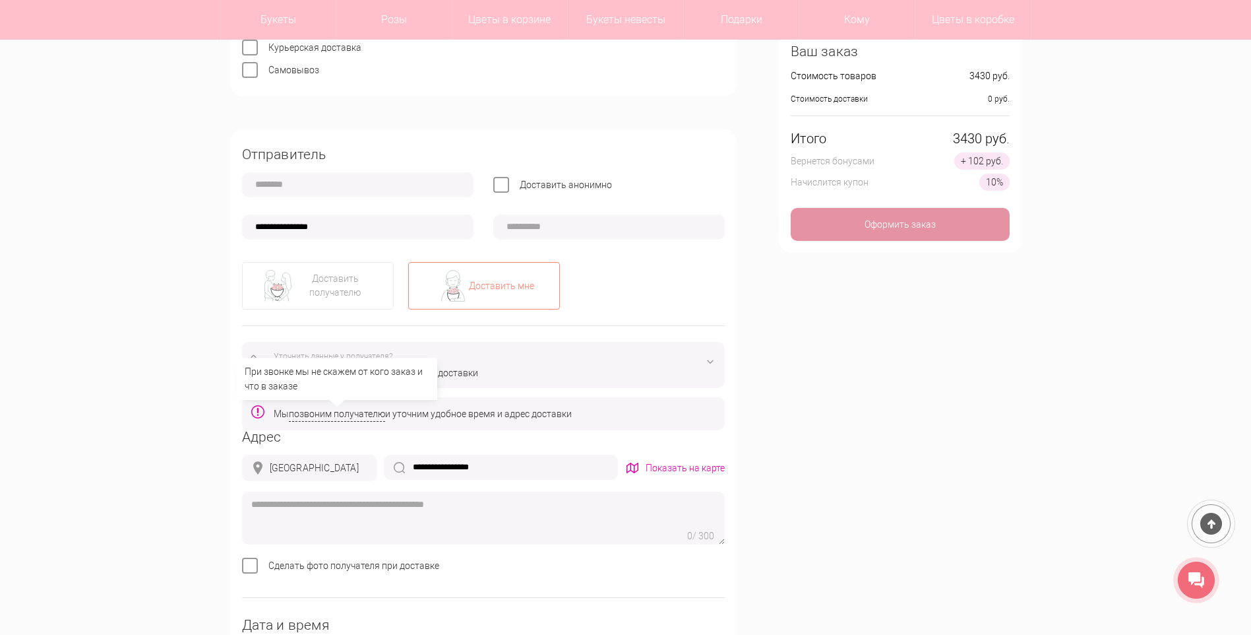
click at [347, 417] on span "позвоним получателю При звонке мы не скажем от кого заказ и что в заказе" at bounding box center [337, 414] width 96 height 14
click at [536, 369] on div "Уточнить у получателя адрес и время доставки" at bounding box center [495, 373] width 442 height 14
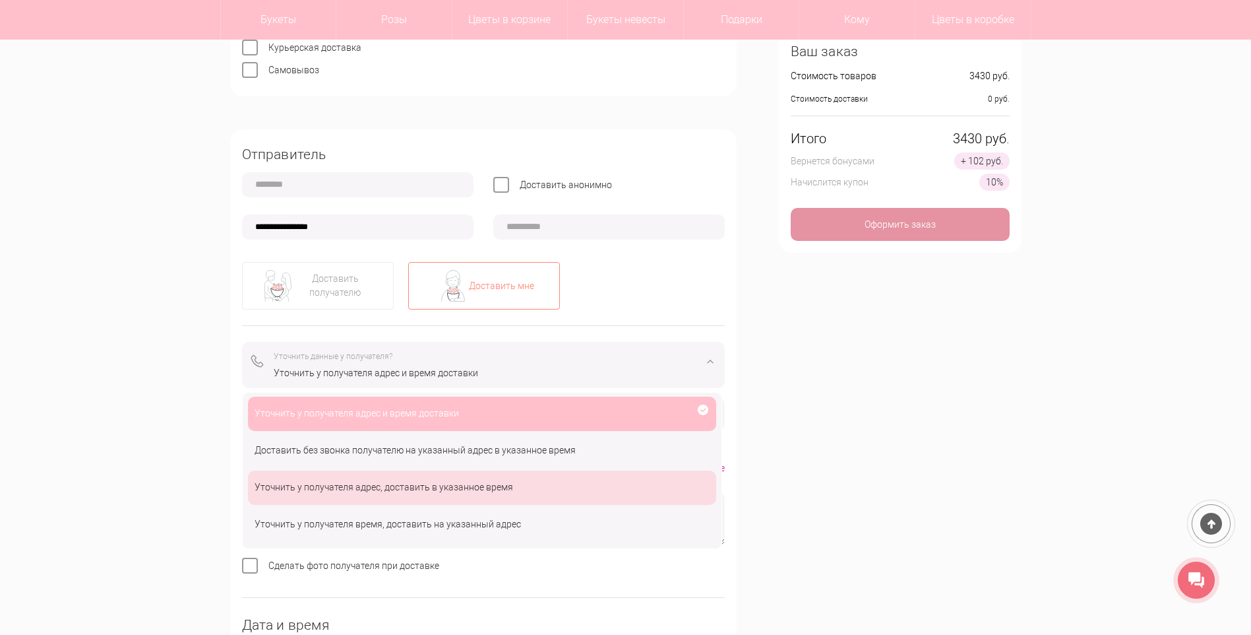
click at [485, 489] on div "Уточнить у получателя адрес, доставить в указанное время" at bounding box center [482, 487] width 468 height 34
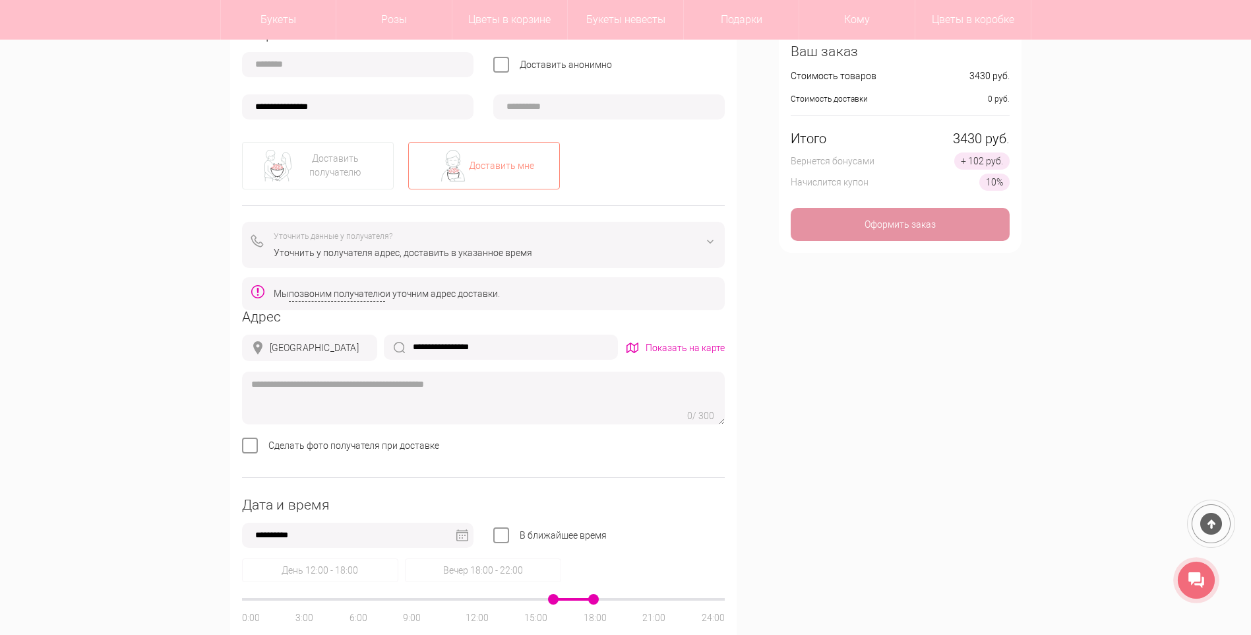
scroll to position [330, 0]
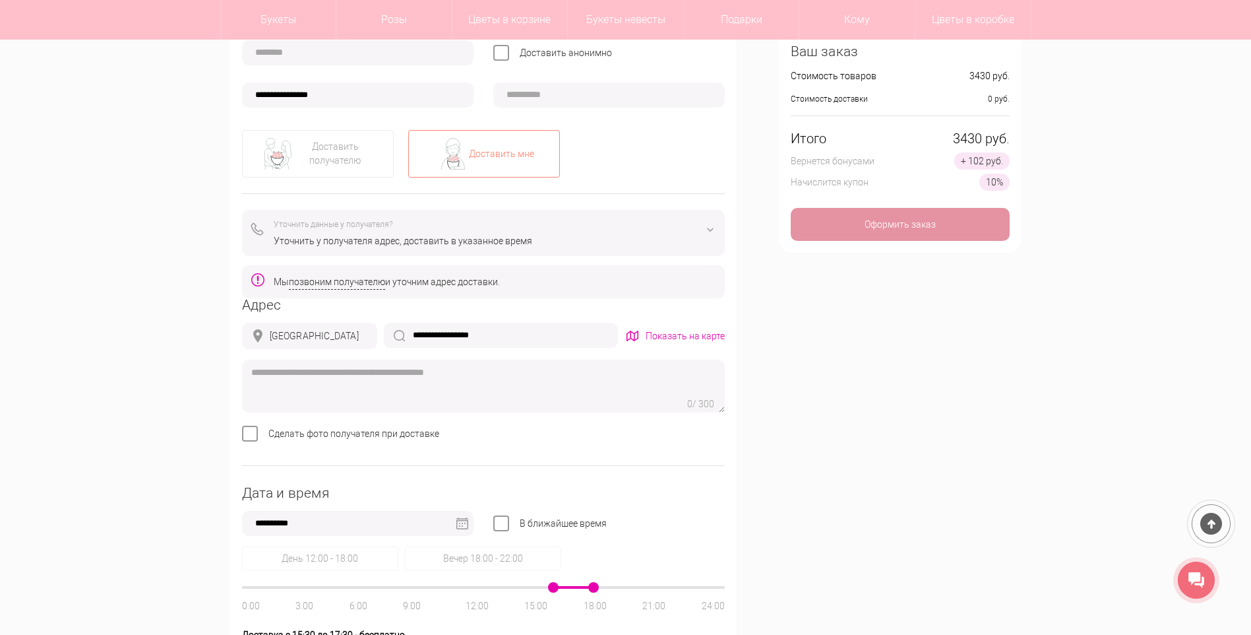
click at [374, 392] on textarea at bounding box center [483, 386] width 483 height 53
click at [650, 334] on div "Показать на карте" at bounding box center [685, 336] width 79 height 14
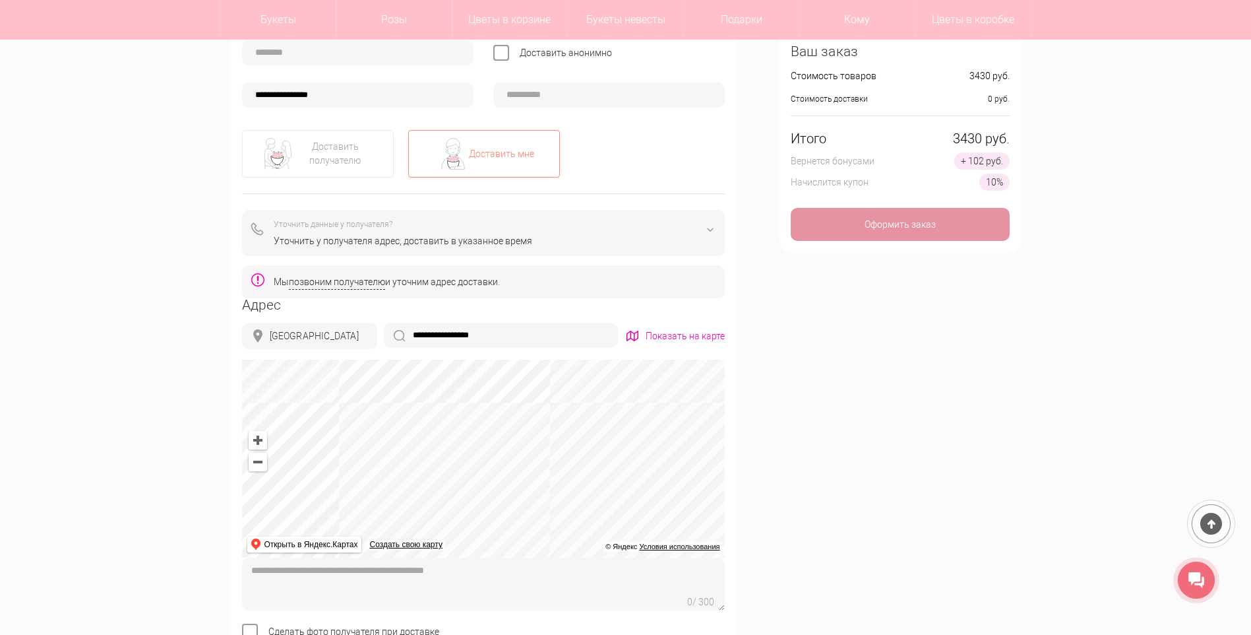
drag, startPoint x: 461, startPoint y: 409, endPoint x: 569, endPoint y: 278, distance: 169.6
click at [569, 278] on div "**********" at bounding box center [483, 431] width 507 height 868
drag, startPoint x: 544, startPoint y: 464, endPoint x: 571, endPoint y: 455, distance: 28.6
click at [571, 455] on ymaps at bounding box center [483, 459] width 483 height 198
drag, startPoint x: 431, startPoint y: 429, endPoint x: 482, endPoint y: 444, distance: 52.8
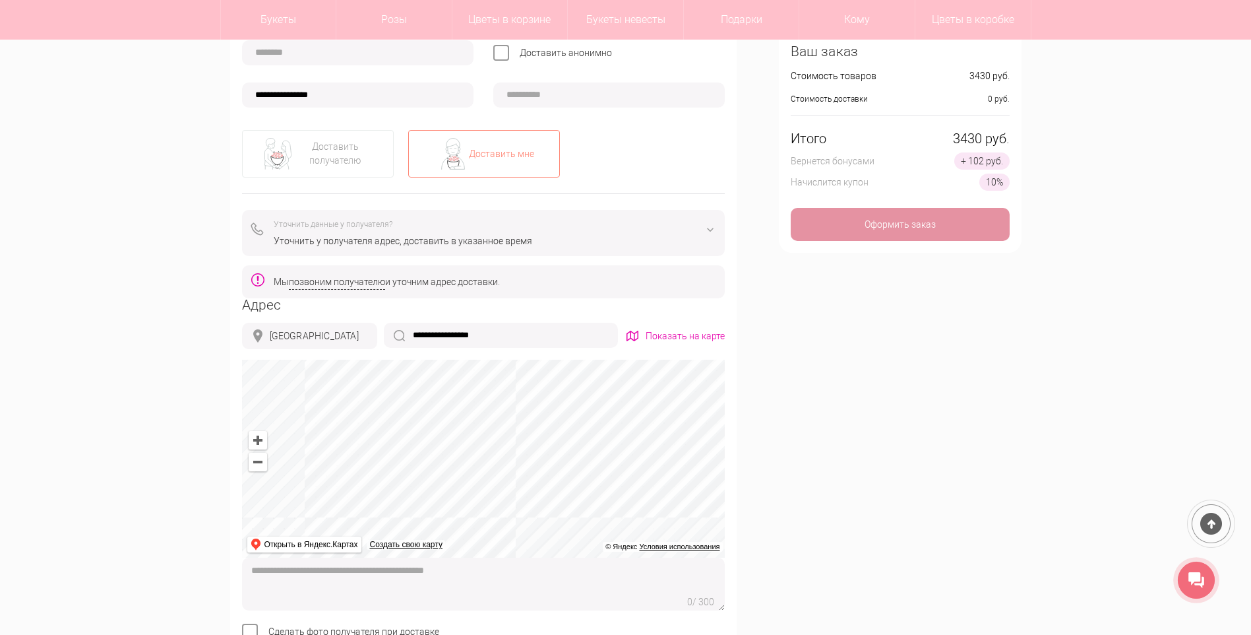
click at [431, 429] on ymaps at bounding box center [483, 459] width 483 height 198
click at [489, 445] on ymaps at bounding box center [483, 459] width 483 height 198
click at [526, 341] on input "**********" at bounding box center [501, 335] width 234 height 25
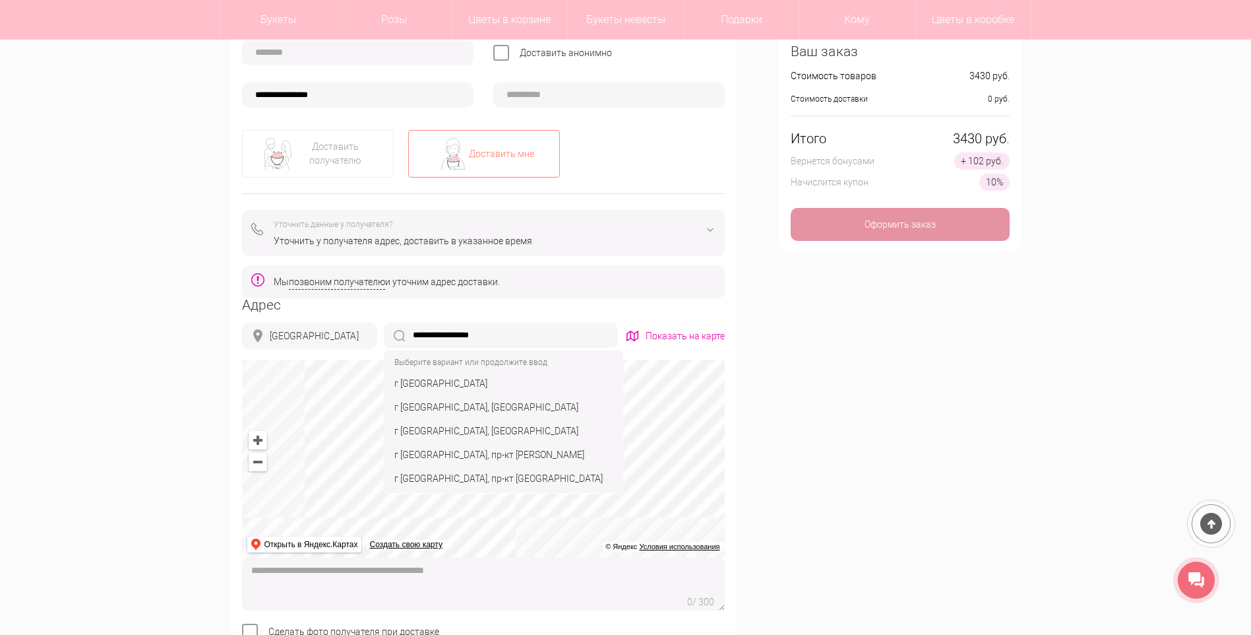
drag, startPoint x: 526, startPoint y: 340, endPoint x: 383, endPoint y: 337, distance: 143.2
click at [383, 337] on div "**********" at bounding box center [483, 336] width 483 height 26
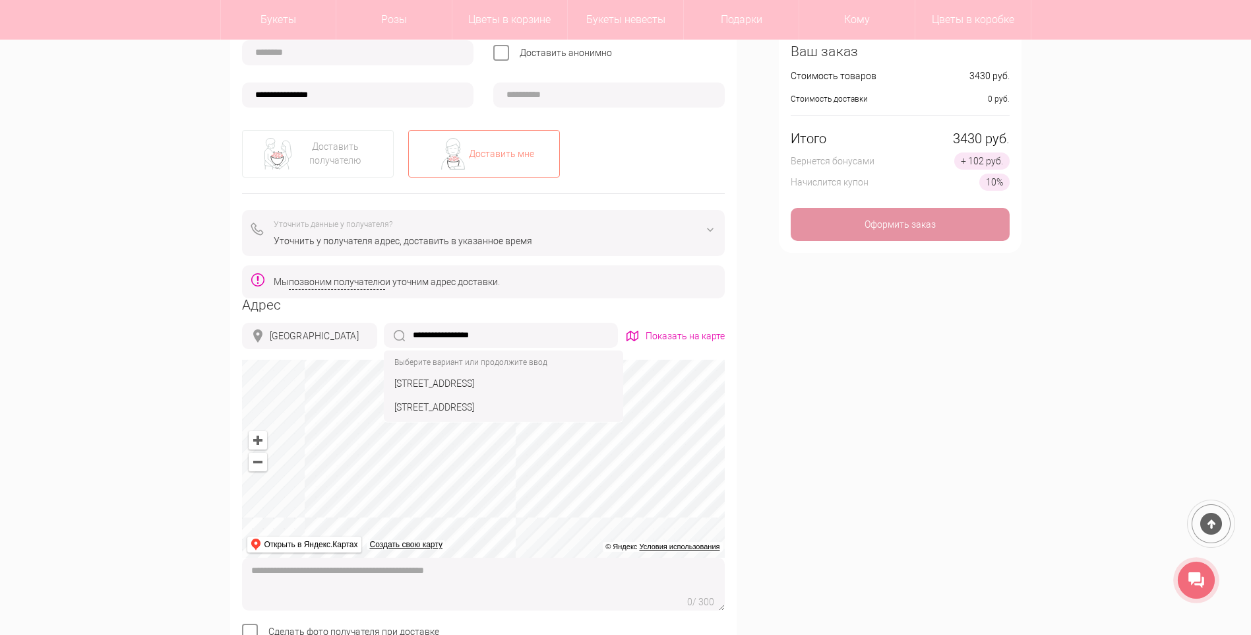
click at [536, 387] on div "г Нижний Новгород, ул Окская Гавань, д 3/6" at bounding box center [504, 383] width 234 height 24
type input "**********"
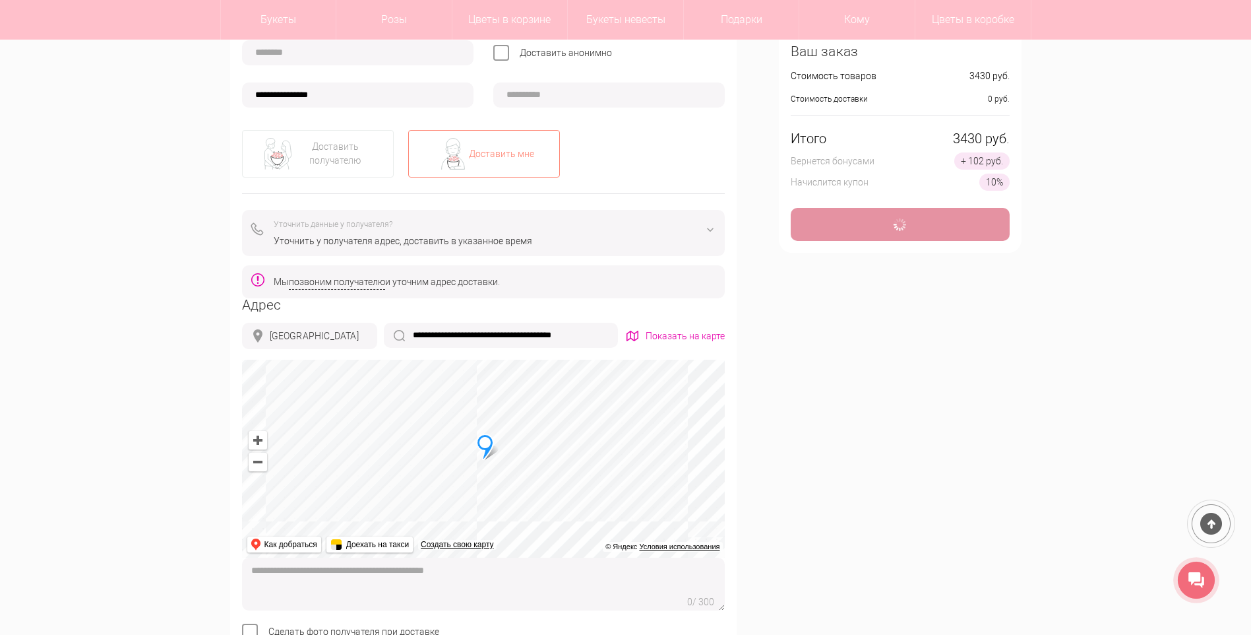
type input "*"
type input "**********"
click at [698, 333] on div "Показать на карте" at bounding box center [685, 336] width 79 height 14
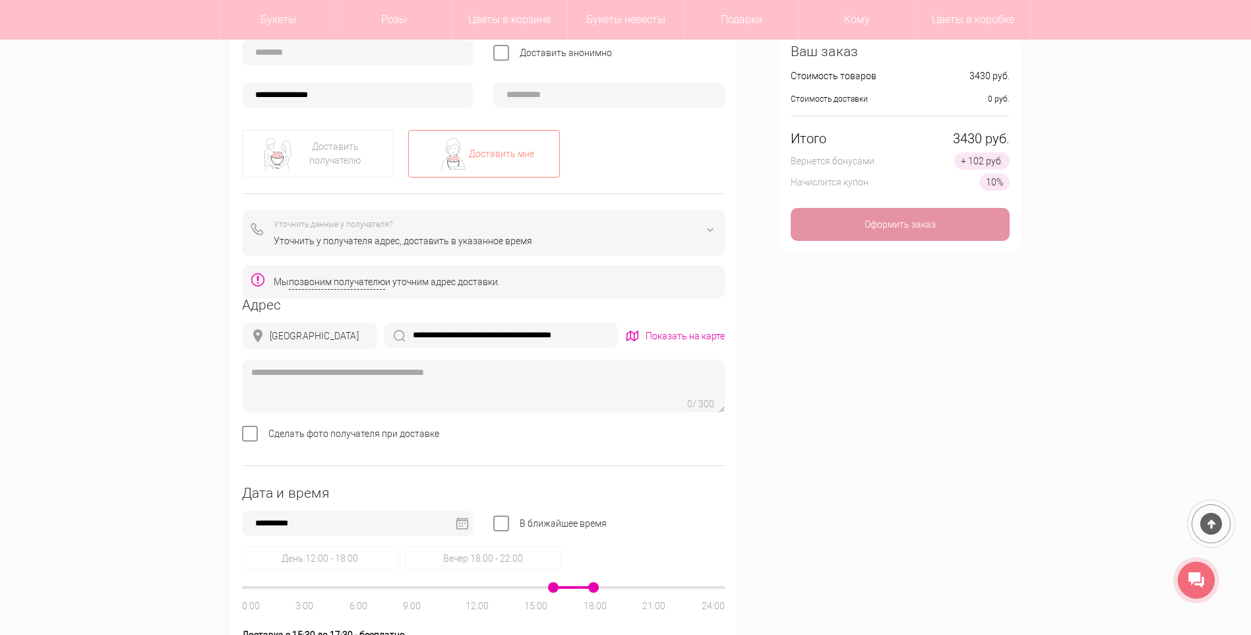
click at [504, 391] on textarea at bounding box center [483, 386] width 483 height 53
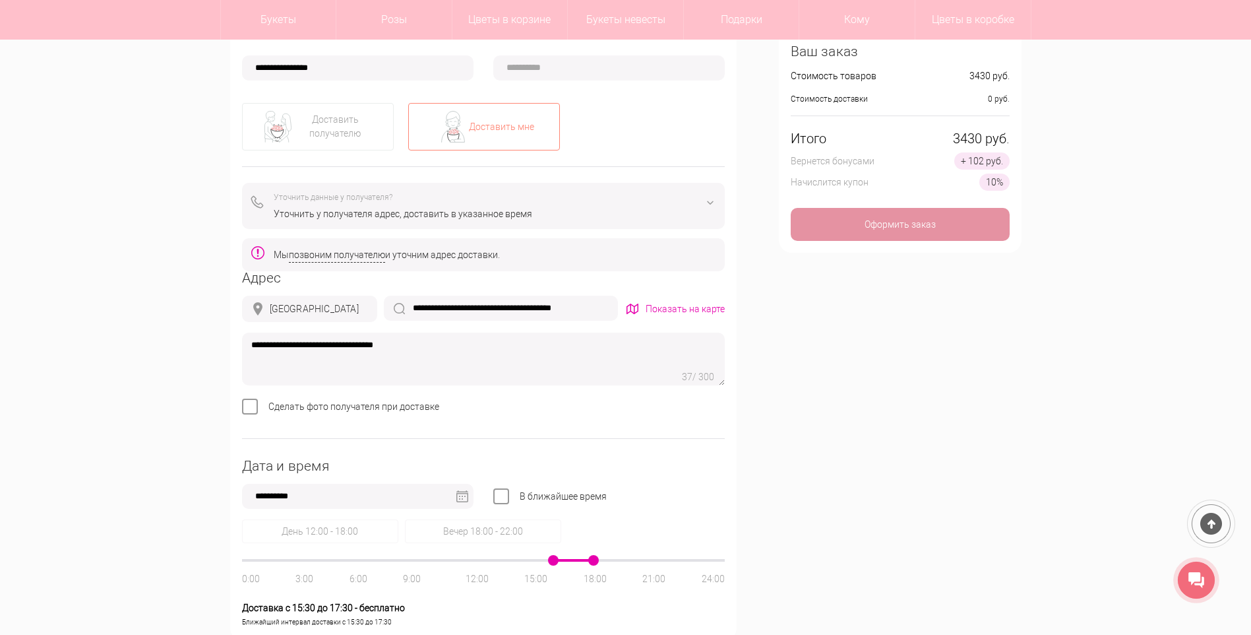
scroll to position [462, 0]
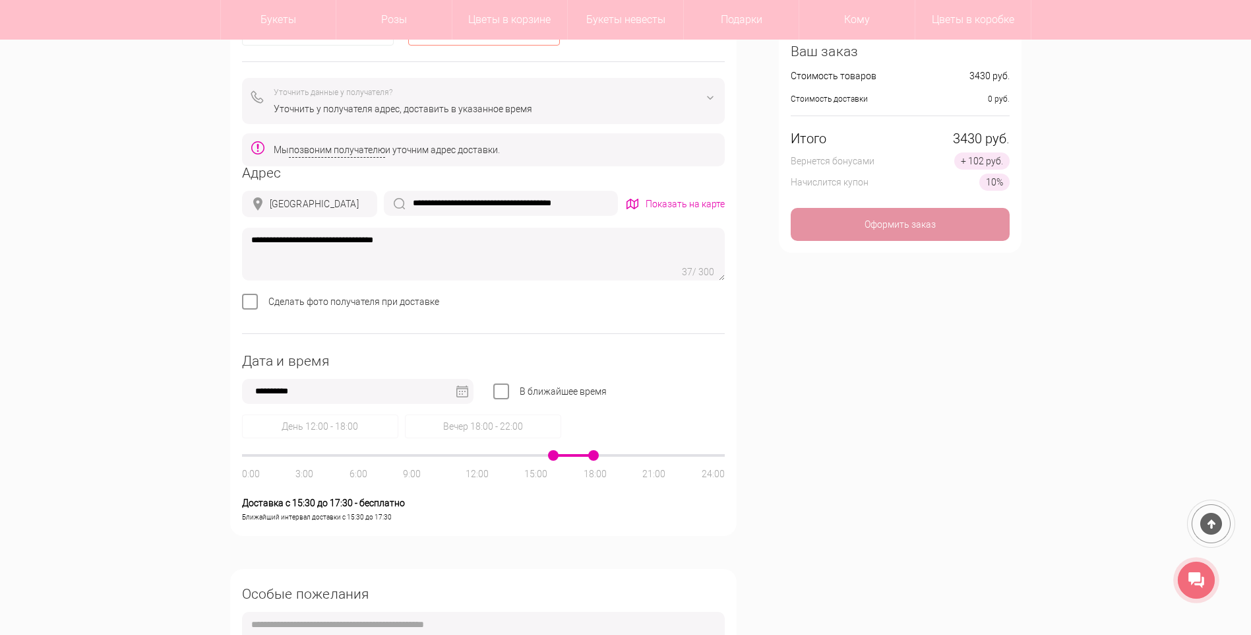
type textarea "**********"
click at [375, 381] on input "**********" at bounding box center [358, 391] width 232 height 25
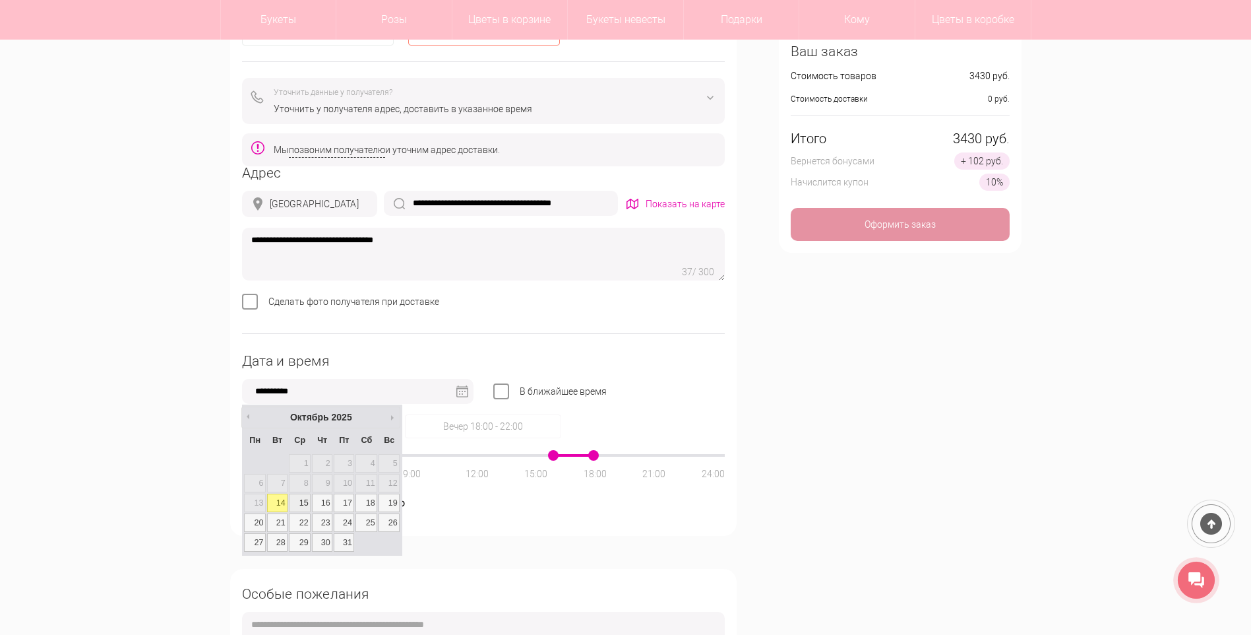
click at [300, 503] on link "15" at bounding box center [300, 502] width 22 height 18
type input "**********"
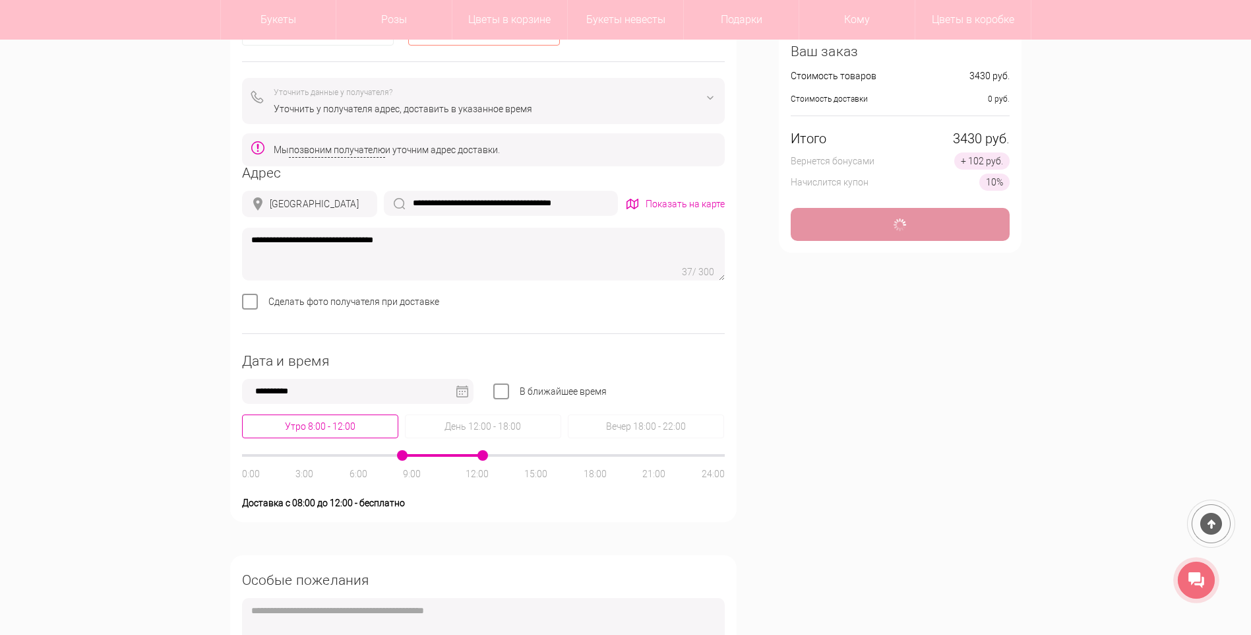
type input "*"
type input "**********"
drag, startPoint x: 452, startPoint y: 236, endPoint x: 232, endPoint y: 240, distance: 220.4
click at [232, 240] on div "**********" at bounding box center [483, 193] width 507 height 656
click at [555, 328] on div "**********" at bounding box center [483, 250] width 483 height 168
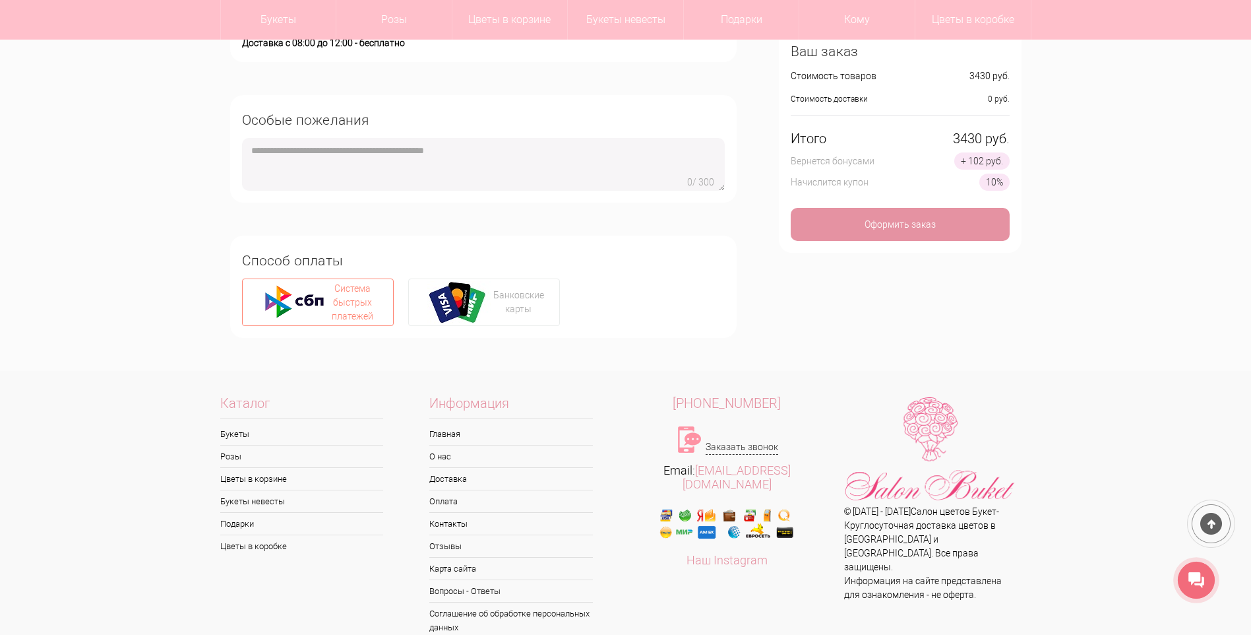
scroll to position [923, 0]
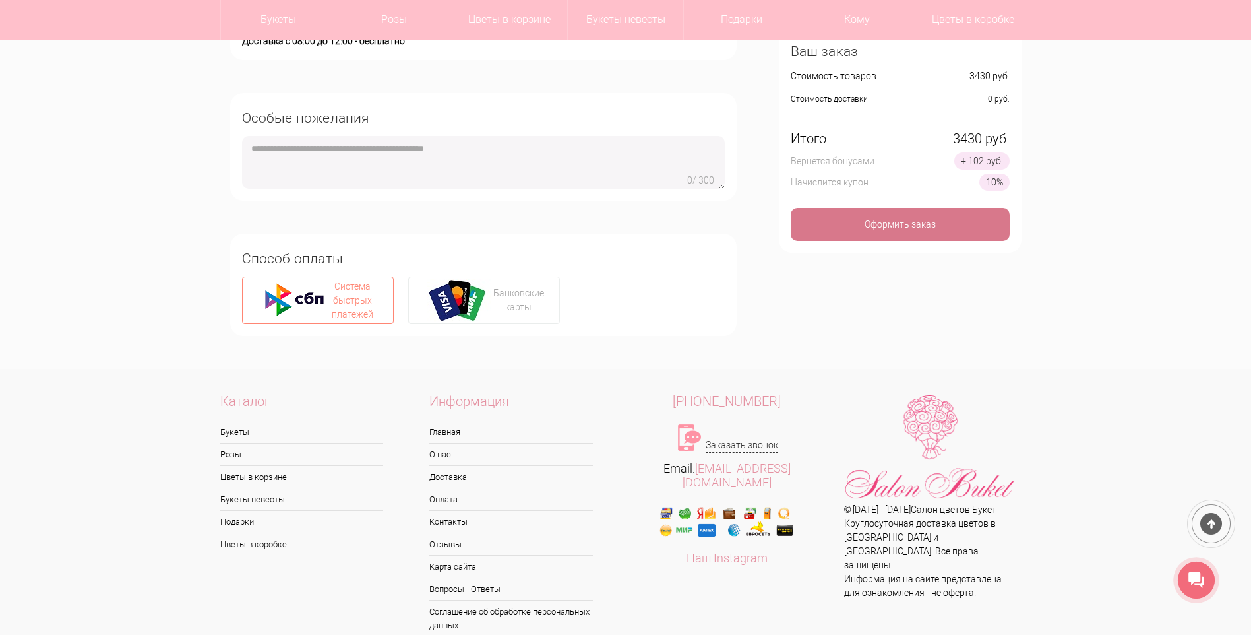
click at [897, 226] on div "Оформить заказ" at bounding box center [900, 224] width 219 height 33
type input "**********"
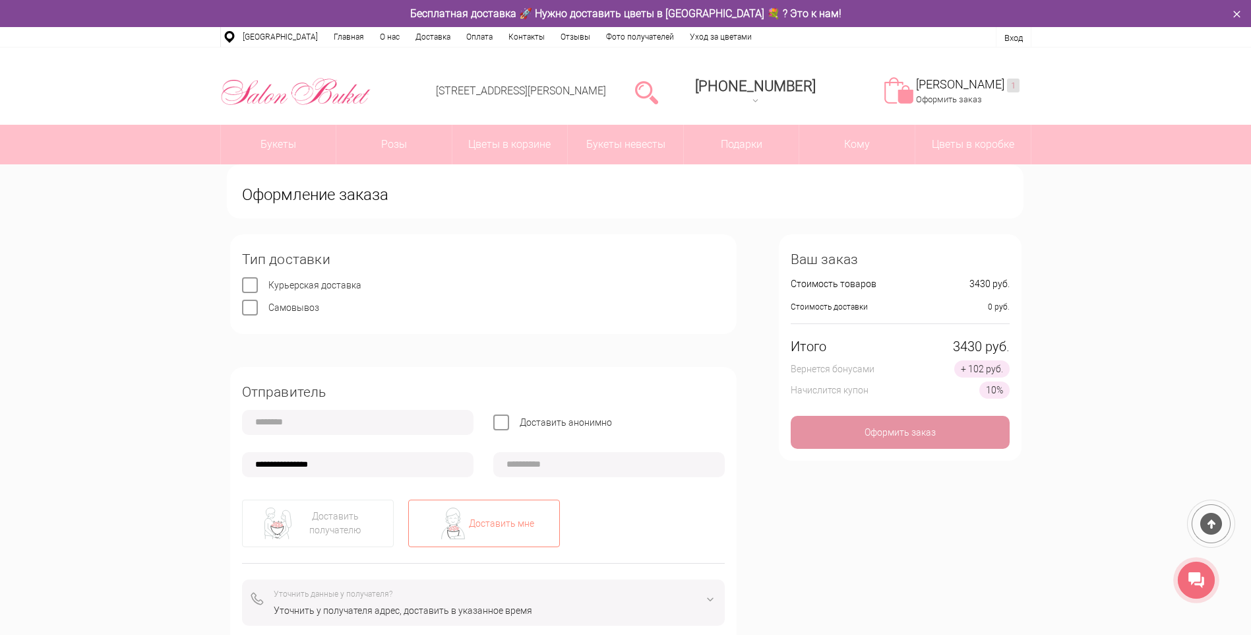
scroll to position [264, 0]
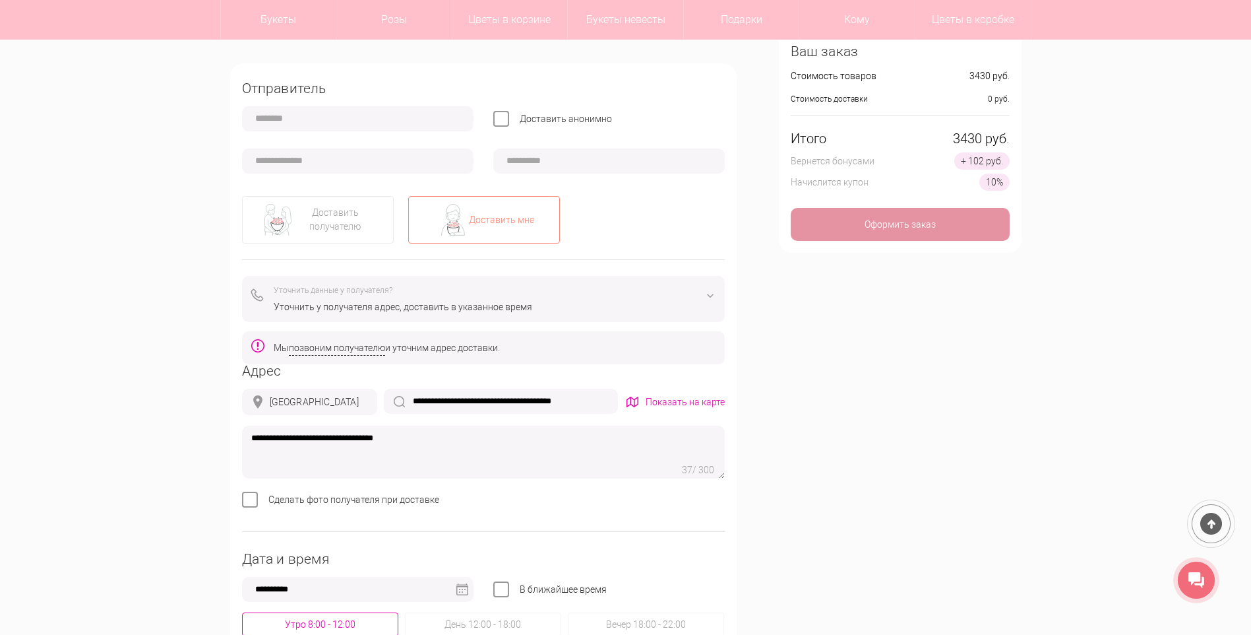
type input "**********"
drag, startPoint x: 274, startPoint y: 152, endPoint x: 298, endPoint y: 121, distance: 38.5
click at [274, 152] on input "**********" at bounding box center [358, 160] width 232 height 25
click at [301, 117] on input "text" at bounding box center [358, 118] width 232 height 25
type input "***"
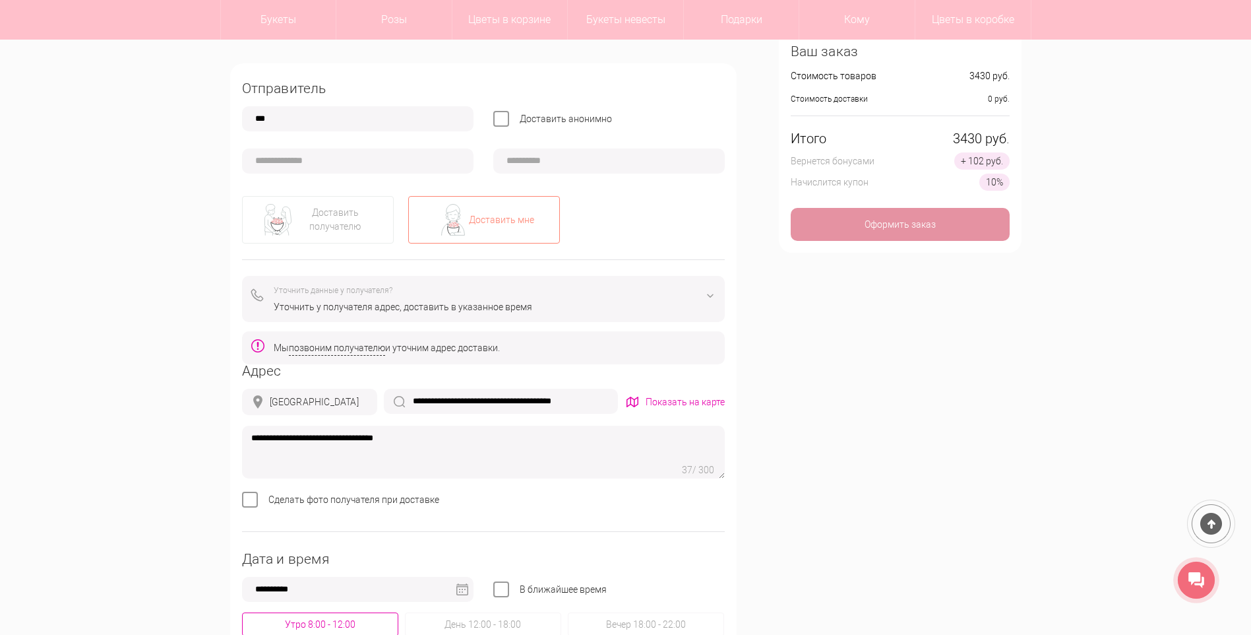
type input "**********"
drag, startPoint x: 268, startPoint y: 120, endPoint x: 214, endPoint y: 123, distance: 54.2
click at [215, 124] on div "**********" at bounding box center [625, 445] width 1251 height 1168
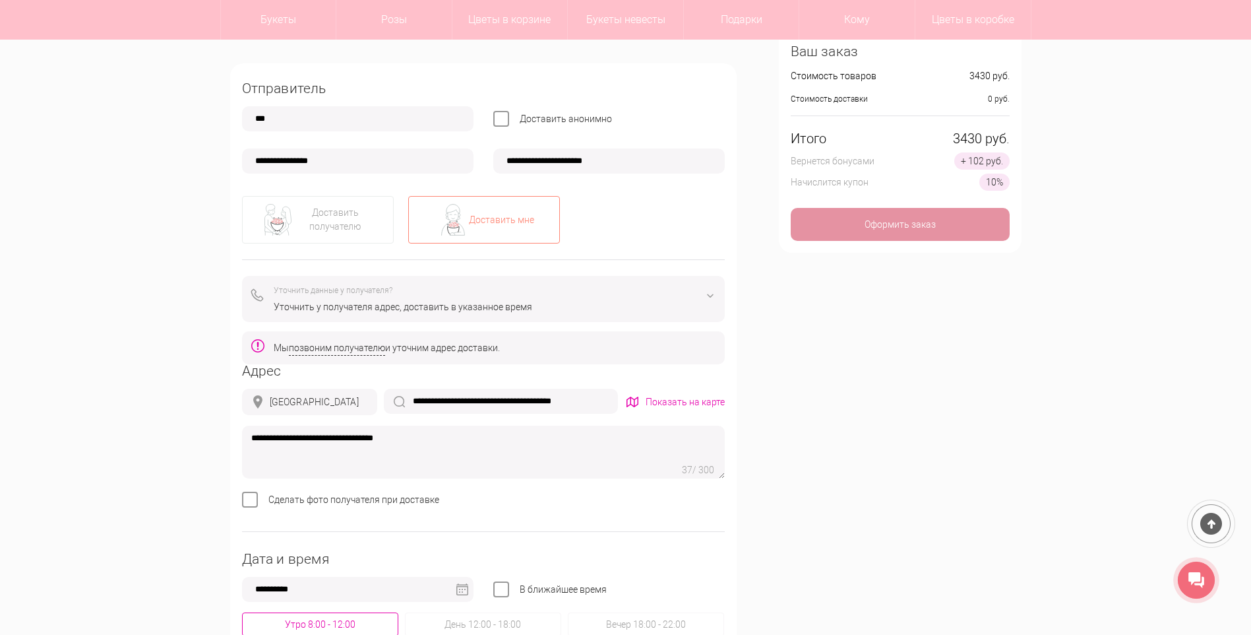
click at [299, 117] on input "***" at bounding box center [358, 118] width 232 height 25
drag, startPoint x: 311, startPoint y: 117, endPoint x: 352, endPoint y: 125, distance: 40.9
click at [312, 117] on input "***" at bounding box center [358, 118] width 232 height 25
click at [346, 117] on input "***" at bounding box center [358, 118] width 232 height 25
drag, startPoint x: 313, startPoint y: 118, endPoint x: 241, endPoint y: 118, distance: 71.9
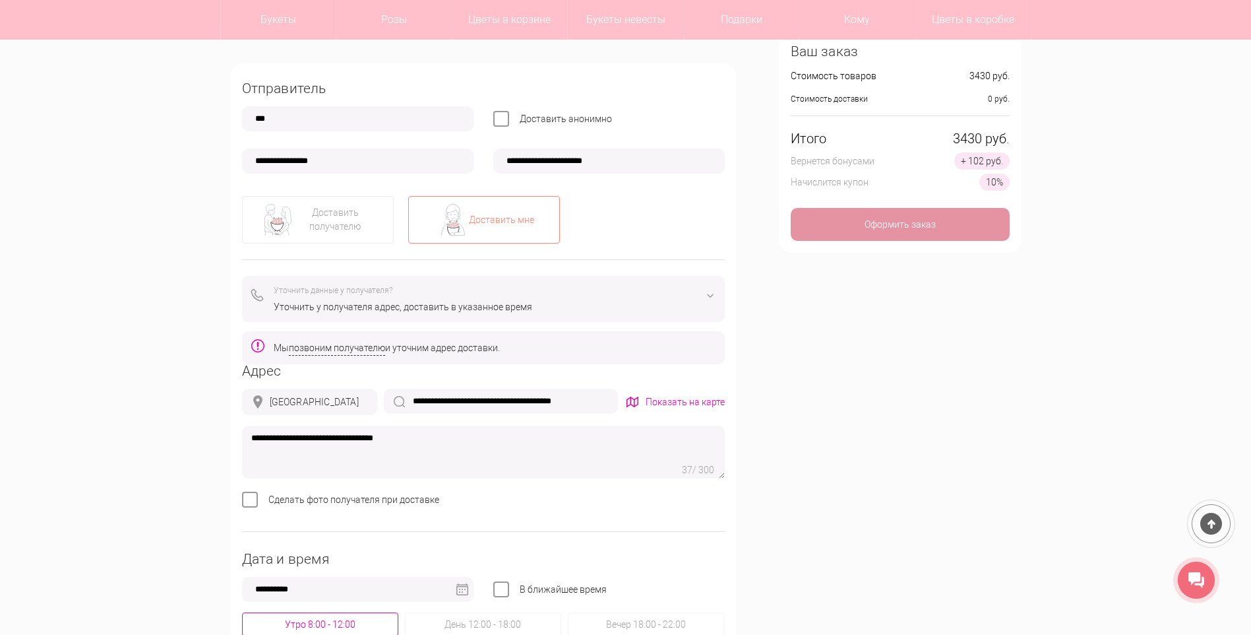
click at [241, 118] on div "**********" at bounding box center [483, 391] width 507 height 656
type input "*"
type input "***"
click at [650, 193] on div "**********" at bounding box center [483, 391] width 507 height 656
click at [541, 227] on div "Доставить мне" at bounding box center [484, 219] width 152 height 47
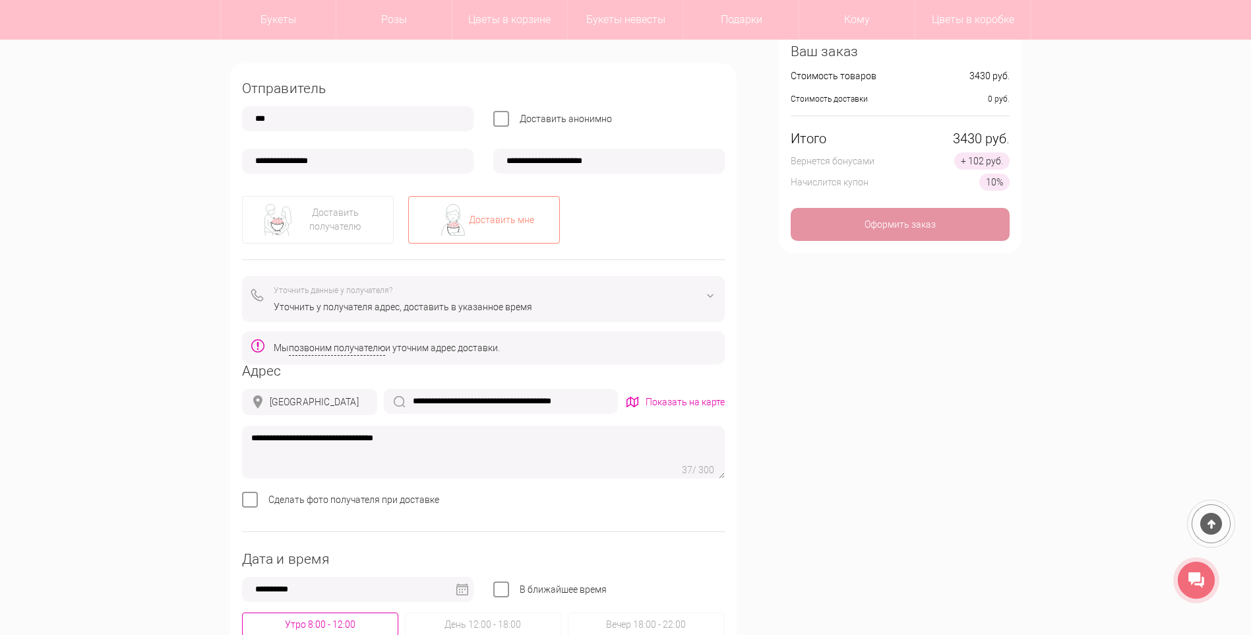
drag, startPoint x: 358, startPoint y: 437, endPoint x: 329, endPoint y: 438, distance: 28.4
click at [230, 432] on div "**********" at bounding box center [483, 391] width 507 height 656
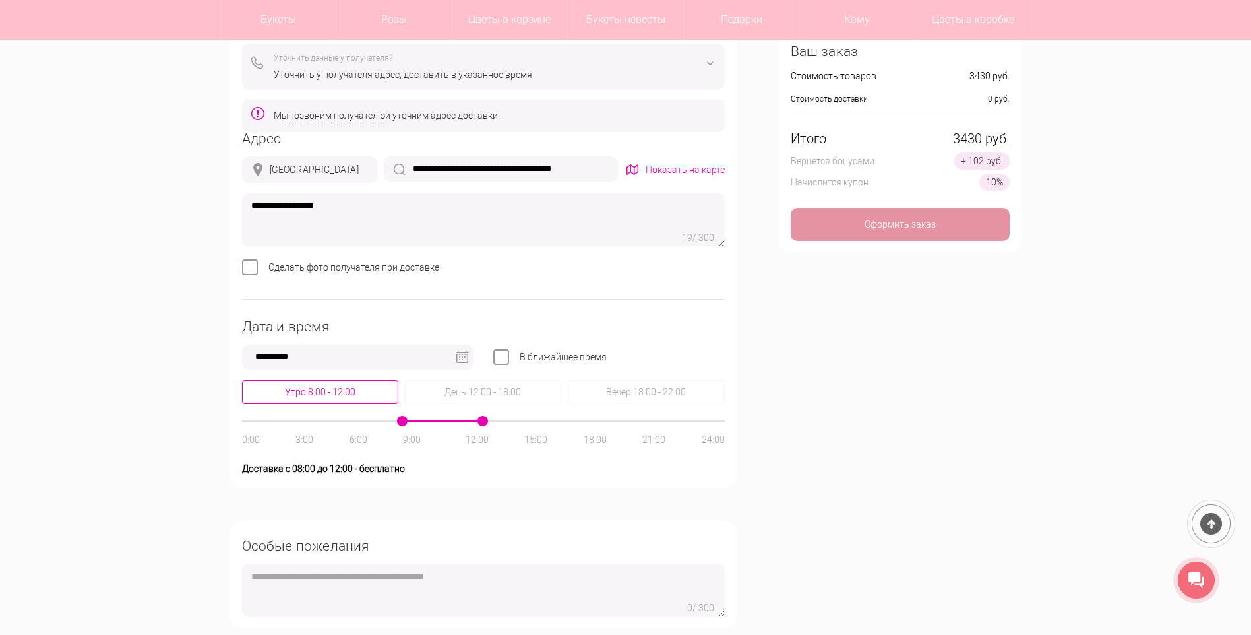
scroll to position [462, 0]
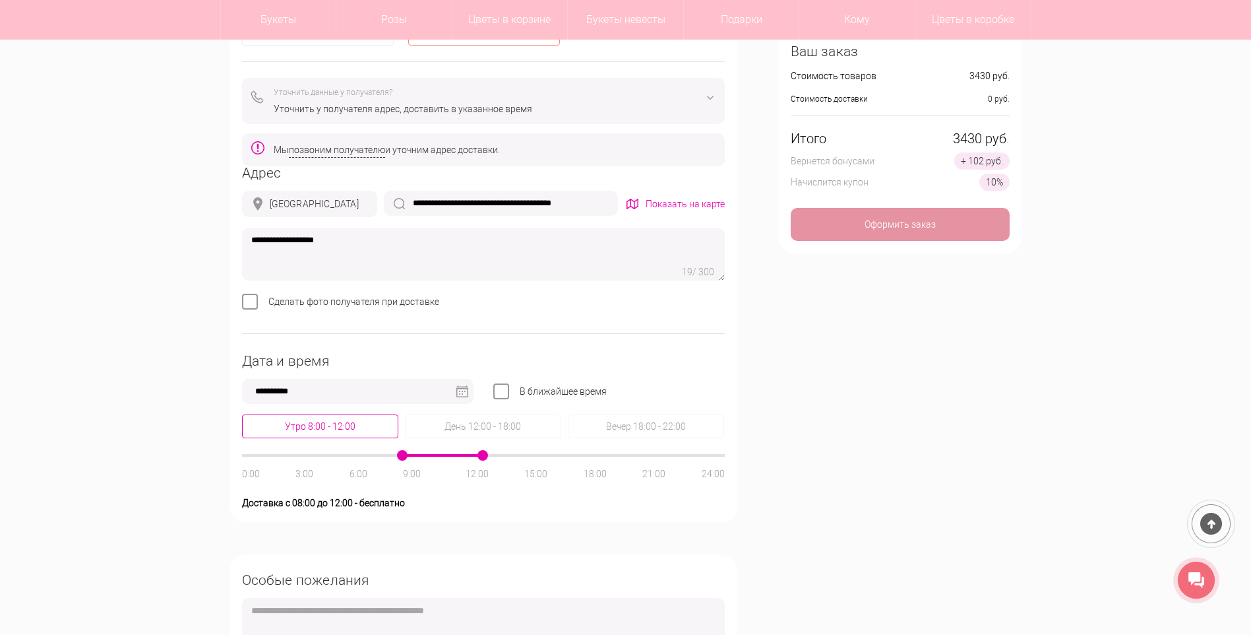
drag, startPoint x: 360, startPoint y: 241, endPoint x: 129, endPoint y: 242, distance: 231.5
click at [129, 242] on div "**********" at bounding box center [625, 247] width 1251 height 1168
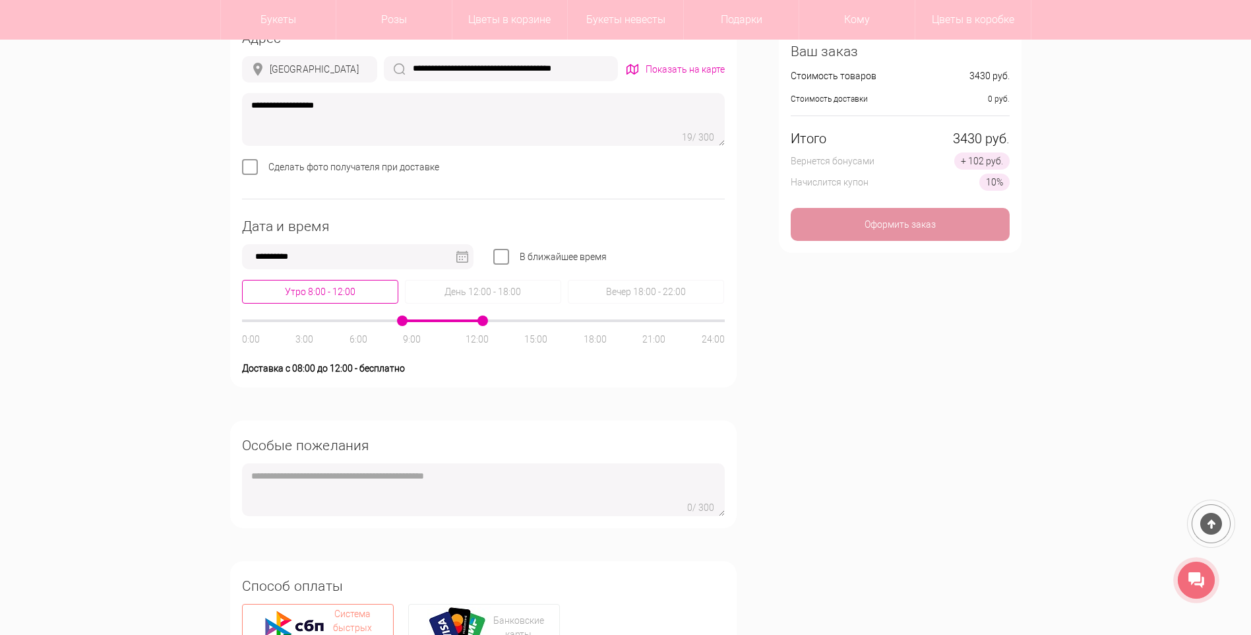
scroll to position [792, 0]
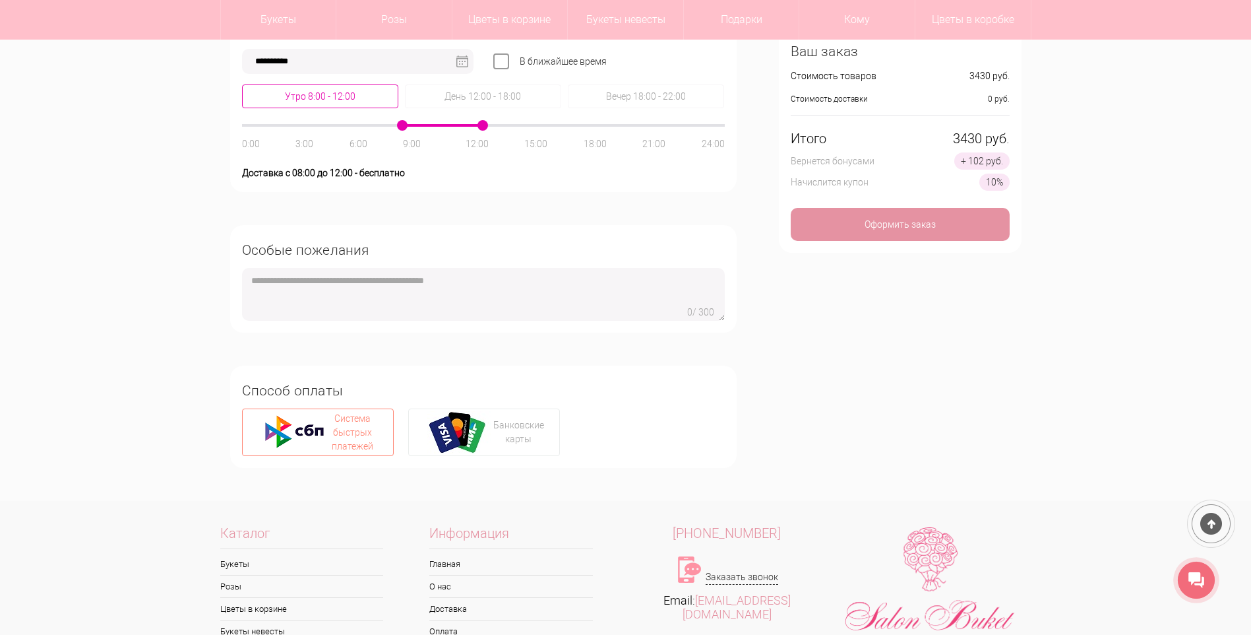
type textarea "**********"
click at [380, 285] on textarea at bounding box center [483, 294] width 483 height 53
paste textarea "**********"
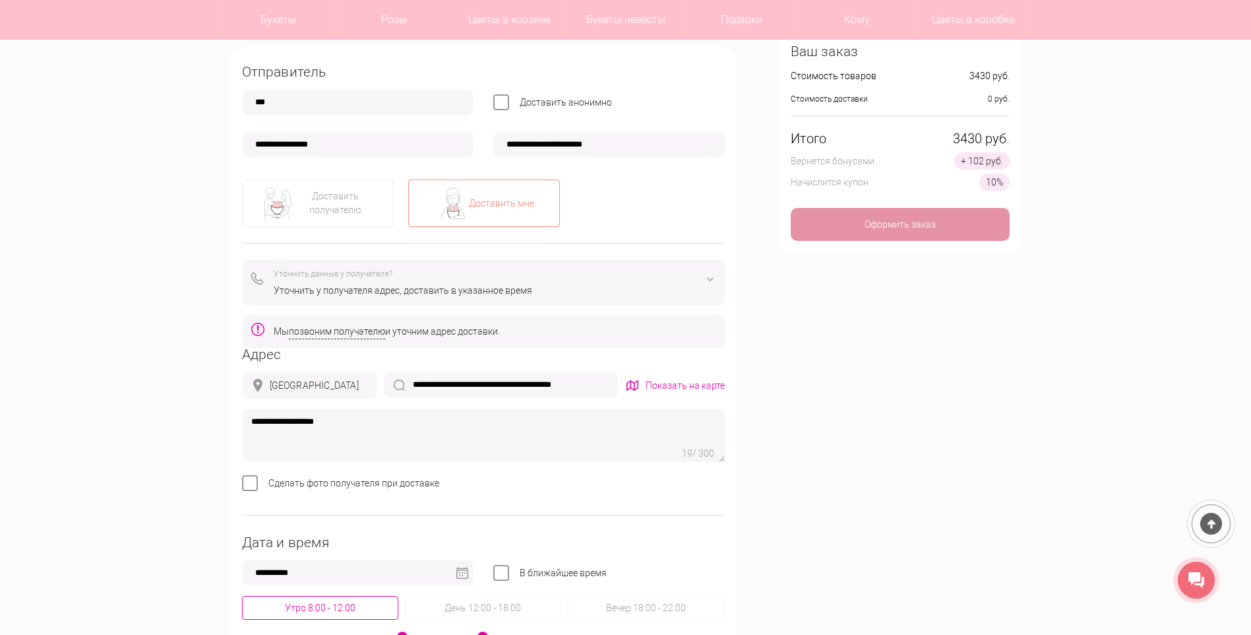
scroll to position [264, 0]
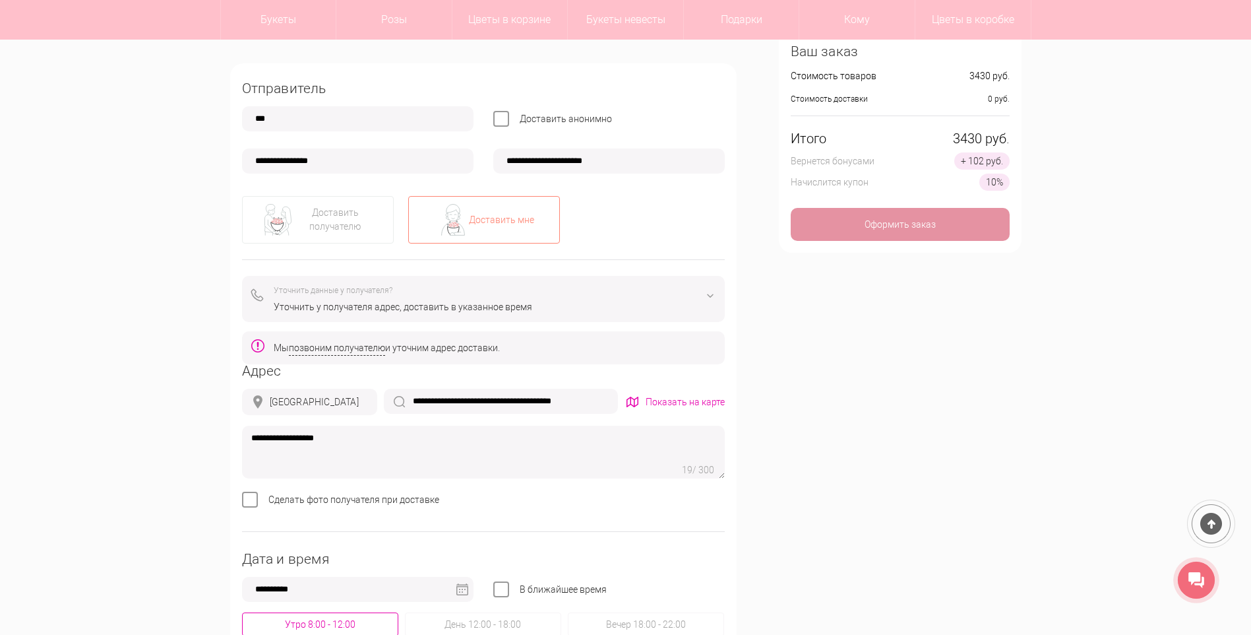
type textarea "**********"
drag, startPoint x: 348, startPoint y: 445, endPoint x: 131, endPoint y: 437, distance: 217.2
click at [131, 437] on div "**********" at bounding box center [625, 445] width 1251 height 1168
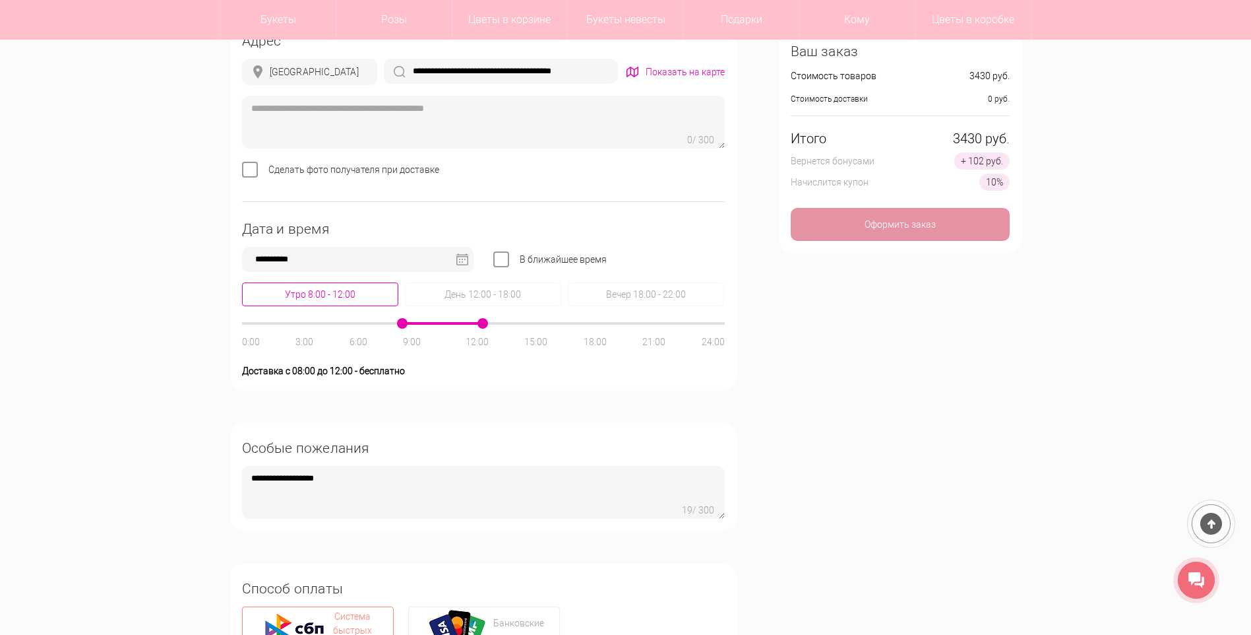
drag, startPoint x: 368, startPoint y: 483, endPoint x: 162, endPoint y: 483, distance: 206.5
click at [162, 483] on div "**********" at bounding box center [625, 115] width 1251 height 1168
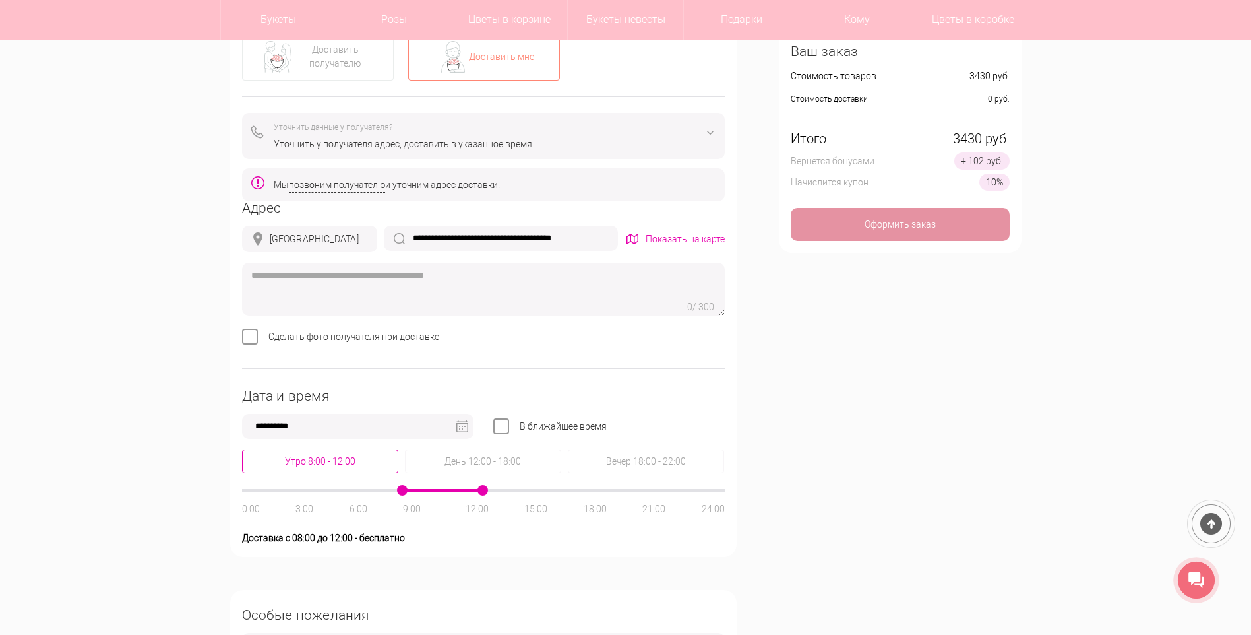
scroll to position [264, 0]
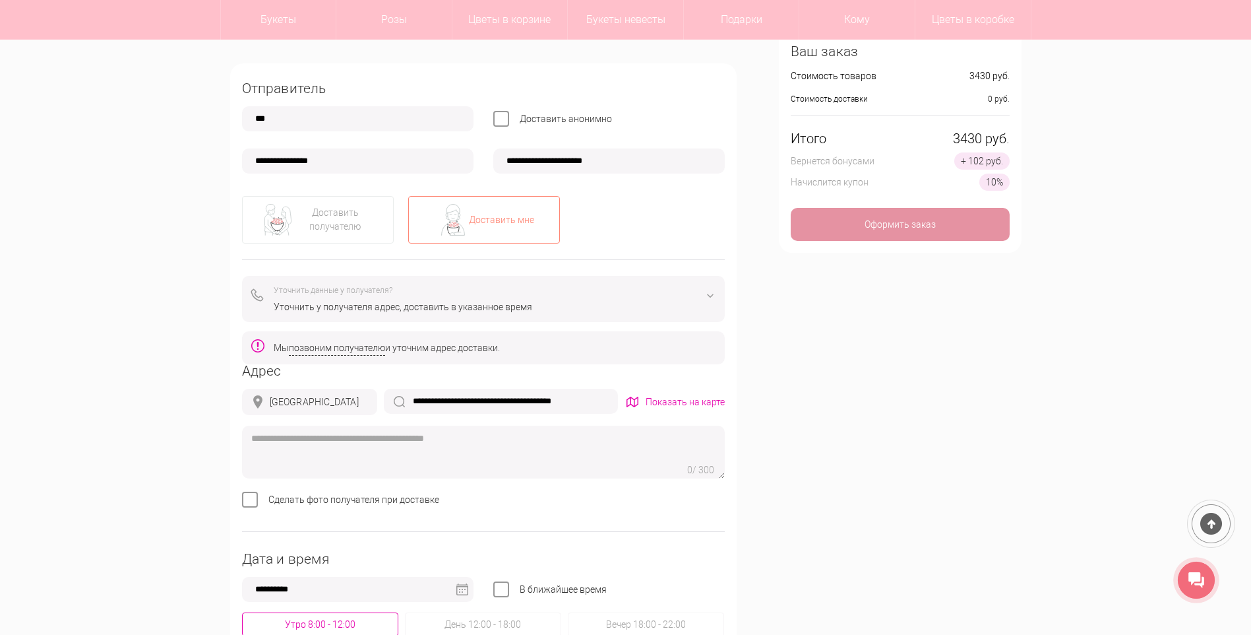
click at [315, 452] on textarea at bounding box center [483, 451] width 483 height 53
paste textarea "**********"
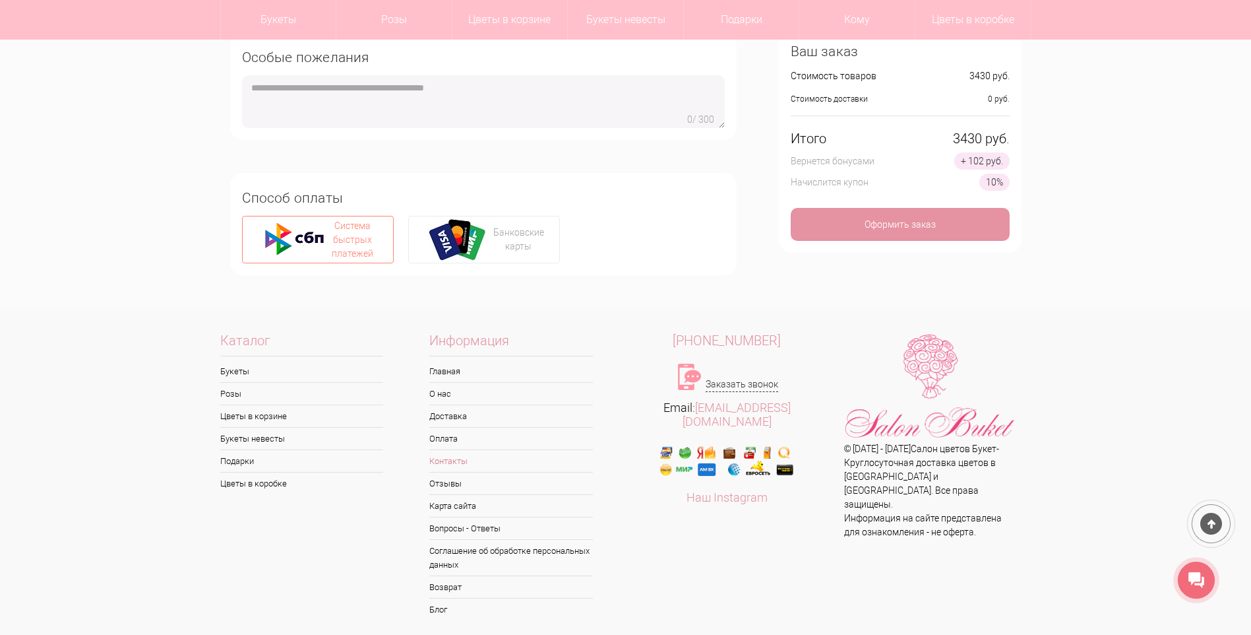
scroll to position [989, 0]
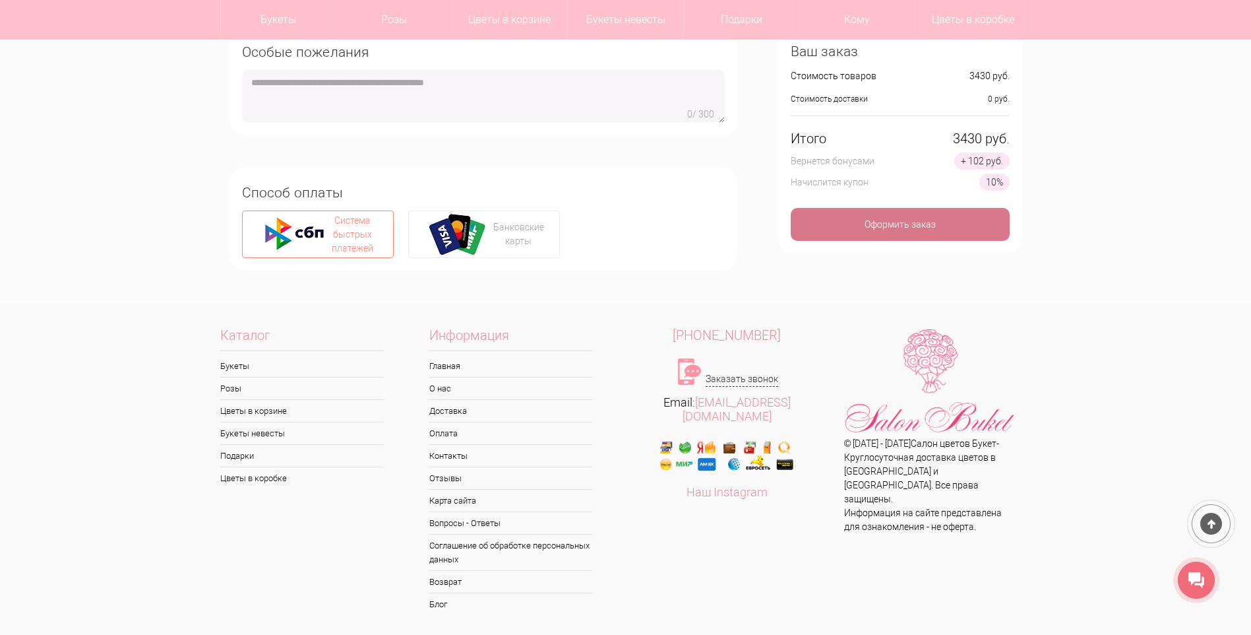
type textarea "**********"
click at [923, 224] on div "Оформить заказ" at bounding box center [900, 224] width 219 height 33
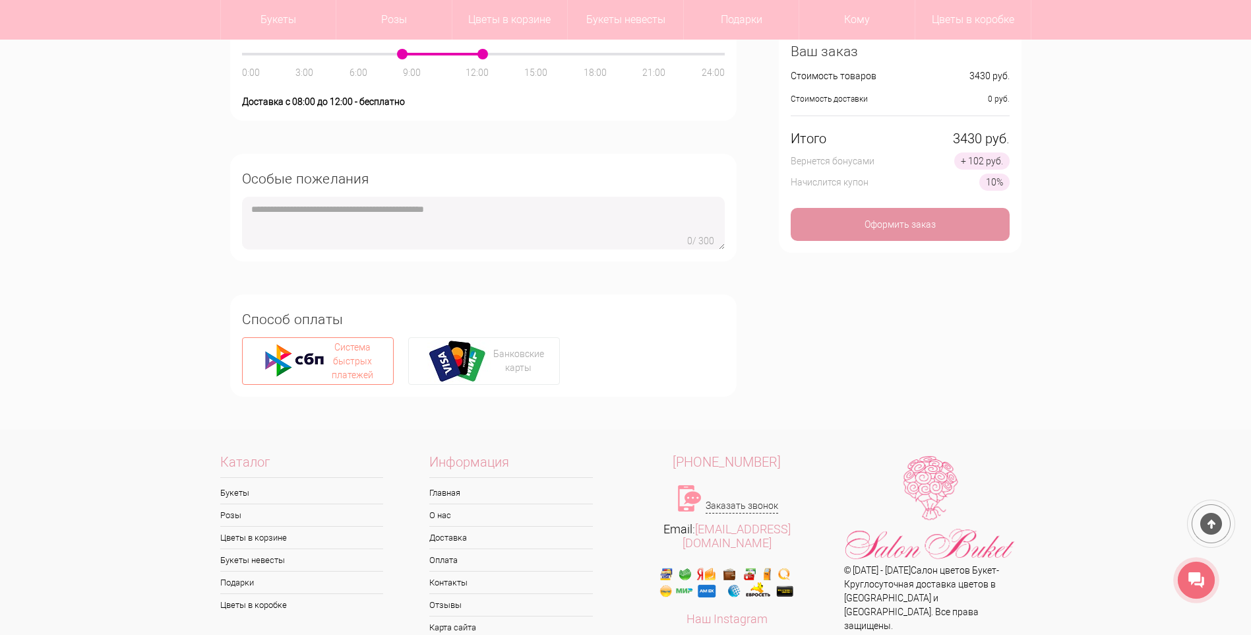
scroll to position [858, 0]
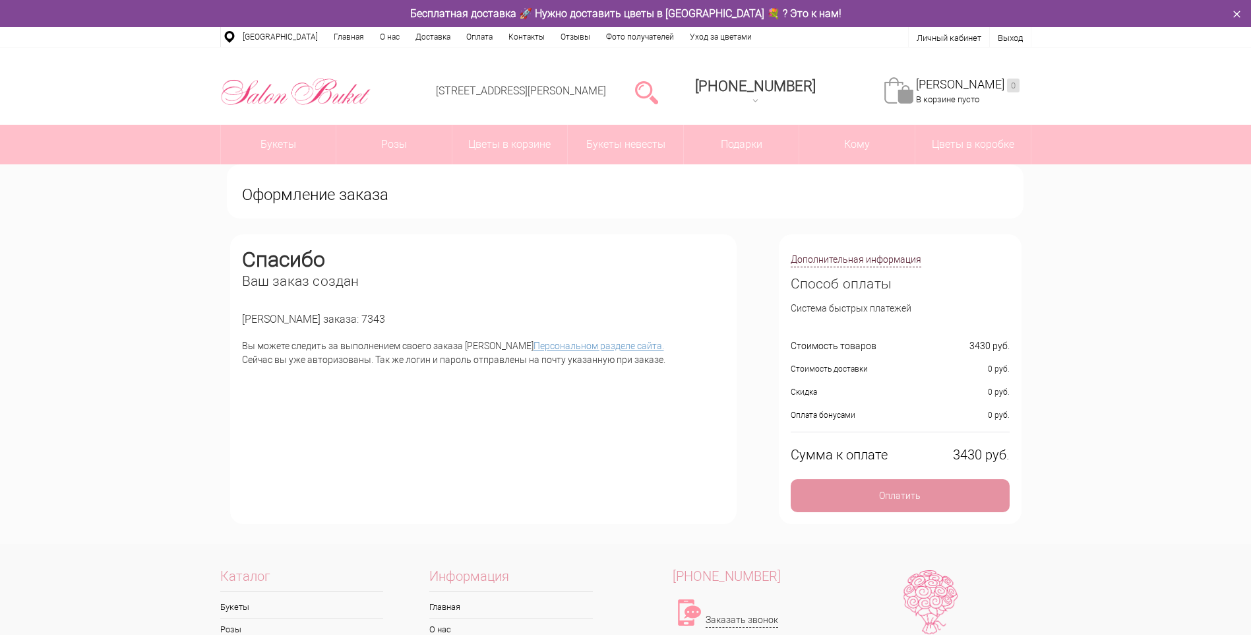
click at [568, 342] on link "Персональном разделе сайта." at bounding box center [599, 345] width 131 height 11
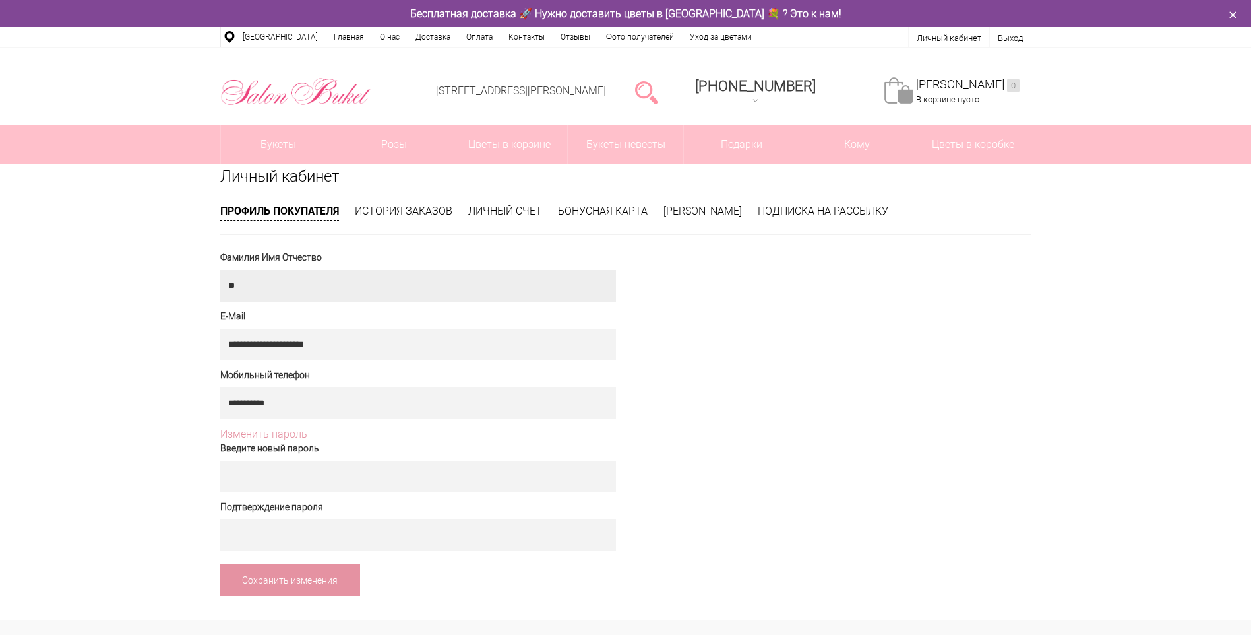
click at [377, 287] on input "text" at bounding box center [418, 286] width 396 height 32
click at [404, 209] on link "История заказов" at bounding box center [404, 210] width 98 height 13
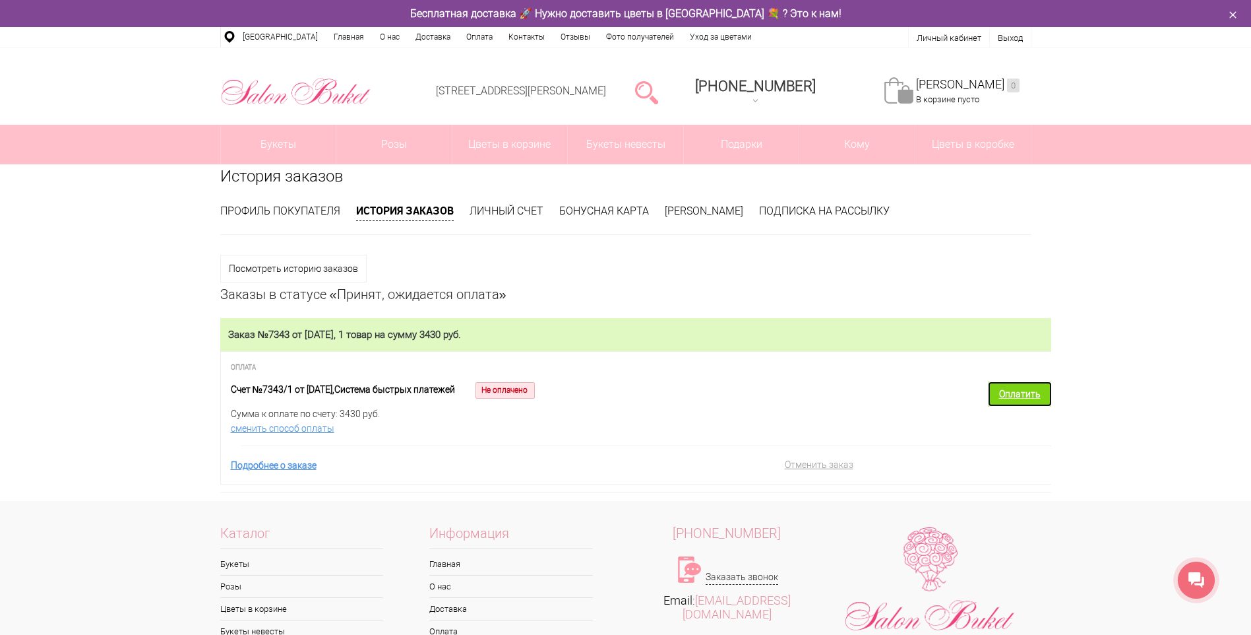
click at [1033, 392] on link "Оплатить" at bounding box center [1020, 393] width 64 height 25
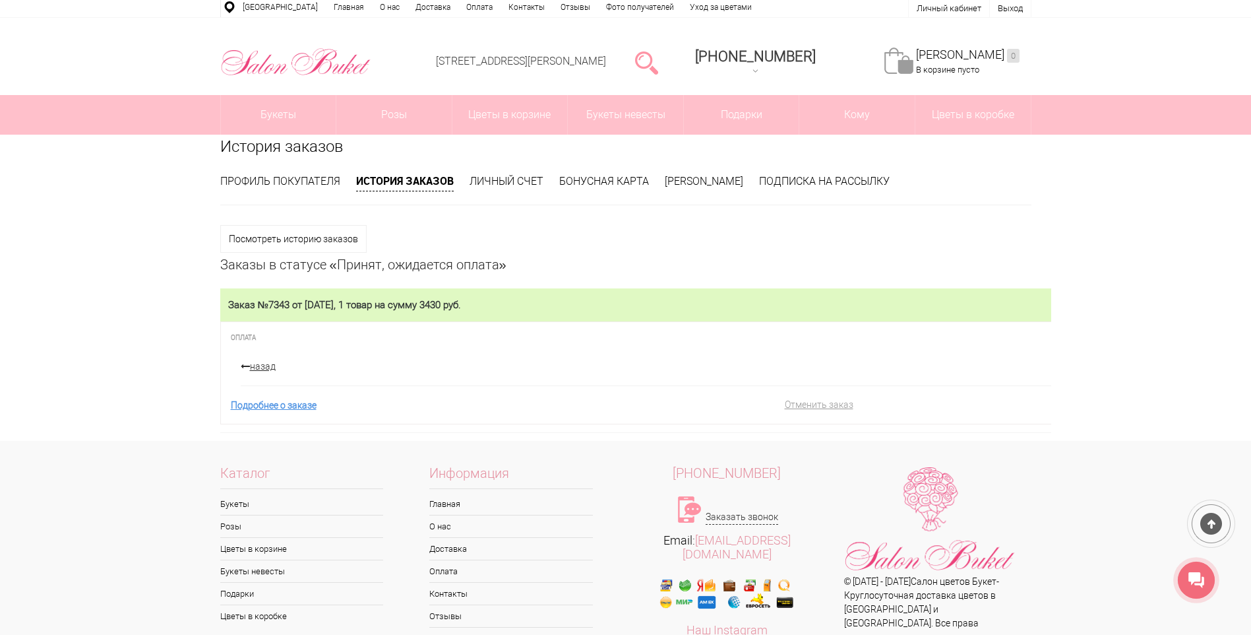
scroll to position [131, 0]
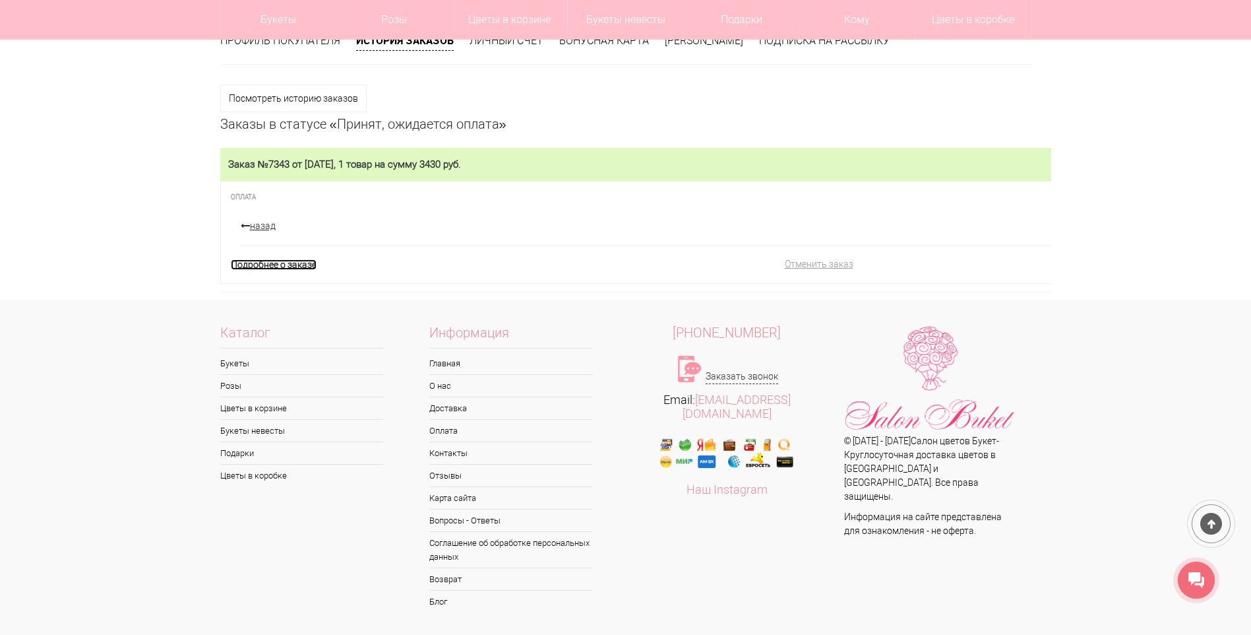
click at [294, 268] on link "Подробнее о заказе" at bounding box center [274, 264] width 86 height 11
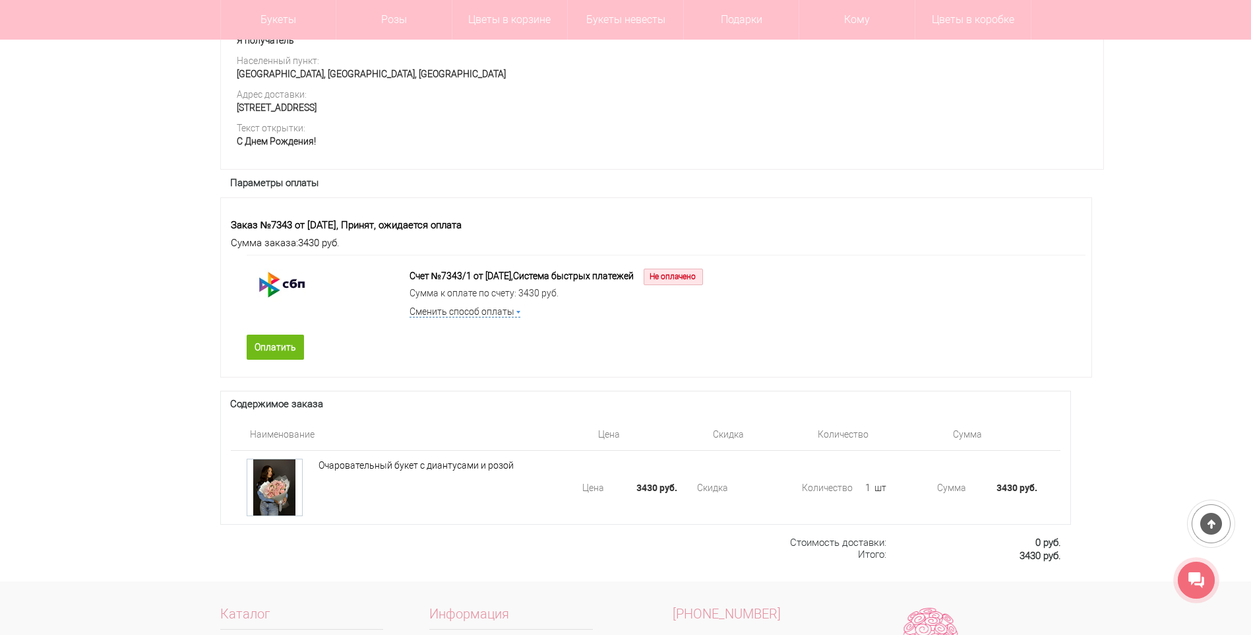
scroll to position [726, 0]
click at [267, 515] on div at bounding box center [275, 486] width 56 height 57
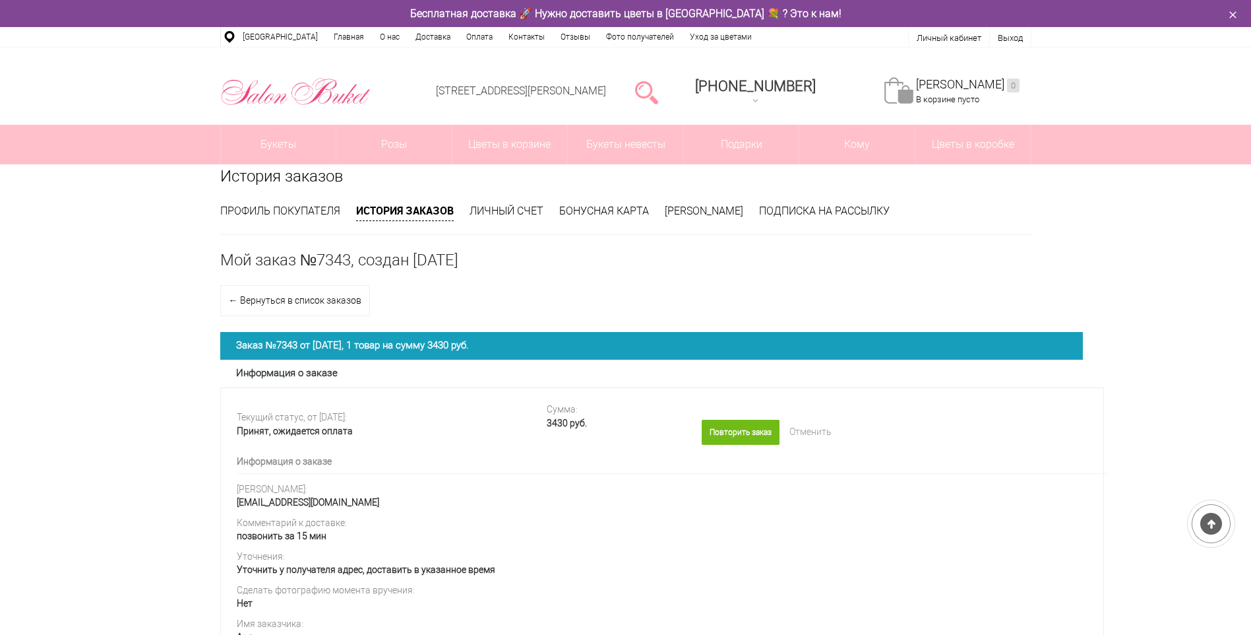
scroll to position [755, 0]
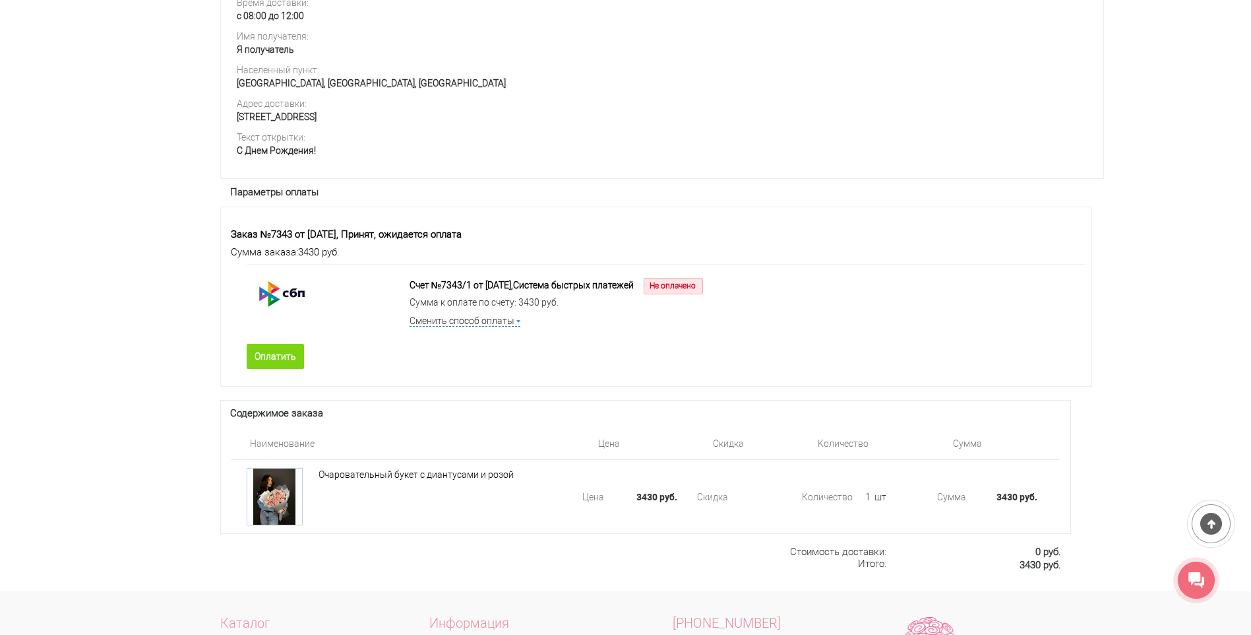
click at [274, 369] on link "Оплатить" at bounding box center [275, 356] width 57 height 25
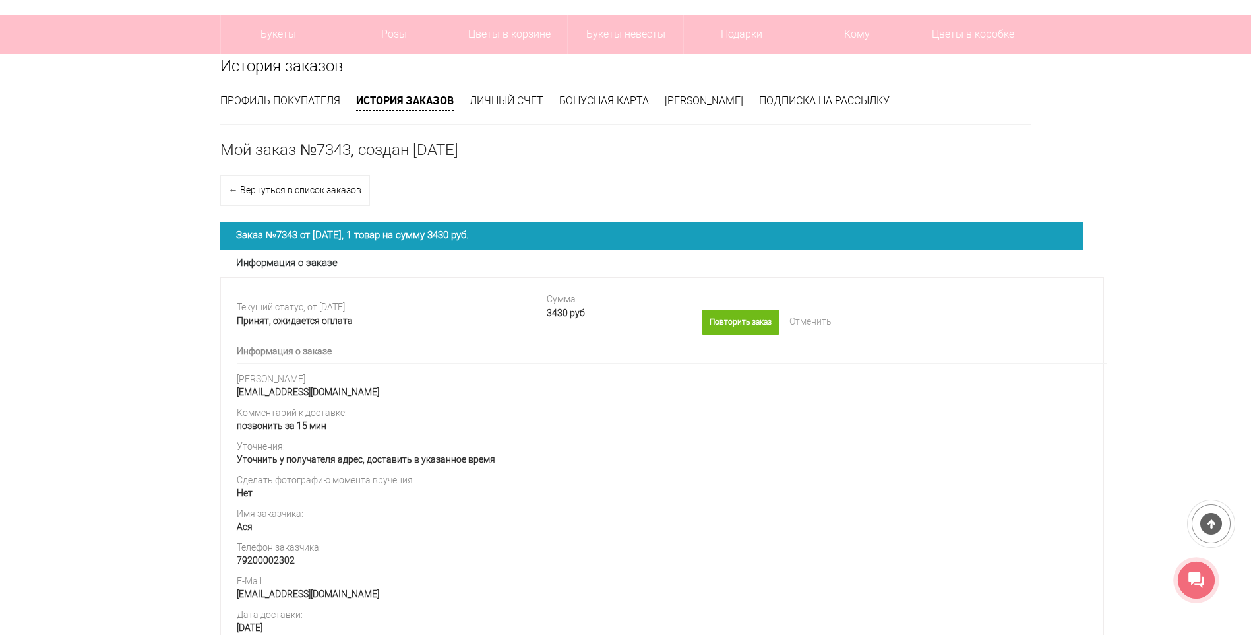
scroll to position [109, 0]
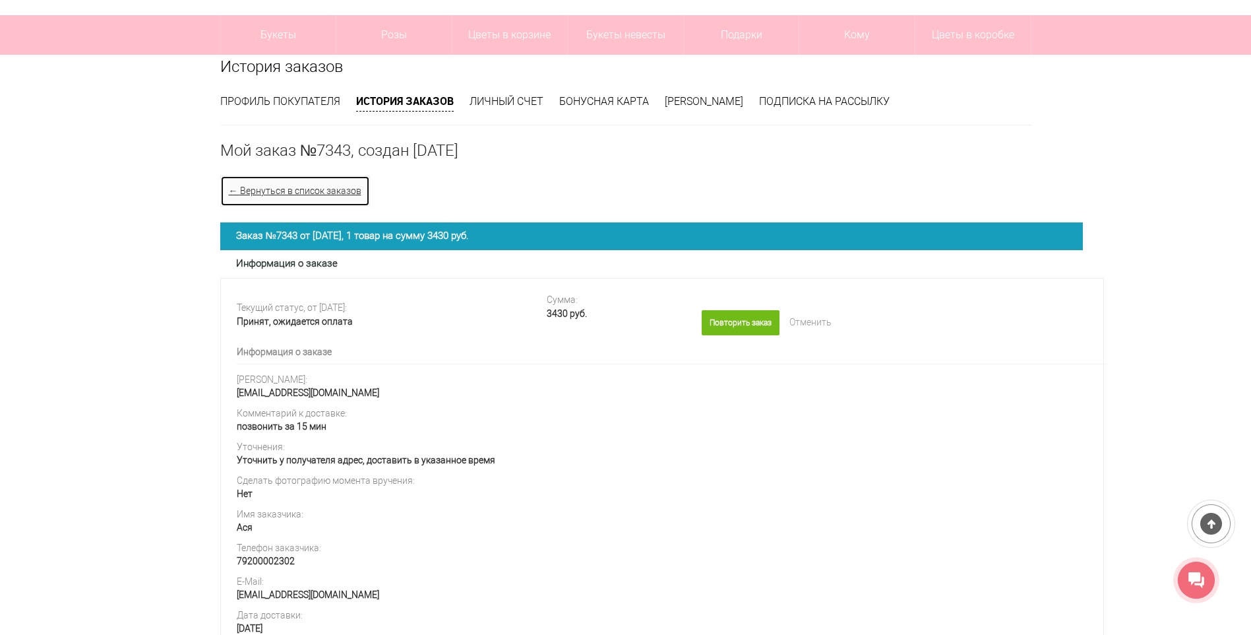
click at [297, 189] on link "← Вернуться в список заказов" at bounding box center [295, 190] width 150 height 31
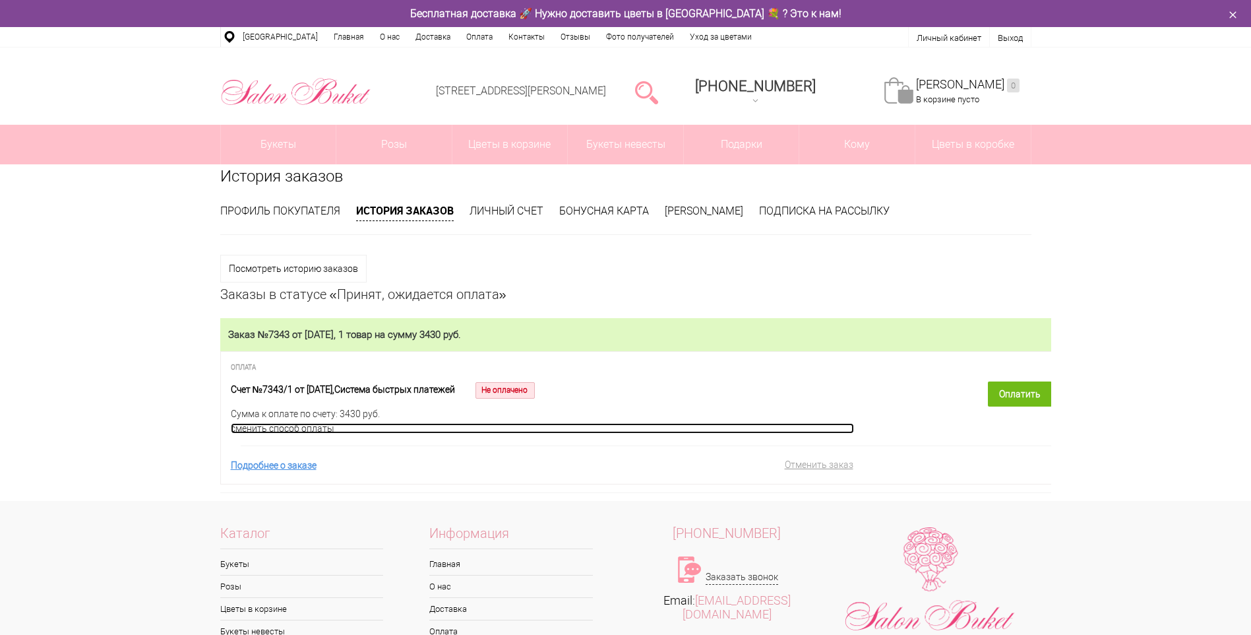
click at [272, 427] on link "сменить способ оплаты" at bounding box center [542, 428] width 623 height 11
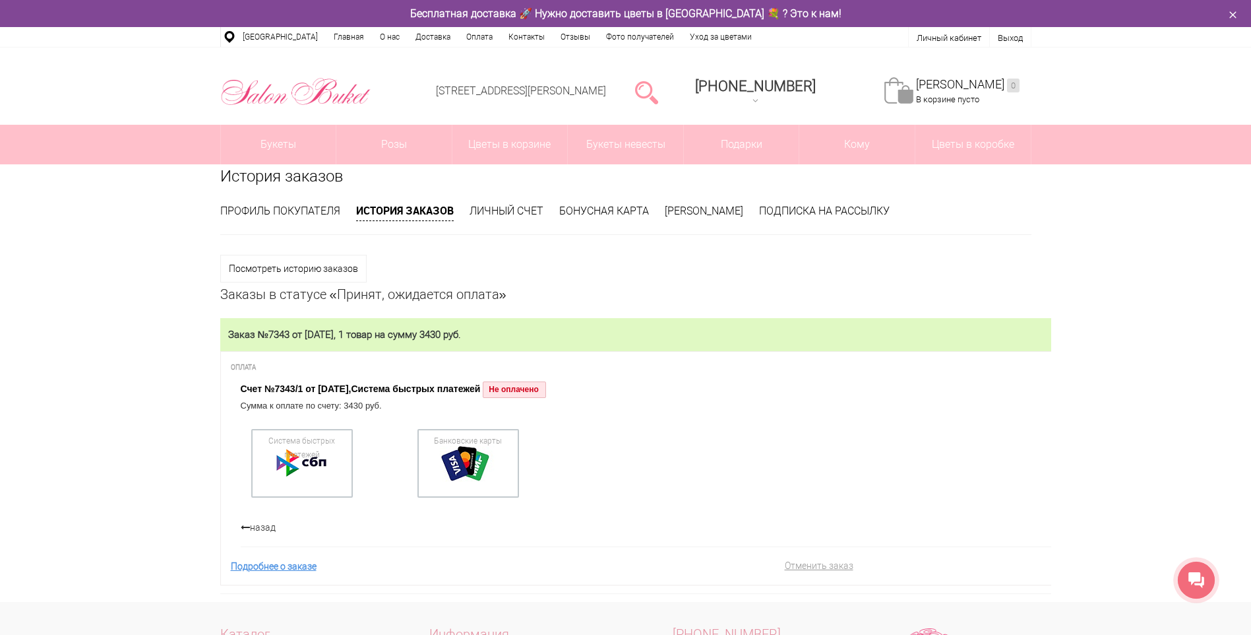
click at [265, 526] on link "назад" at bounding box center [552, 527] width 623 height 14
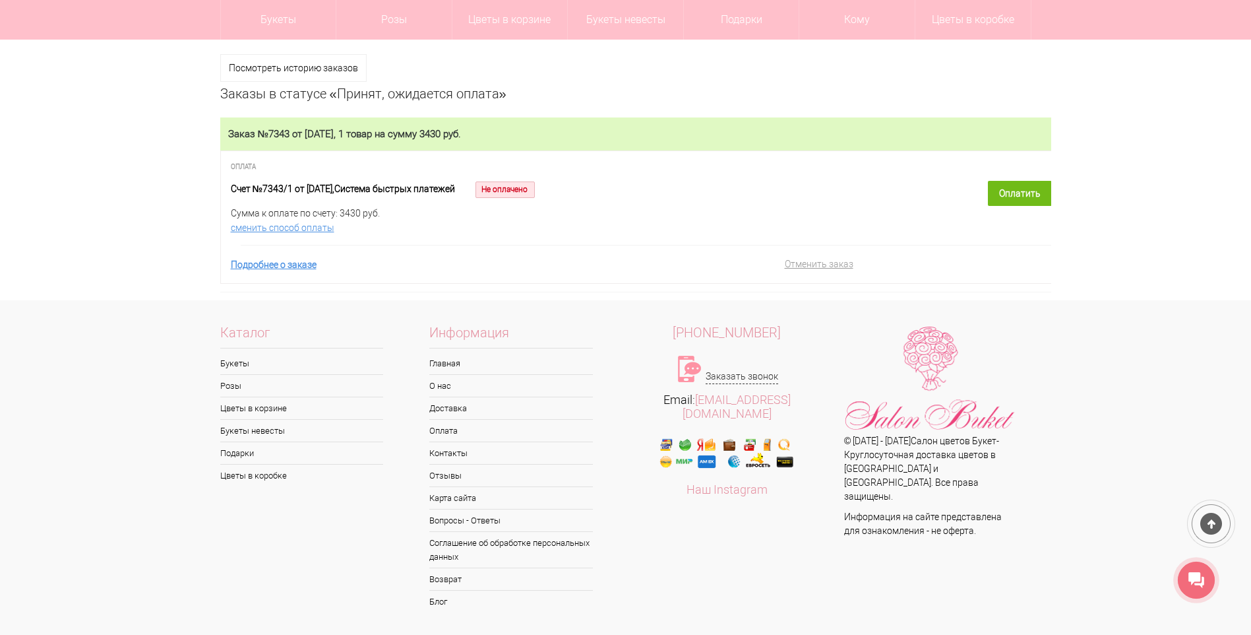
scroll to position [97, 0]
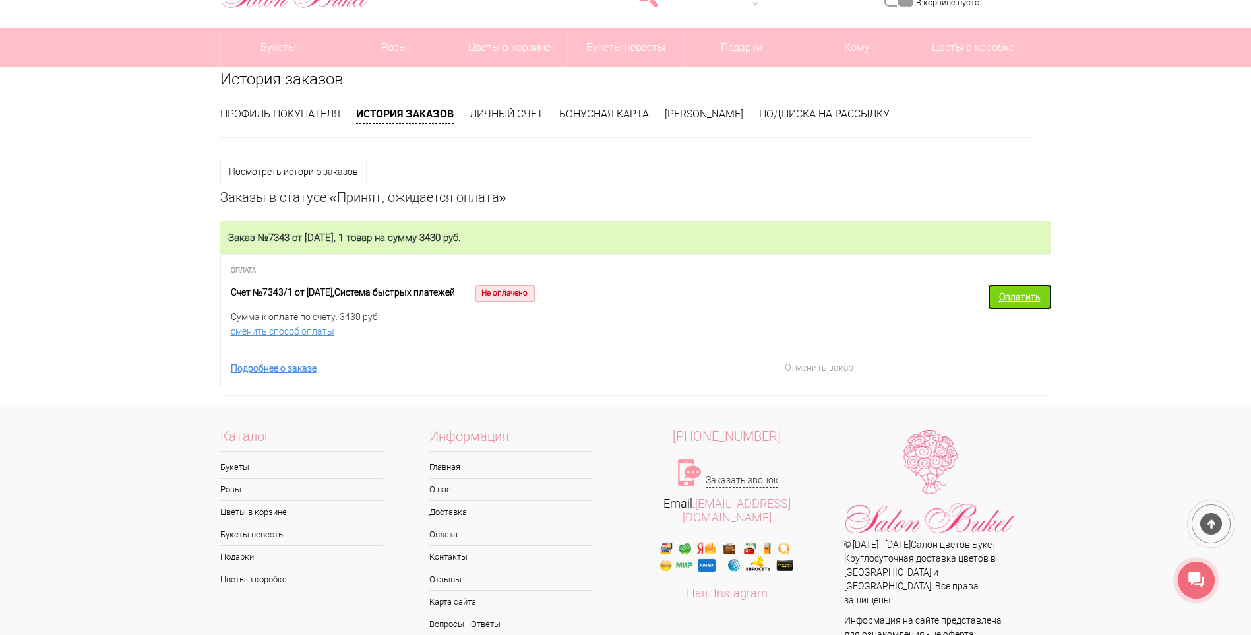
click at [1034, 298] on link "Оплатить" at bounding box center [1020, 296] width 64 height 25
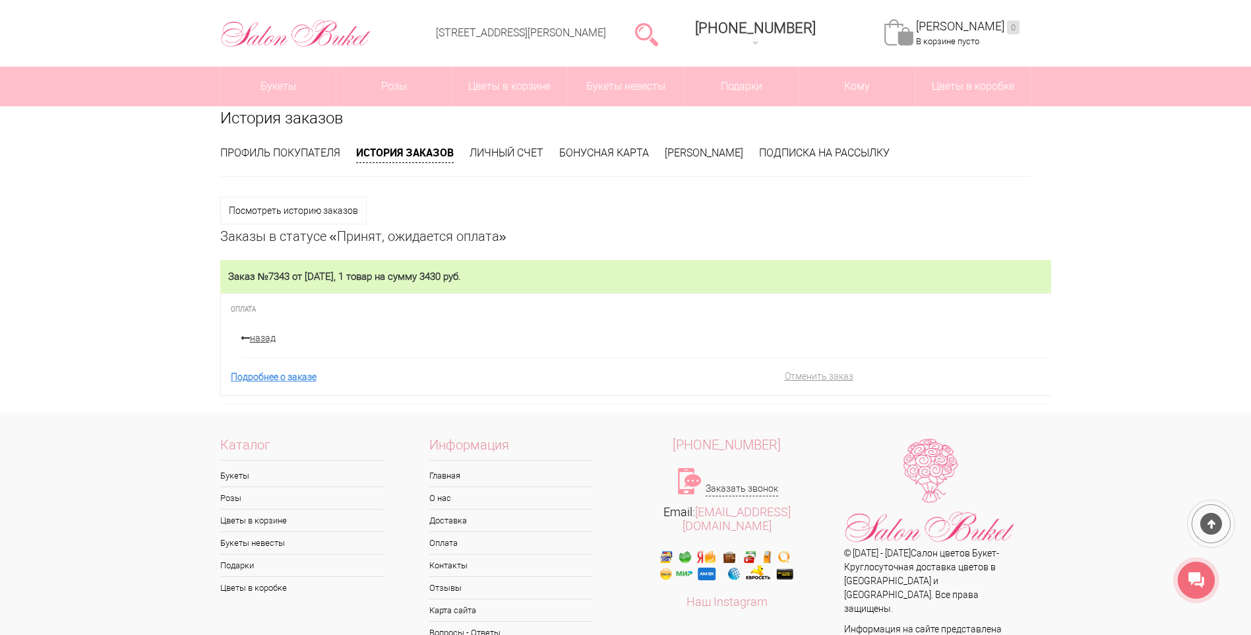
scroll to position [131, 0]
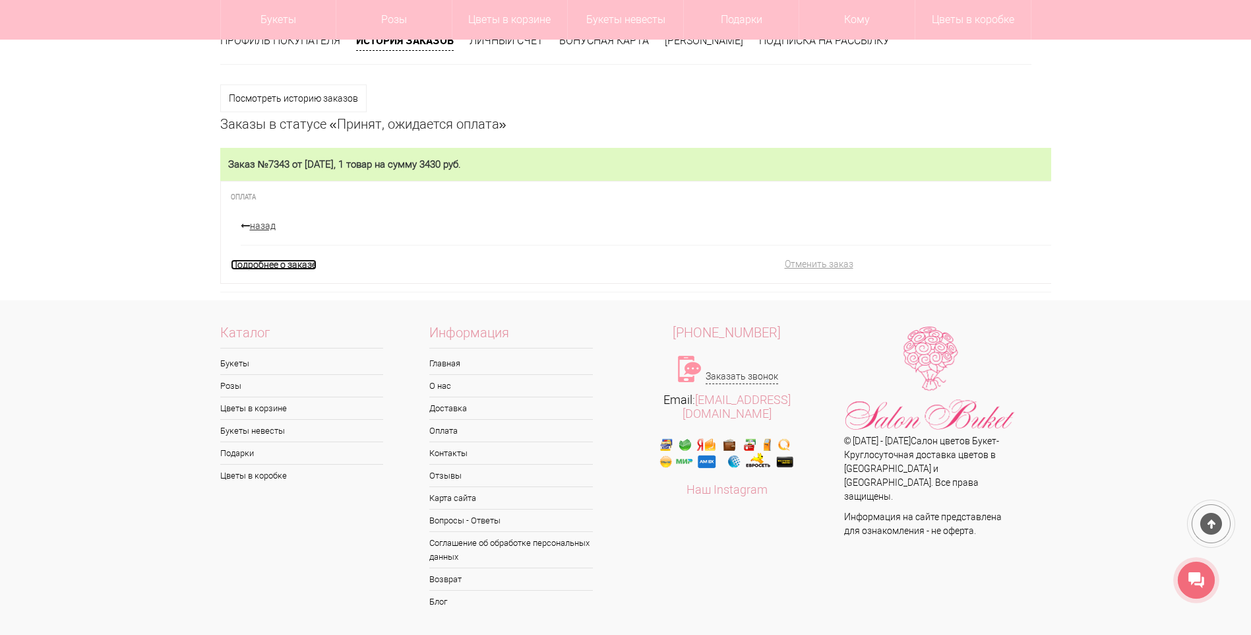
click at [311, 261] on link "Подробнее о заказе" at bounding box center [274, 264] width 86 height 11
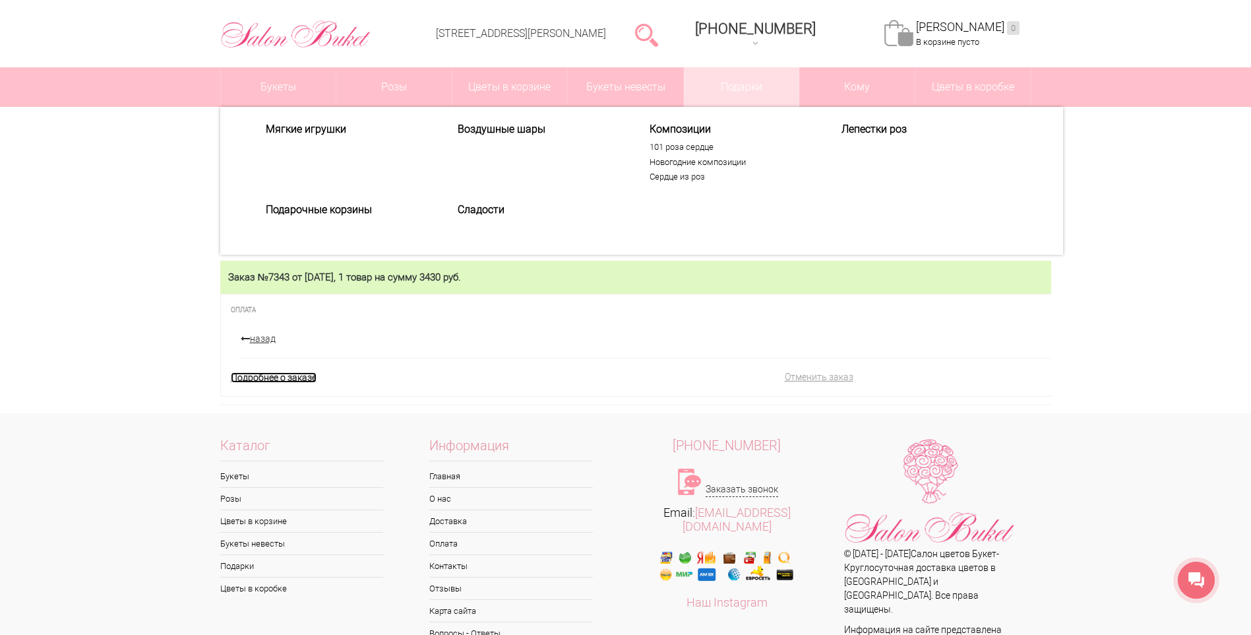
scroll to position [0, 0]
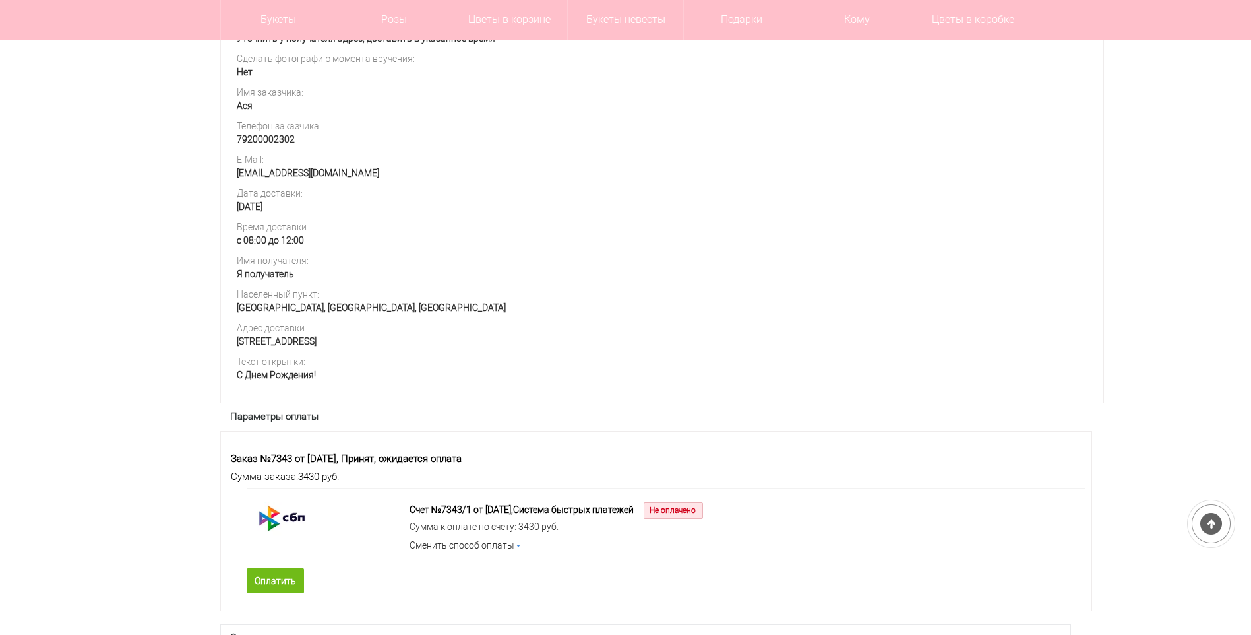
scroll to position [792, 0]
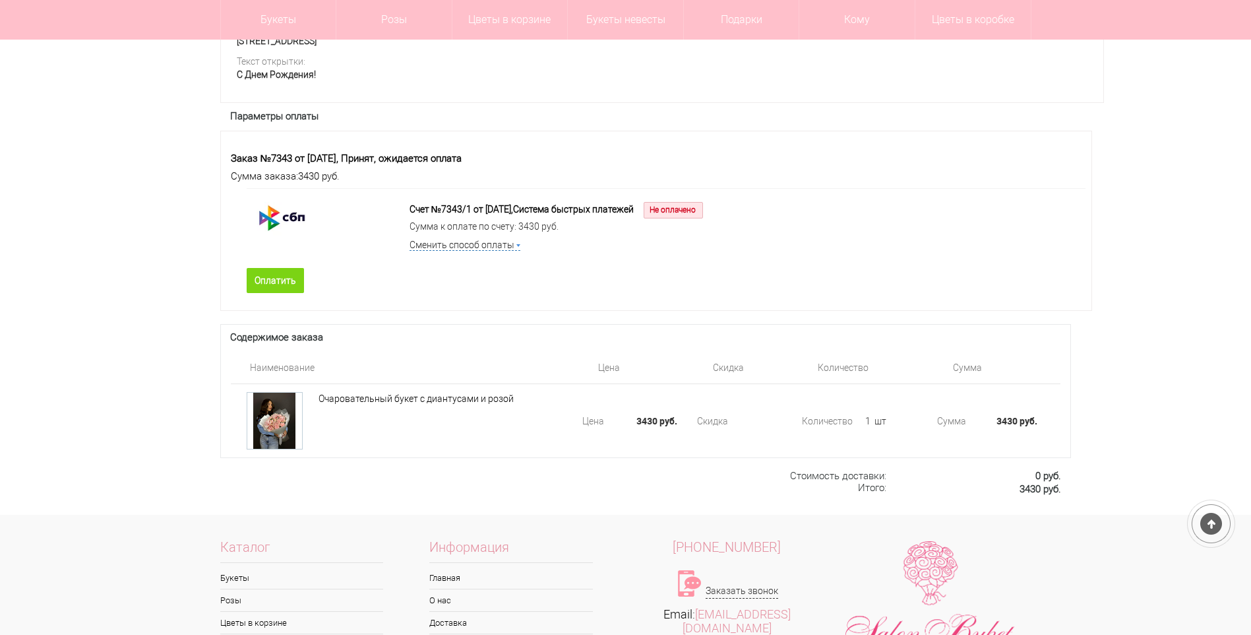
click at [264, 292] on link "Оплатить" at bounding box center [275, 280] width 57 height 25
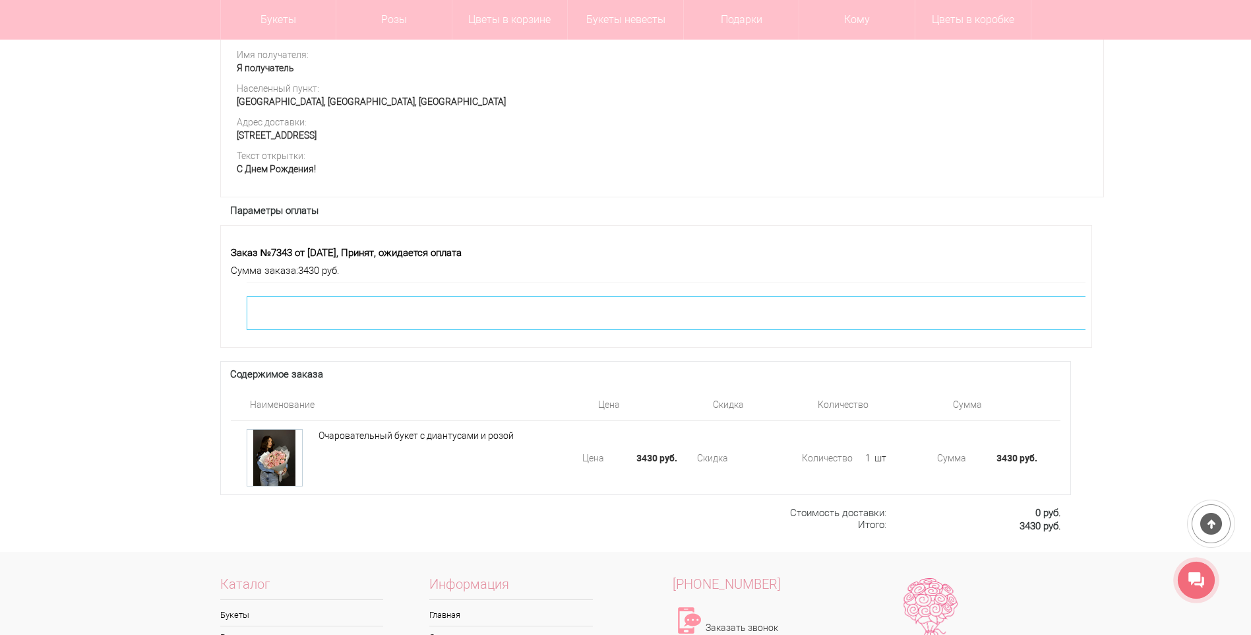
scroll to position [637, 0]
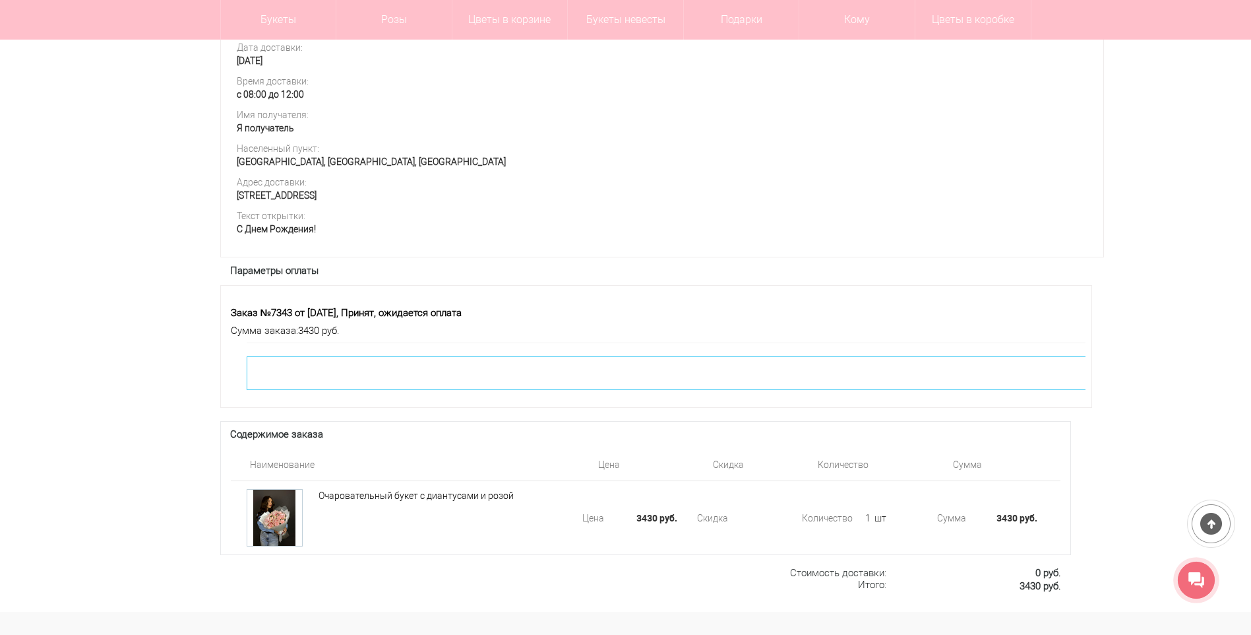
click at [426, 380] on div at bounding box center [692, 373] width 891 height 34
click at [420, 390] on div at bounding box center [692, 373] width 891 height 34
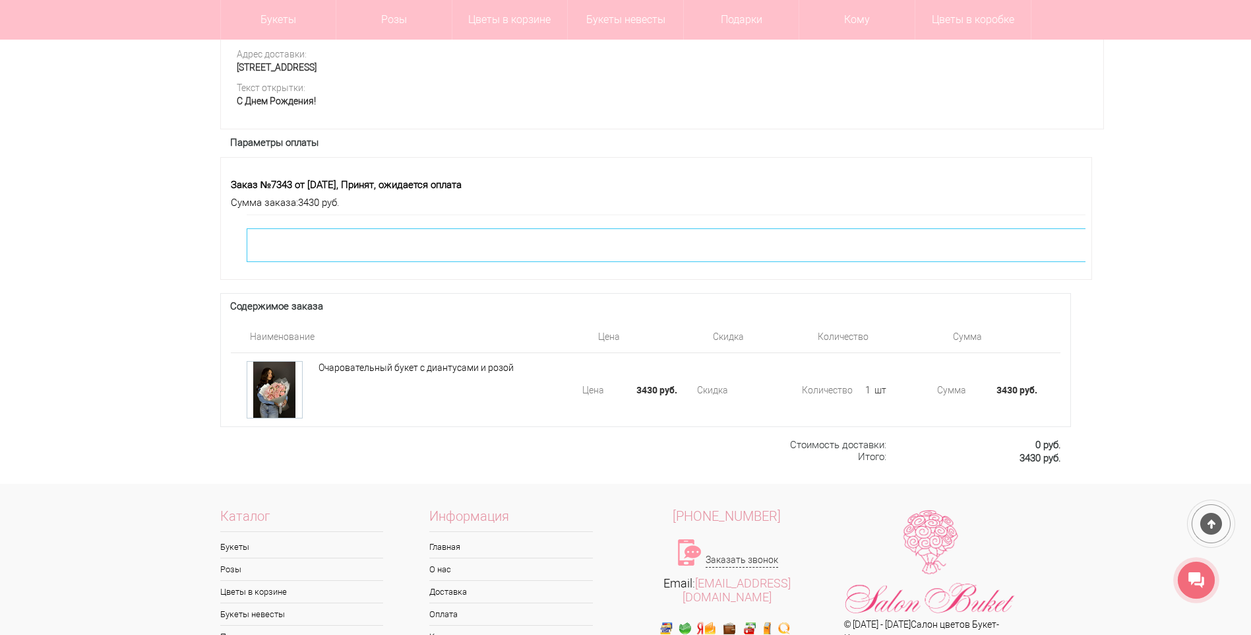
scroll to position [769, 0]
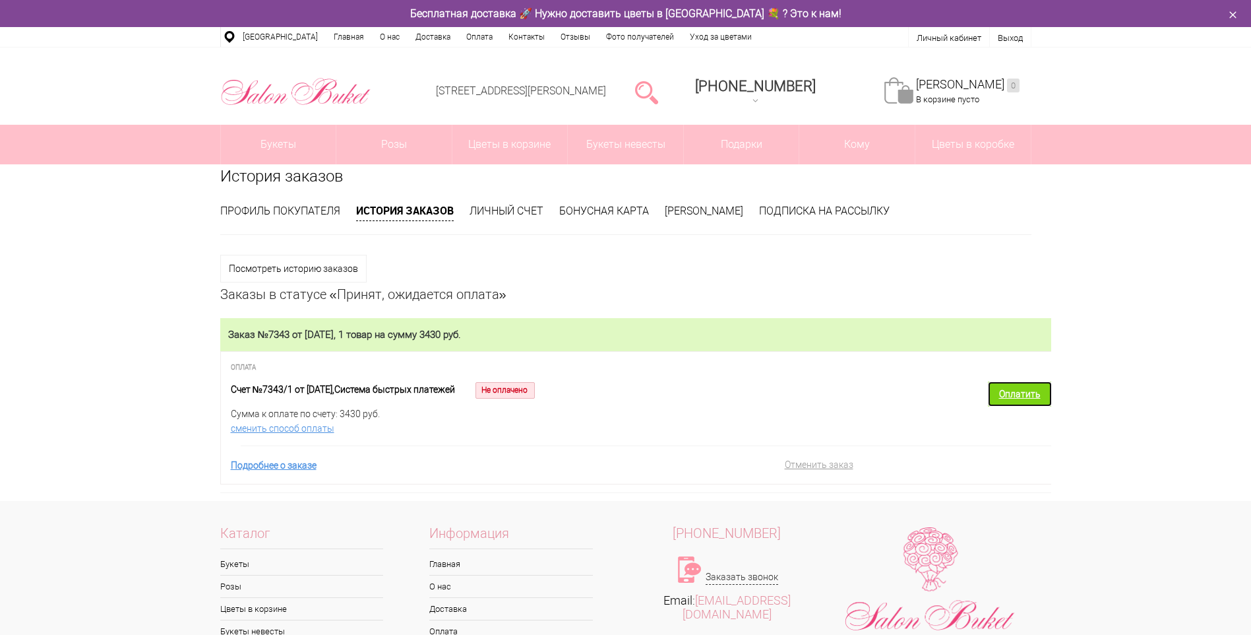
click at [1030, 400] on link "Оплатить" at bounding box center [1020, 393] width 64 height 25
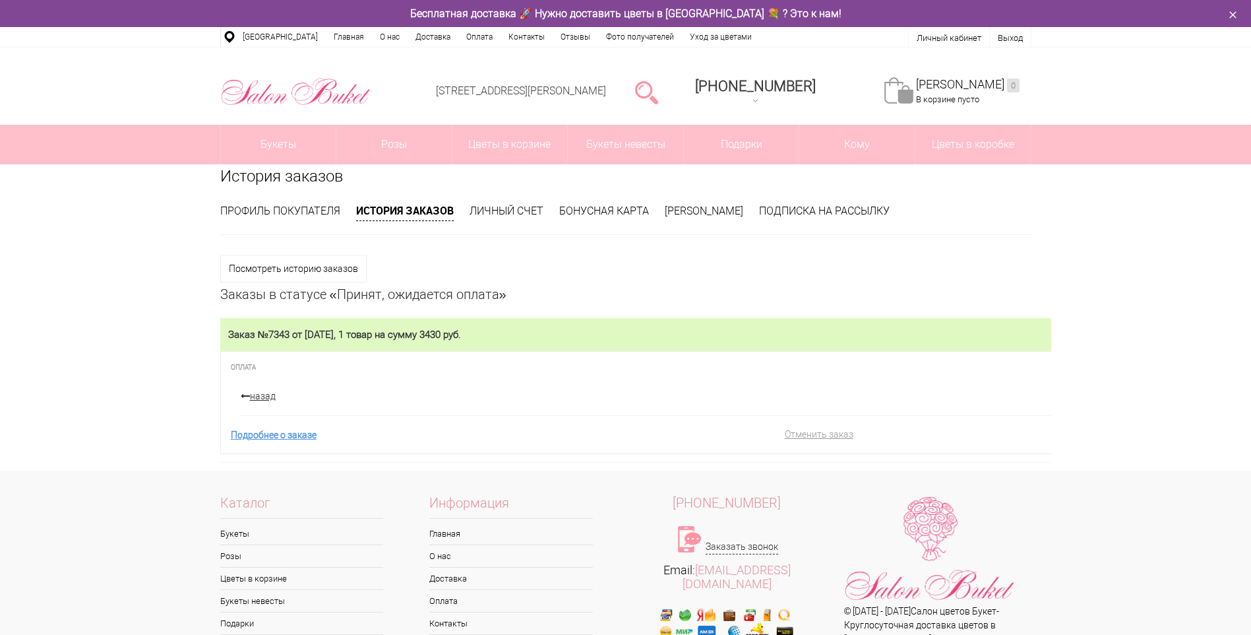
click at [262, 398] on link "назад" at bounding box center [552, 396] width 623 height 14
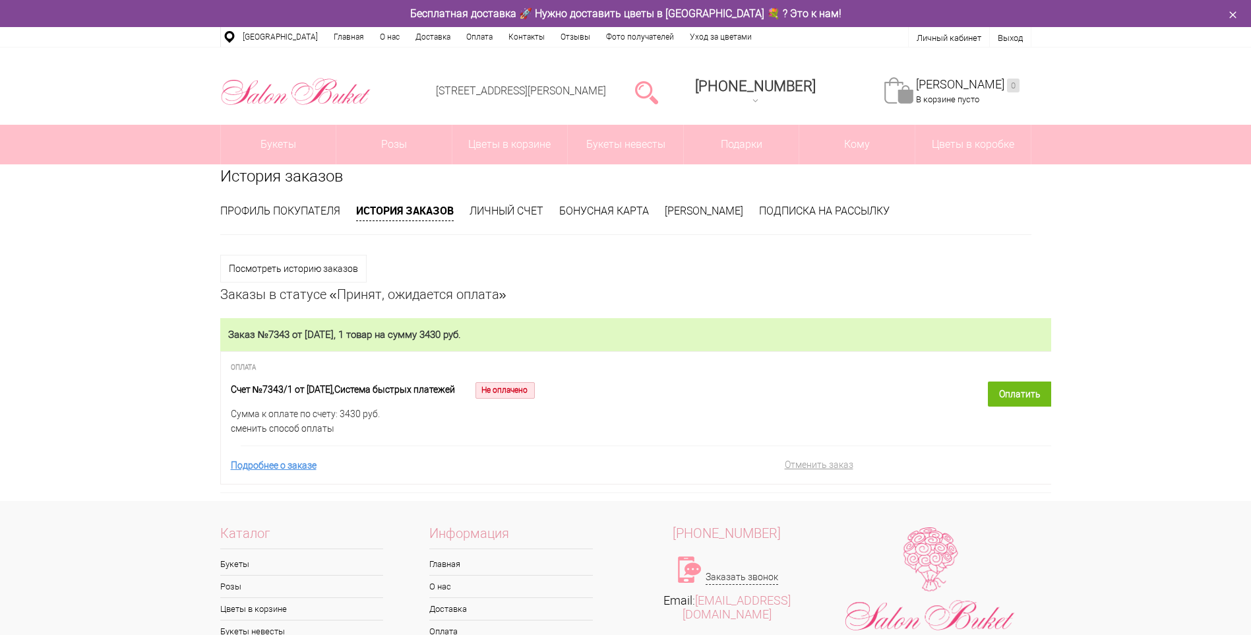
click at [277, 433] on div "Оплата Счет №7343/1 от 14.10.2025, Система быстрых платежей Не оплачено Сумма к…" at bounding box center [646, 417] width 852 height 133
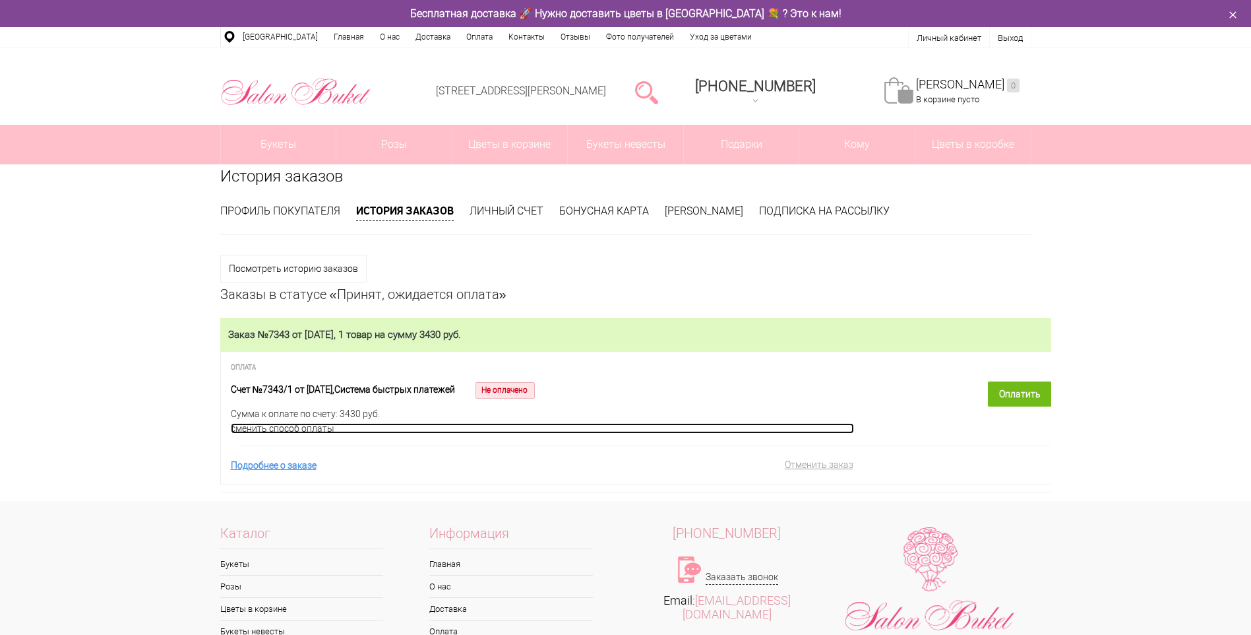
click at [280, 429] on link "сменить способ оплаты" at bounding box center [542, 428] width 623 height 11
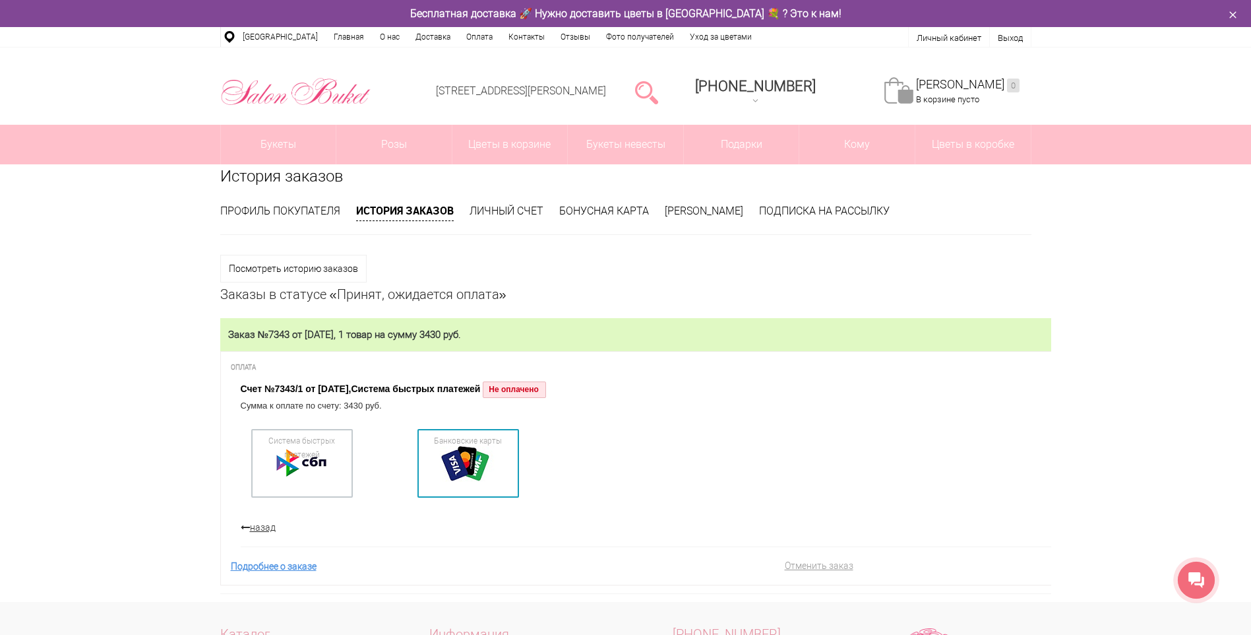
click at [509, 464] on div at bounding box center [468, 462] width 92 height 59
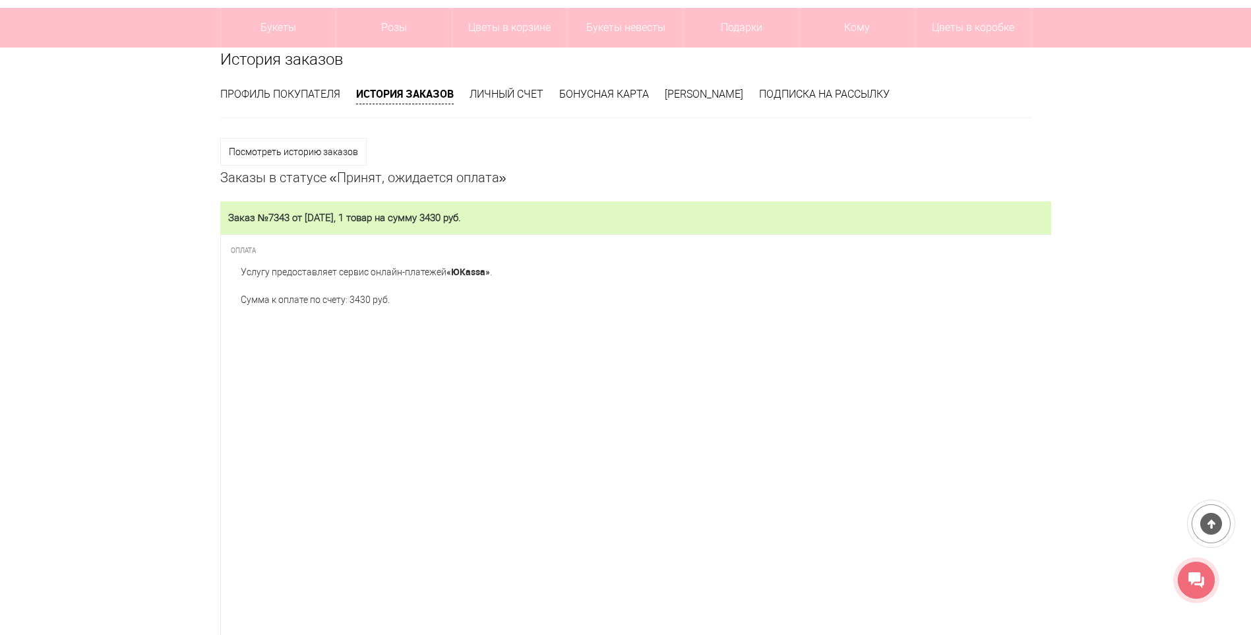
scroll to position [132, 0]
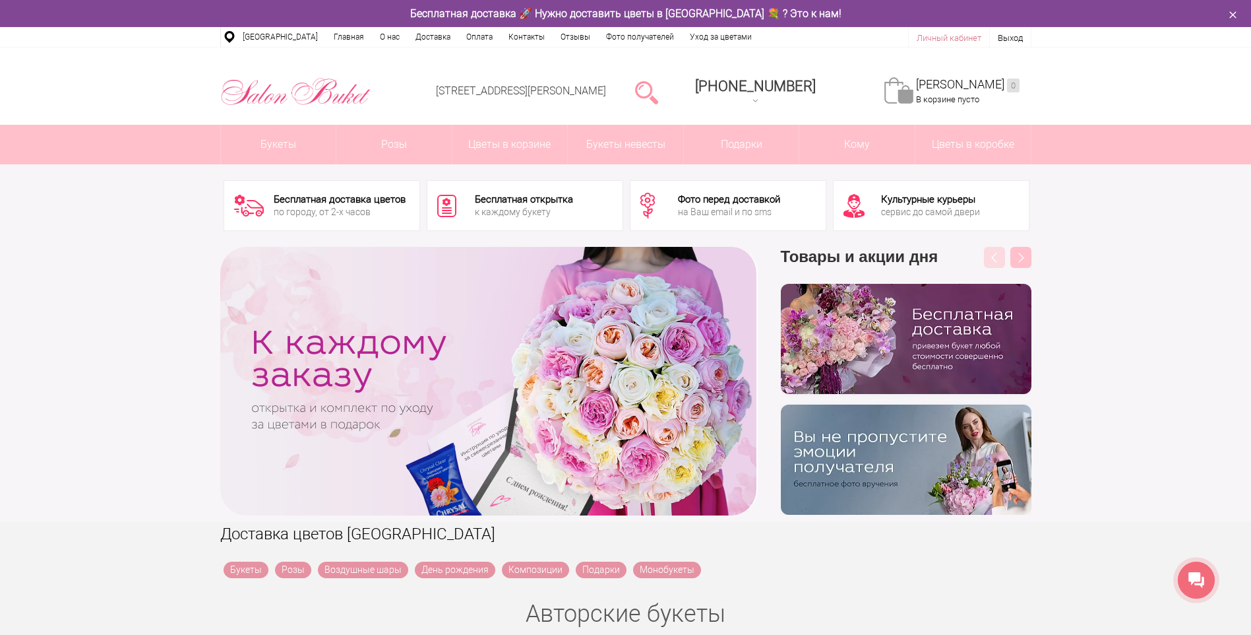
drag, startPoint x: 952, startPoint y: 28, endPoint x: 947, endPoint y: 36, distance: 9.0
click at [952, 28] on li "Личный кабинет" at bounding box center [949, 37] width 81 height 20
click at [947, 36] on link "Личный кабинет" at bounding box center [949, 38] width 65 height 10
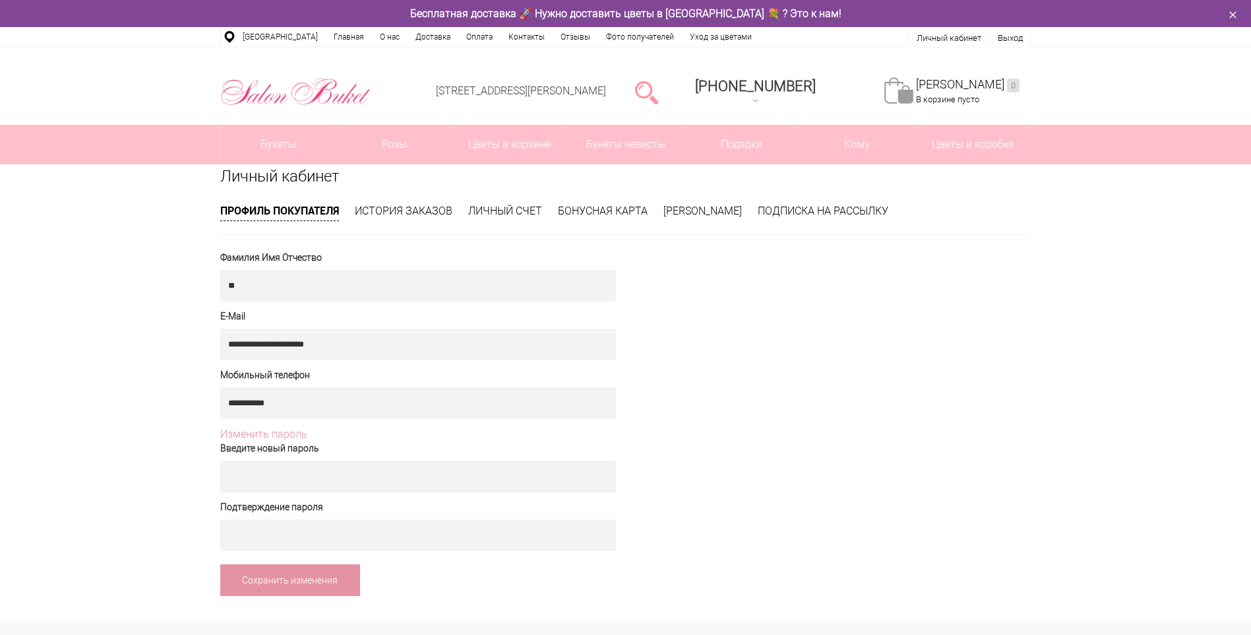
click at [375, 203] on div "**********" at bounding box center [625, 379] width 831 height 431
click at [372, 212] on link "История заказов" at bounding box center [404, 210] width 98 height 13
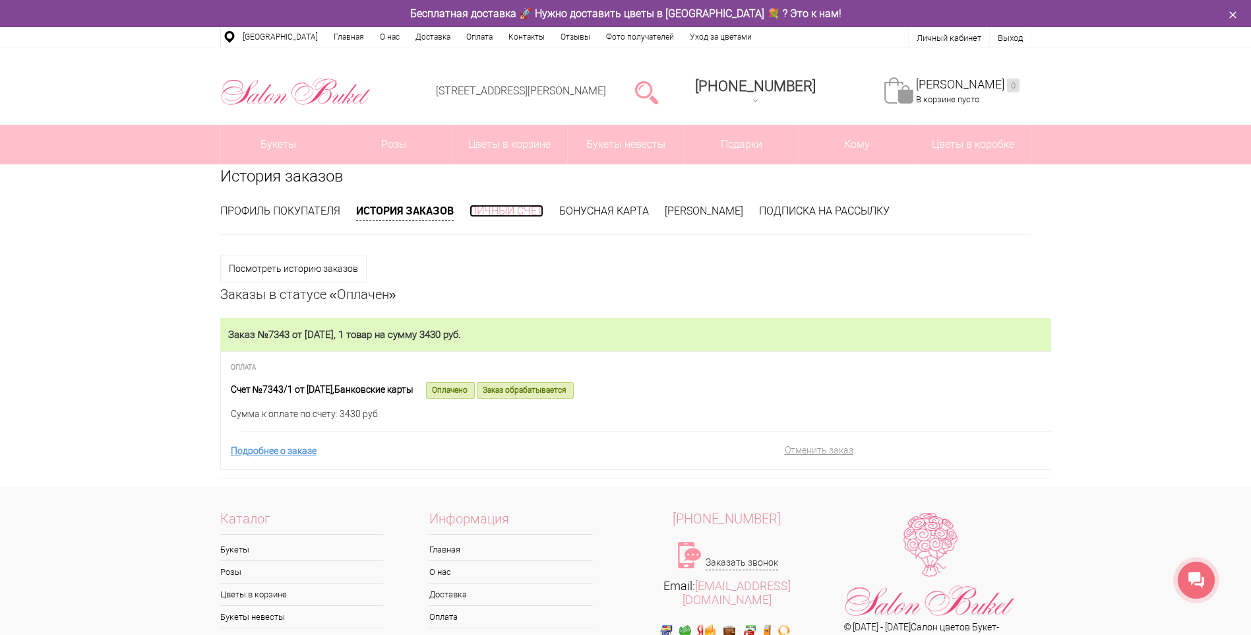
click at [480, 208] on link "Личный счет" at bounding box center [507, 210] width 74 height 13
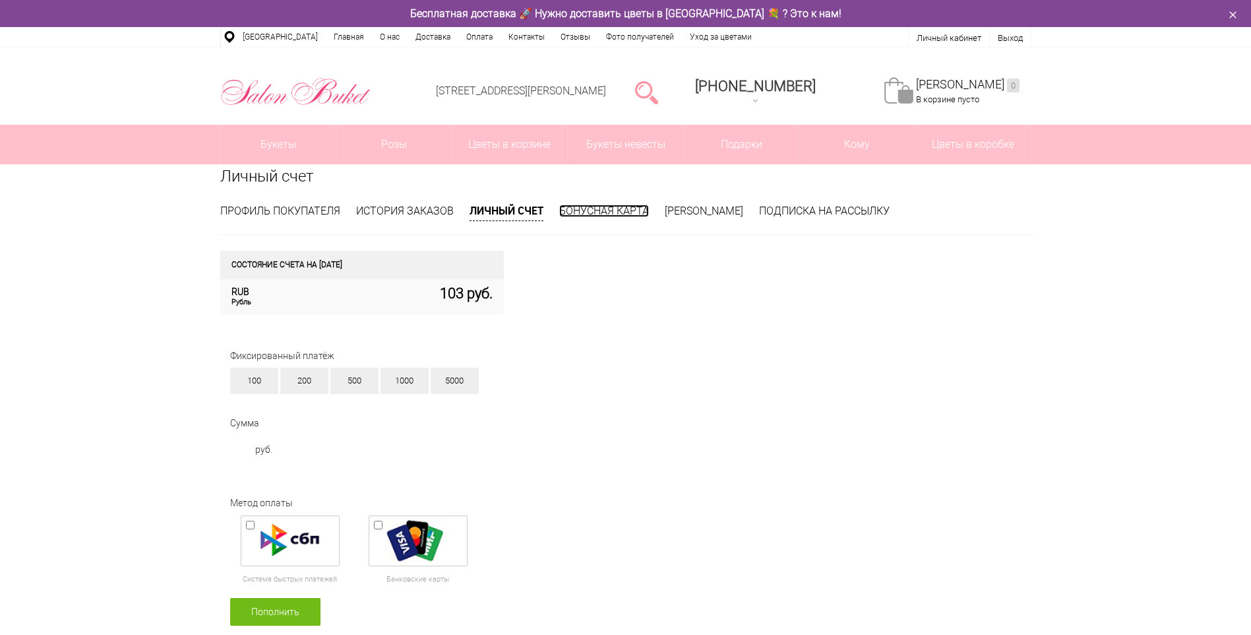
click at [614, 210] on link "Бонусная карта" at bounding box center [604, 210] width 90 height 13
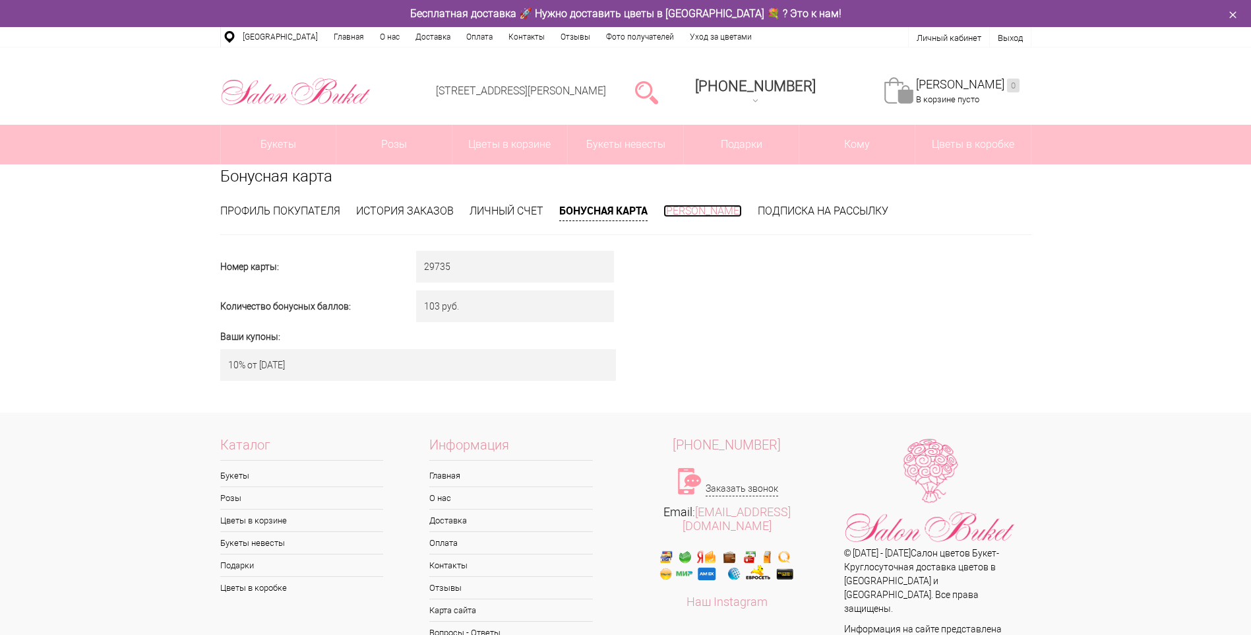
click at [694, 209] on link "[PERSON_NAME]" at bounding box center [703, 210] width 78 height 13
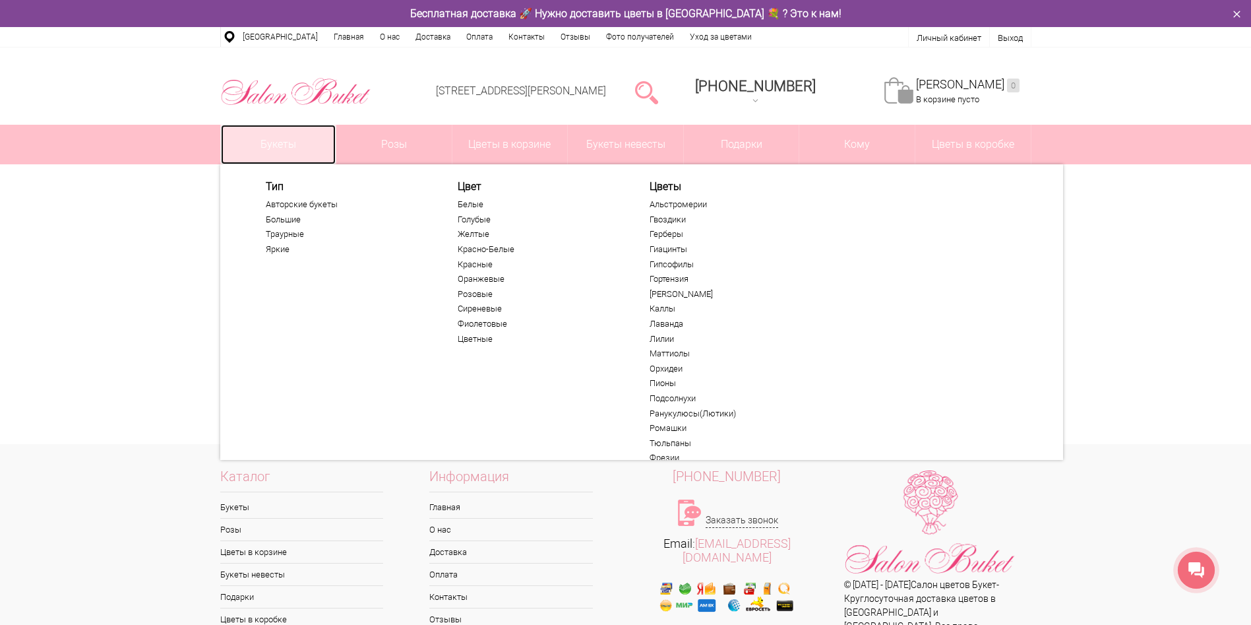
click at [296, 141] on link "Букеты" at bounding box center [278, 145] width 115 height 40
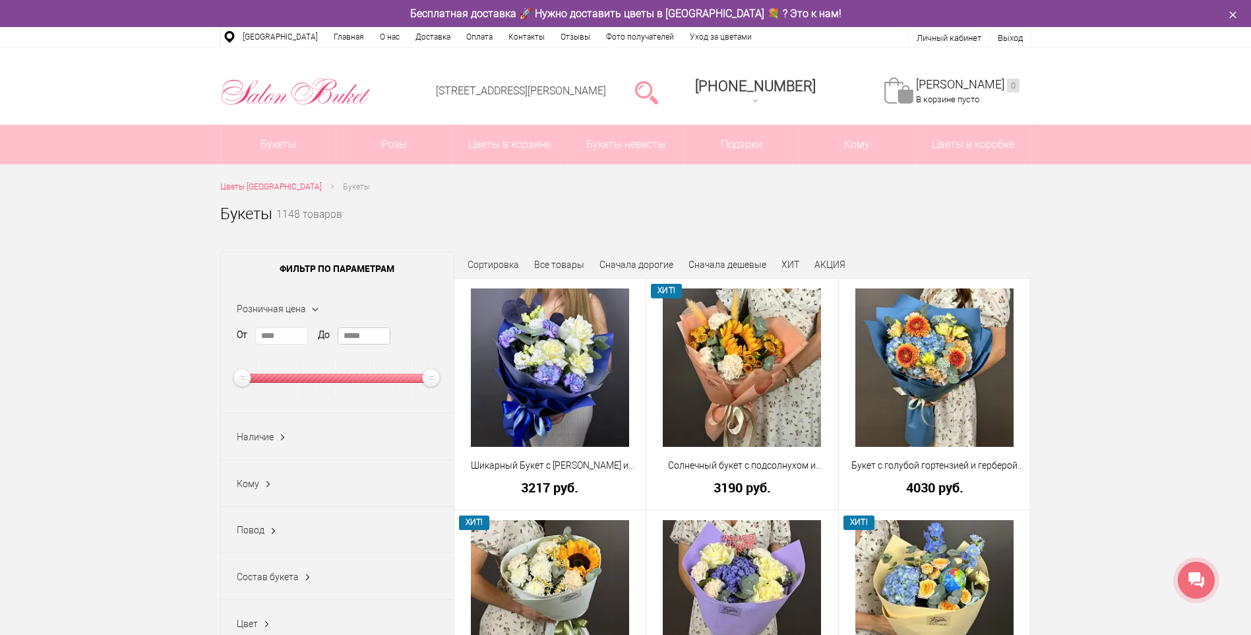
drag, startPoint x: 385, startPoint y: 336, endPoint x: 282, endPoint y: 336, distance: 103.6
click at [282, 336] on div "От **** До *****" at bounding box center [337, 361] width 201 height 69
type input "****"
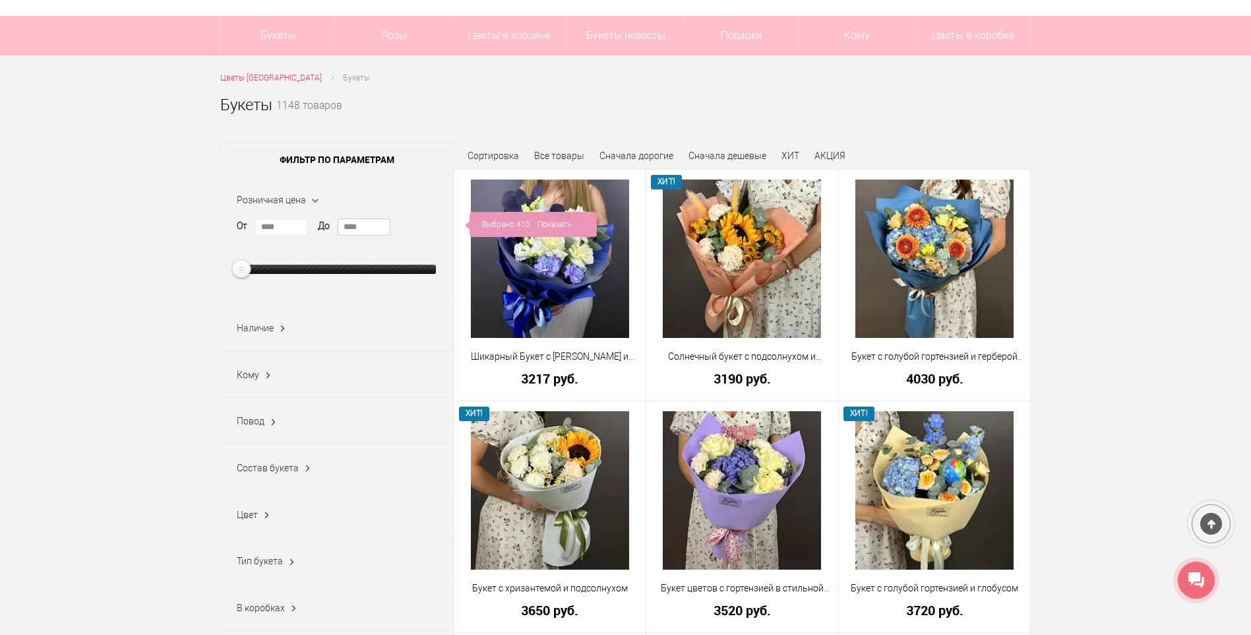
scroll to position [330, 0]
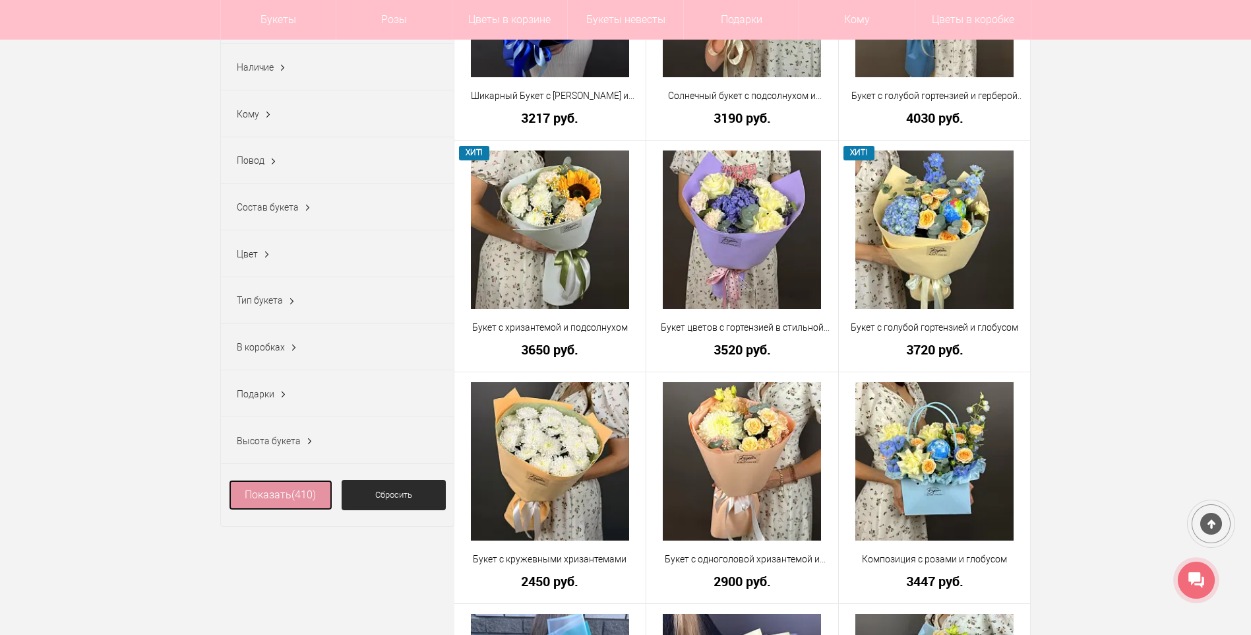
click at [299, 499] on span "(410)" at bounding box center [304, 494] width 24 height 13
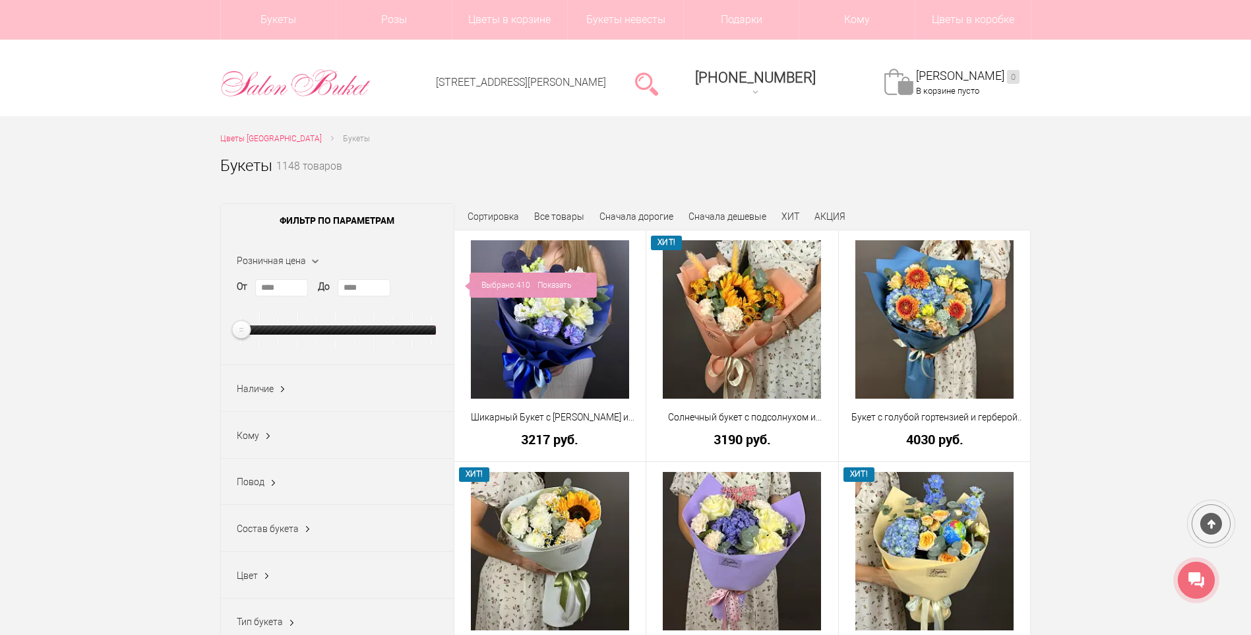
scroll to position [0, 0]
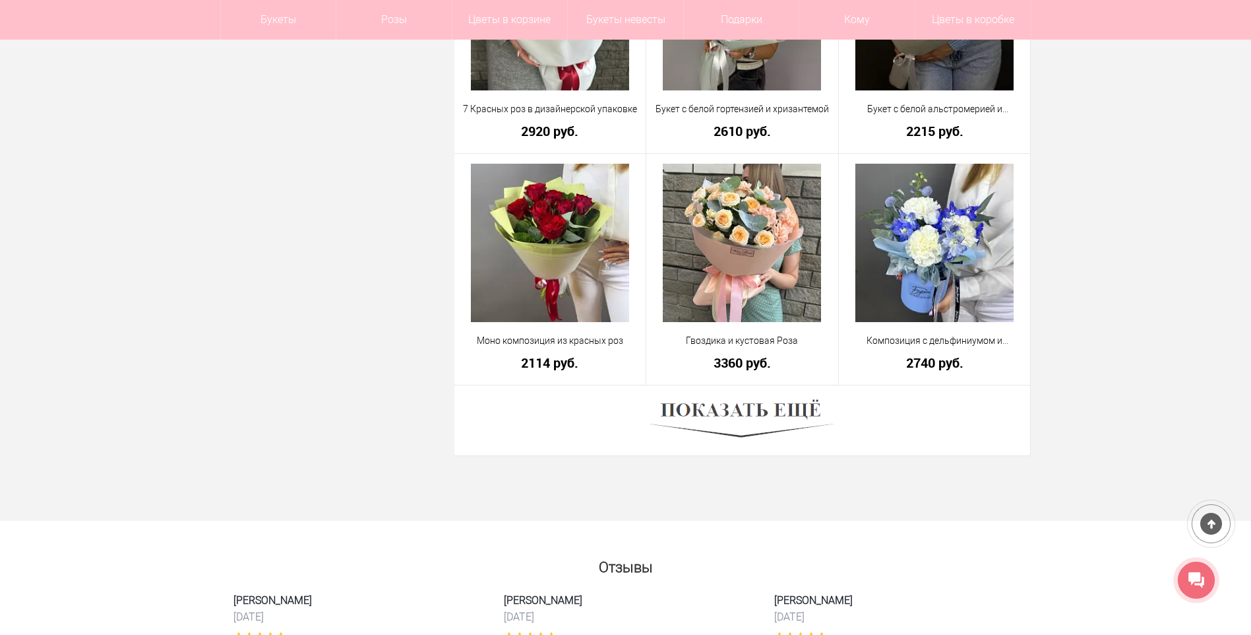
scroll to position [3562, 0]
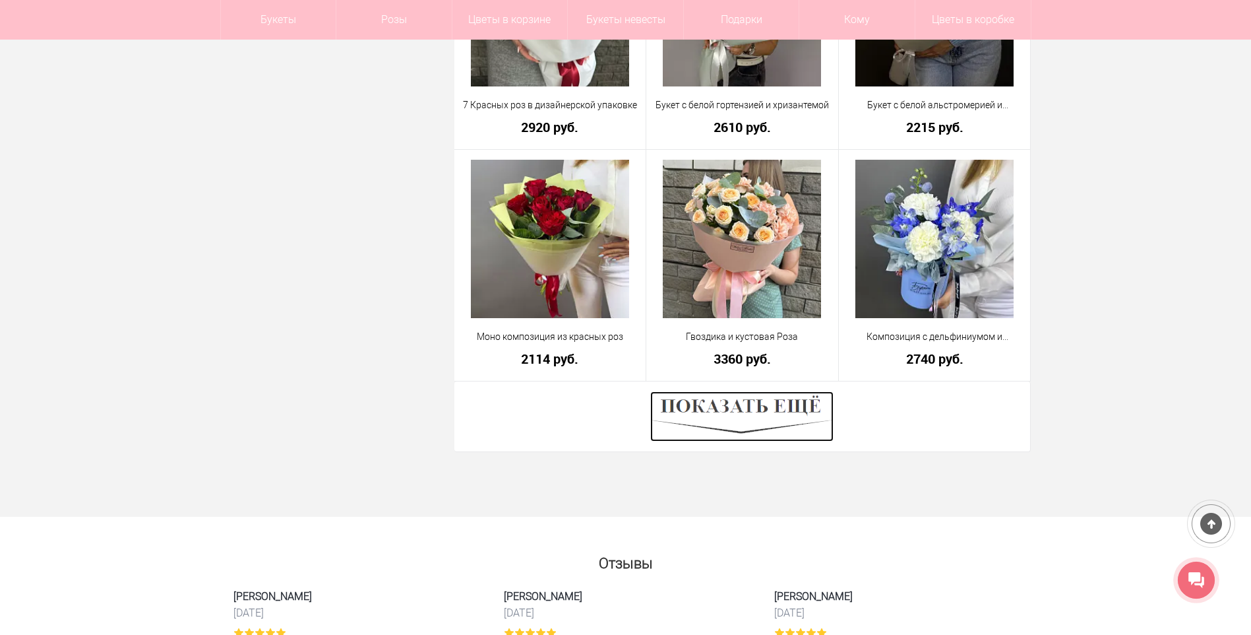
click at [708, 395] on img at bounding box center [741, 416] width 183 height 50
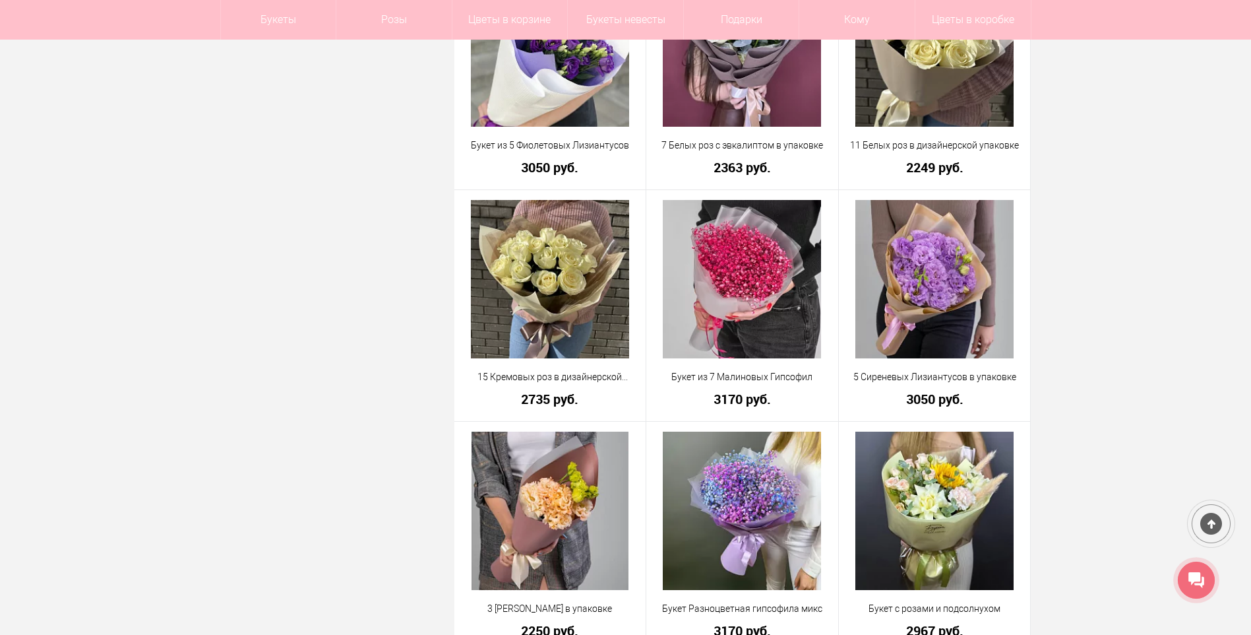
scroll to position [7190, 0]
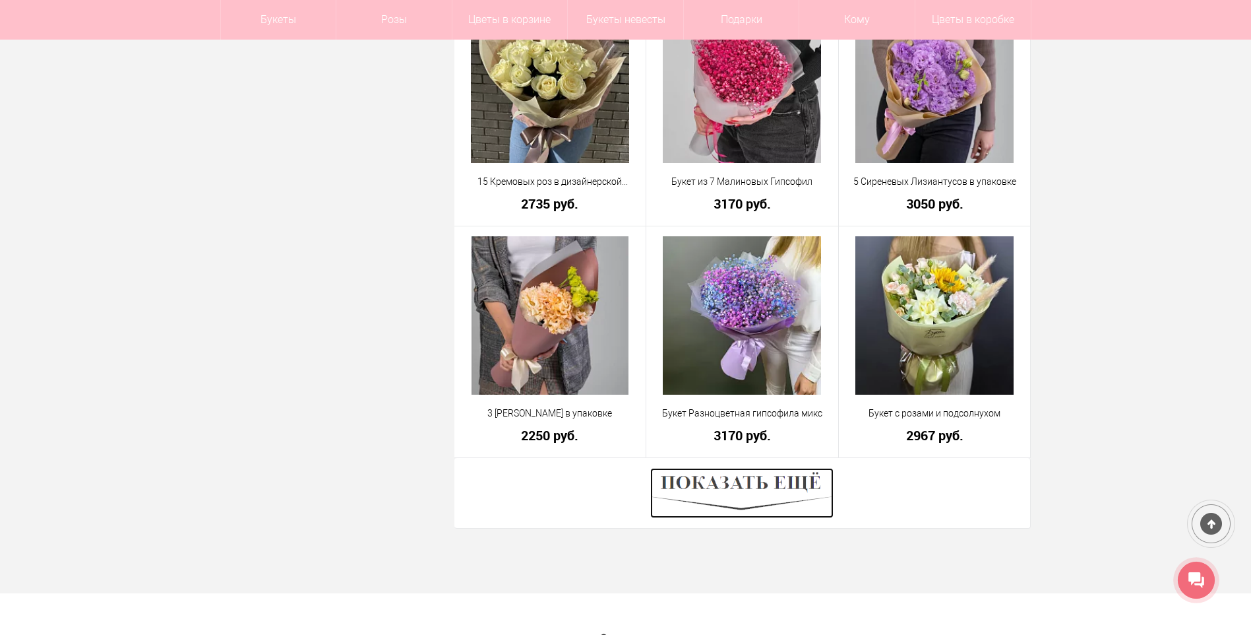
click at [757, 488] on img at bounding box center [741, 493] width 183 height 50
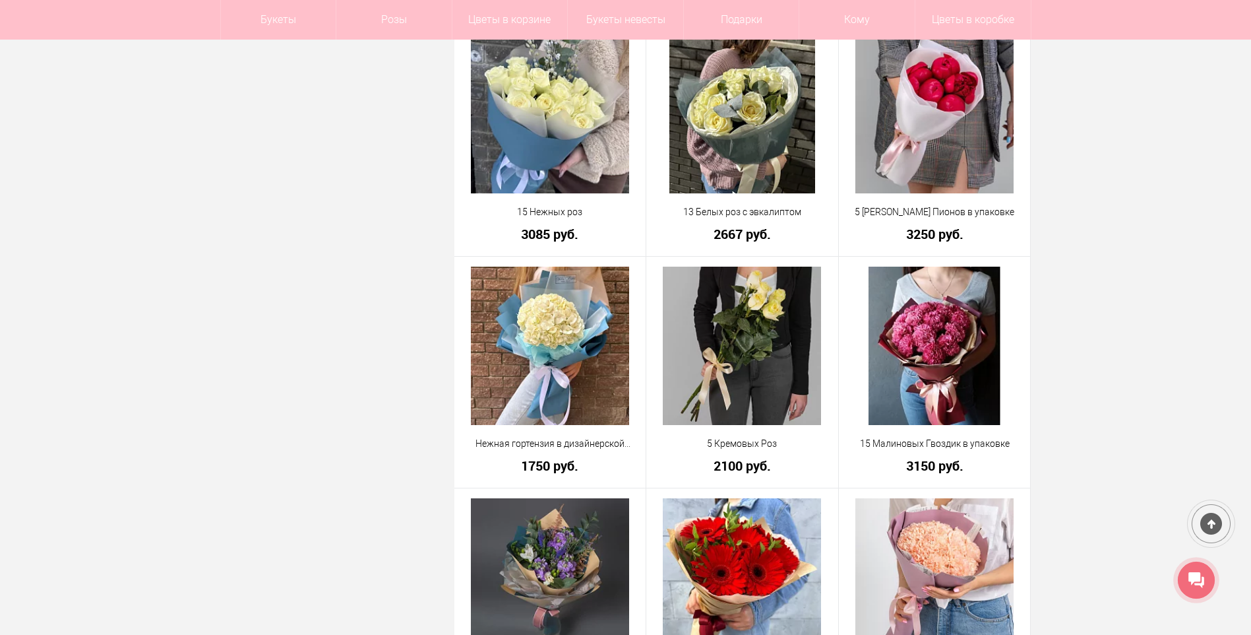
scroll to position [10884, 0]
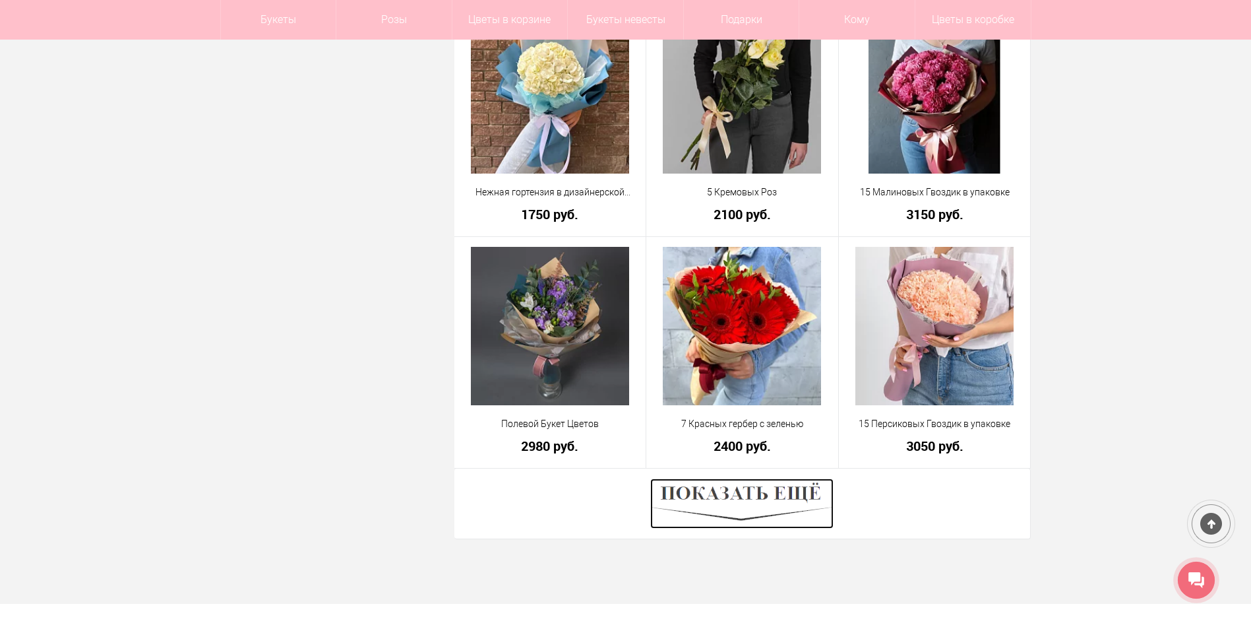
click at [827, 502] on img at bounding box center [741, 503] width 183 height 50
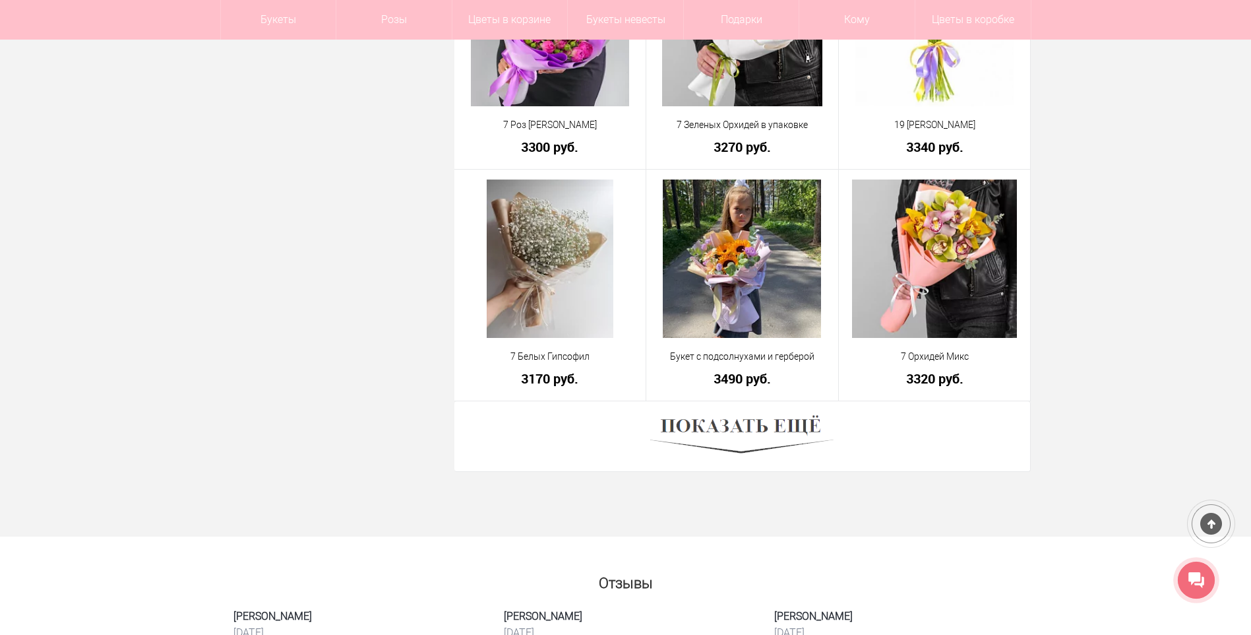
scroll to position [14710, 0]
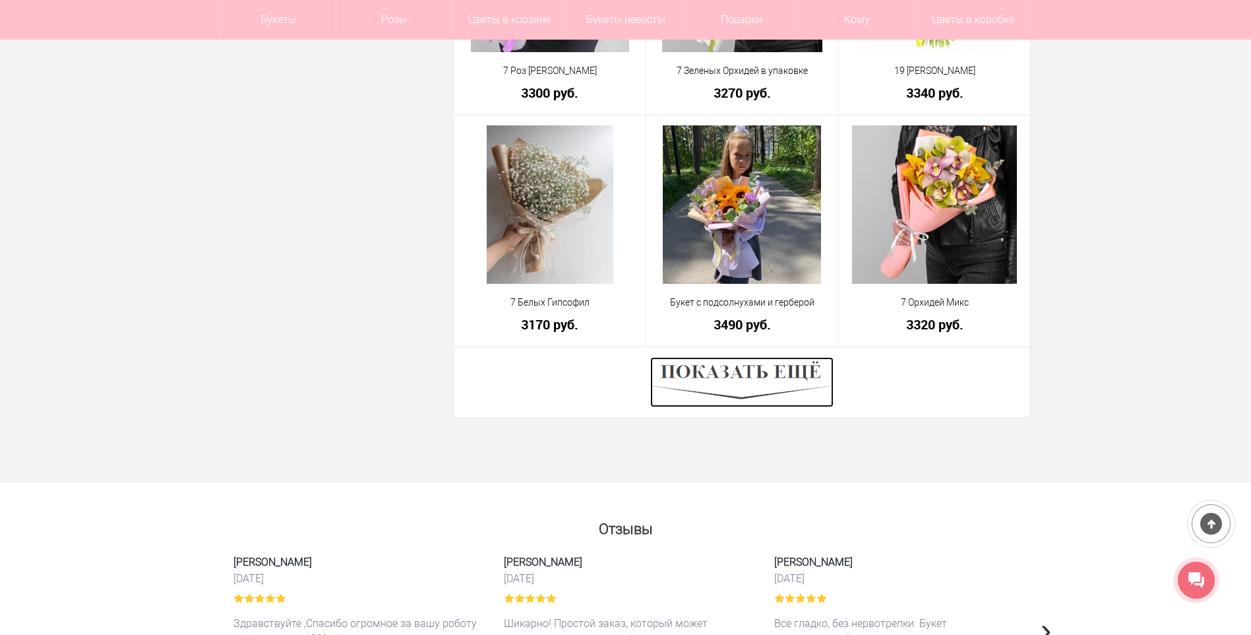
click at [735, 387] on img at bounding box center [741, 382] width 183 height 50
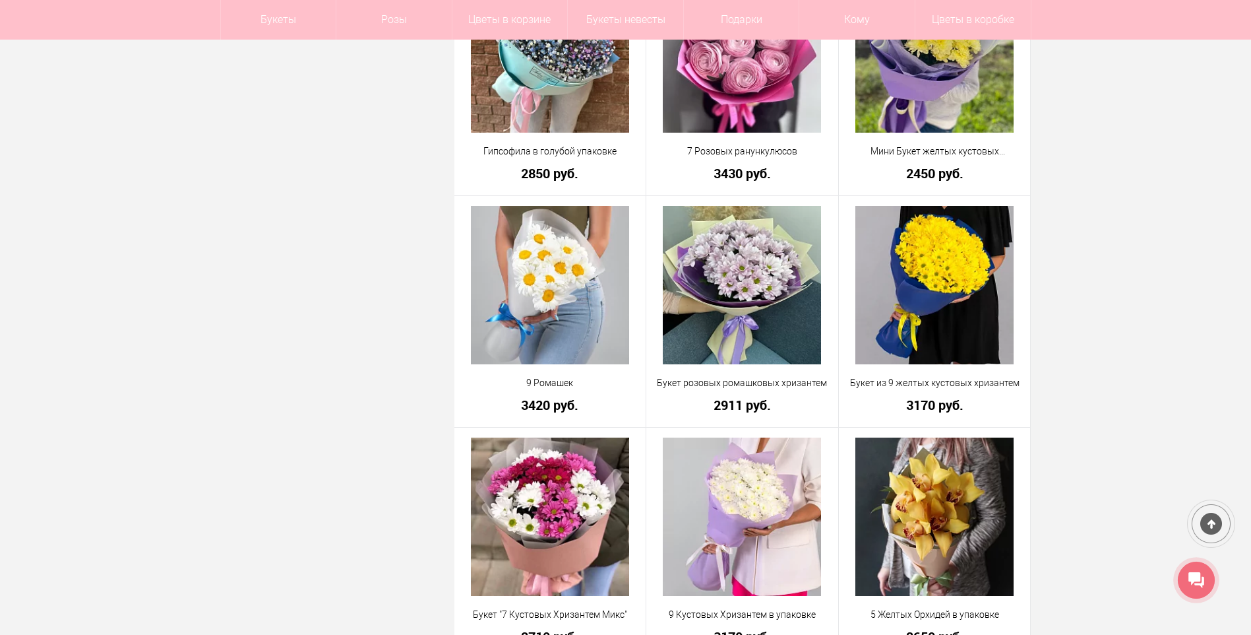
scroll to position [15435, 0]
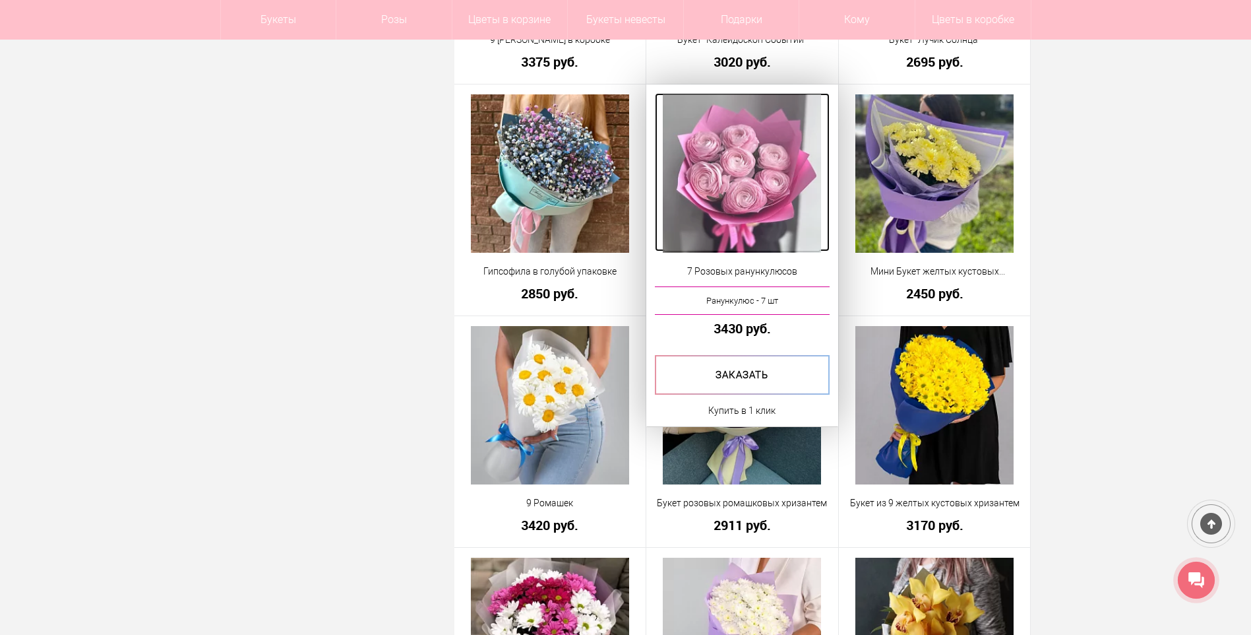
click at [735, 136] on img at bounding box center [742, 173] width 158 height 158
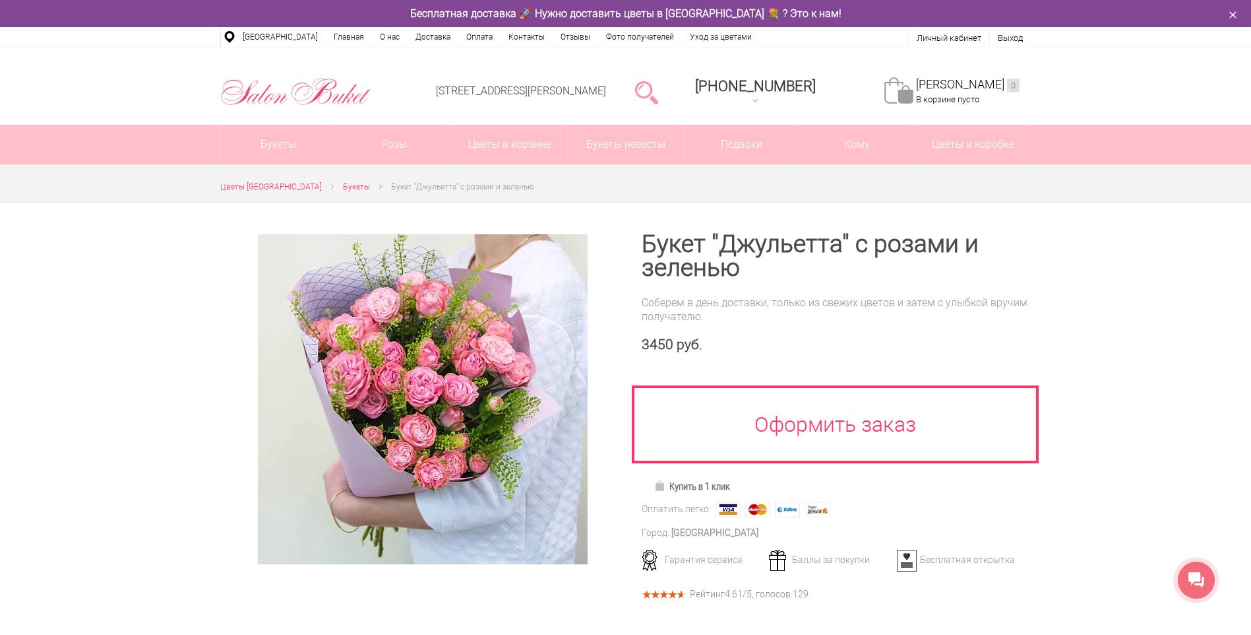
click at [92, 262] on div at bounding box center [625, 549] width 1251 height 695
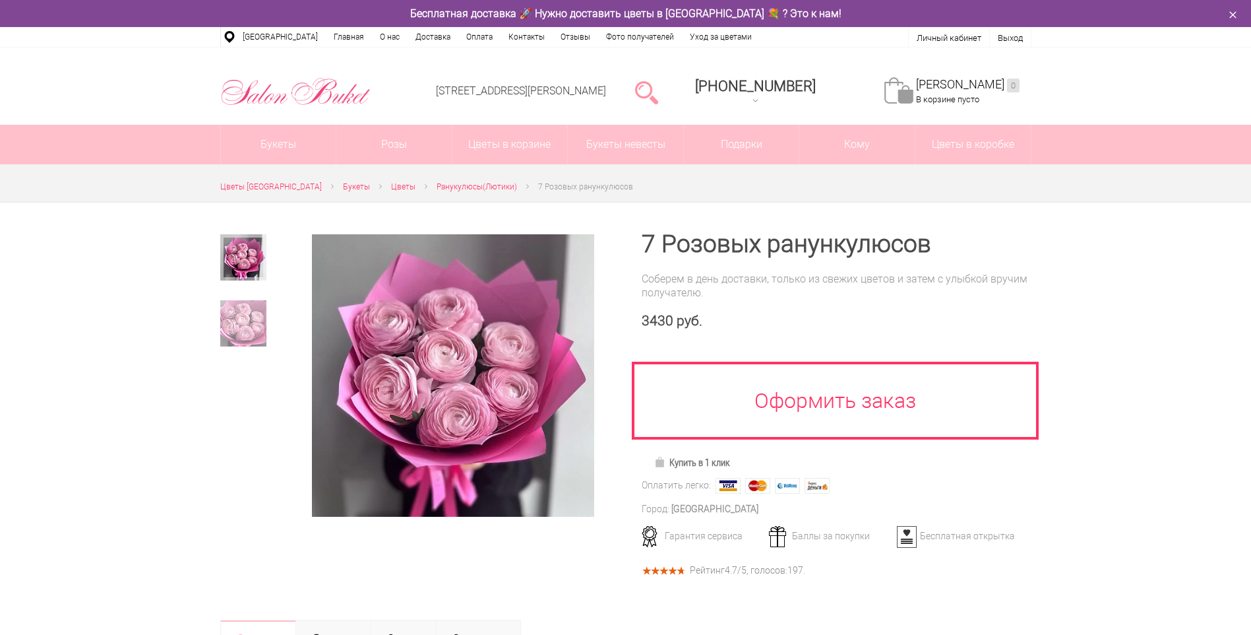
click at [283, 323] on div at bounding box center [453, 375] width 345 height 282
click at [270, 325] on link at bounding box center [250, 323] width 61 height 46
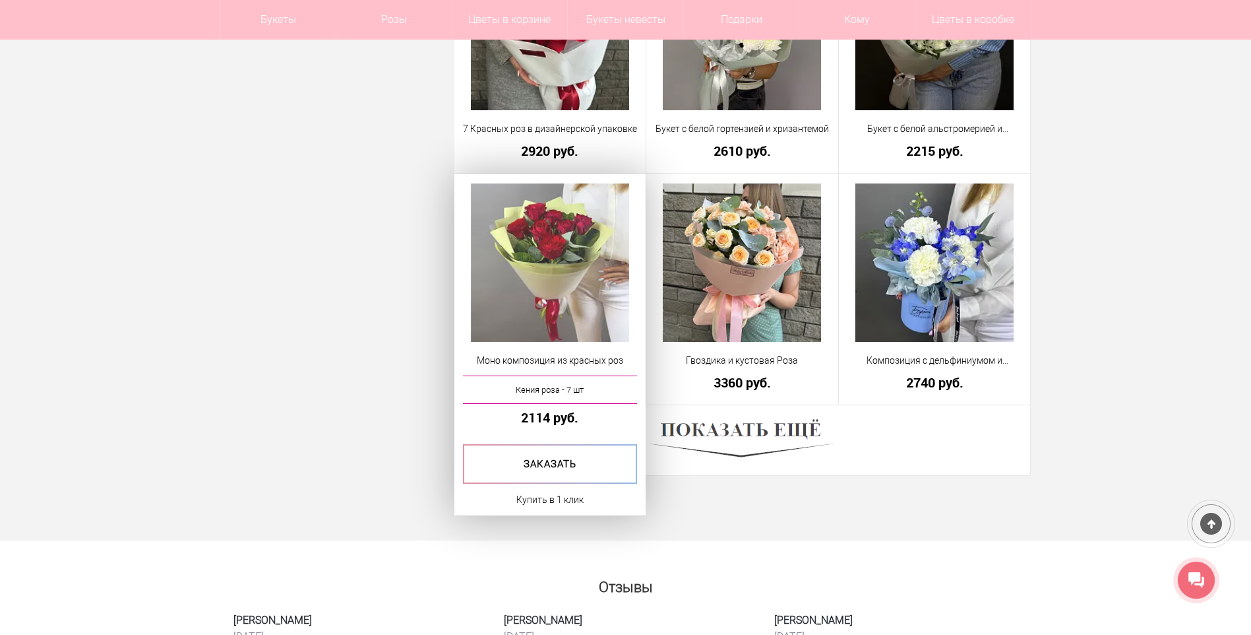
scroll to position [3535, 0]
